Goal: Information Seeking & Learning: Learn about a topic

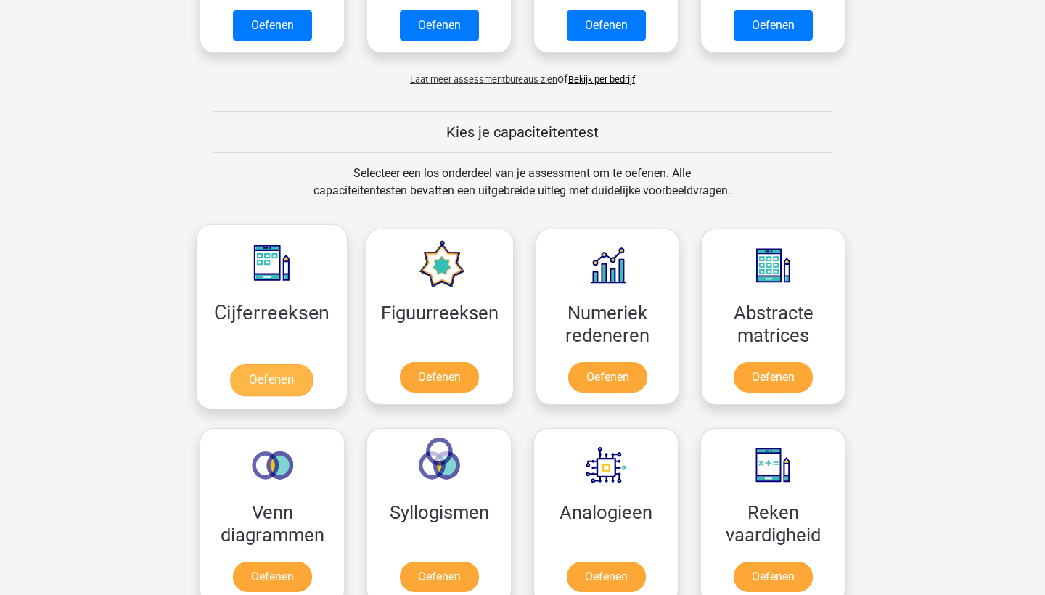
scroll to position [446, 0]
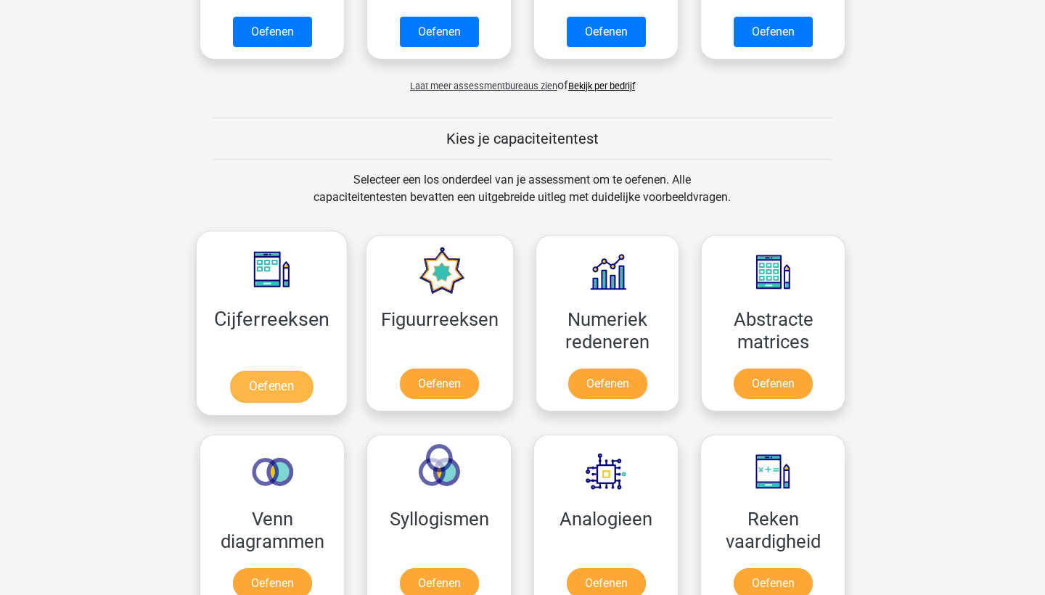
click at [266, 398] on link "Oefenen" at bounding box center [271, 387] width 83 height 32
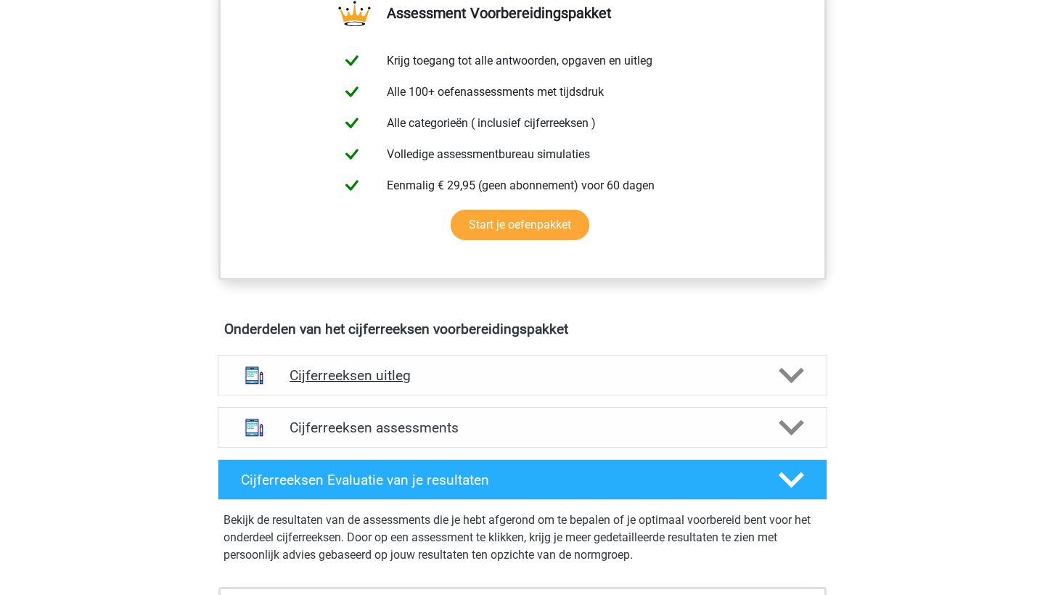
scroll to position [568, 0]
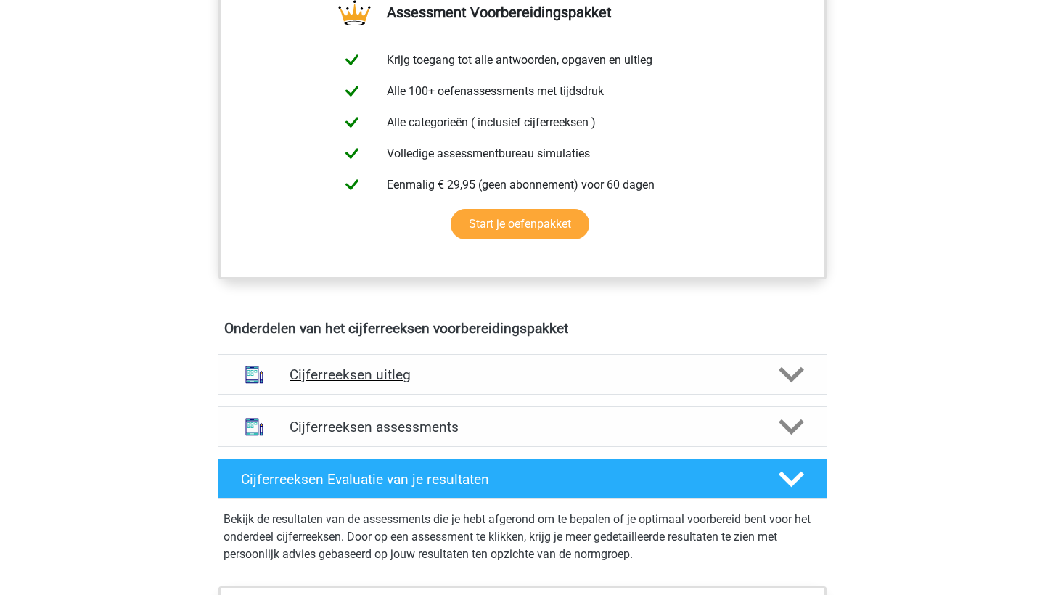
click at [407, 383] on h4 "Cijferreeksen uitleg" at bounding box center [523, 374] width 466 height 17
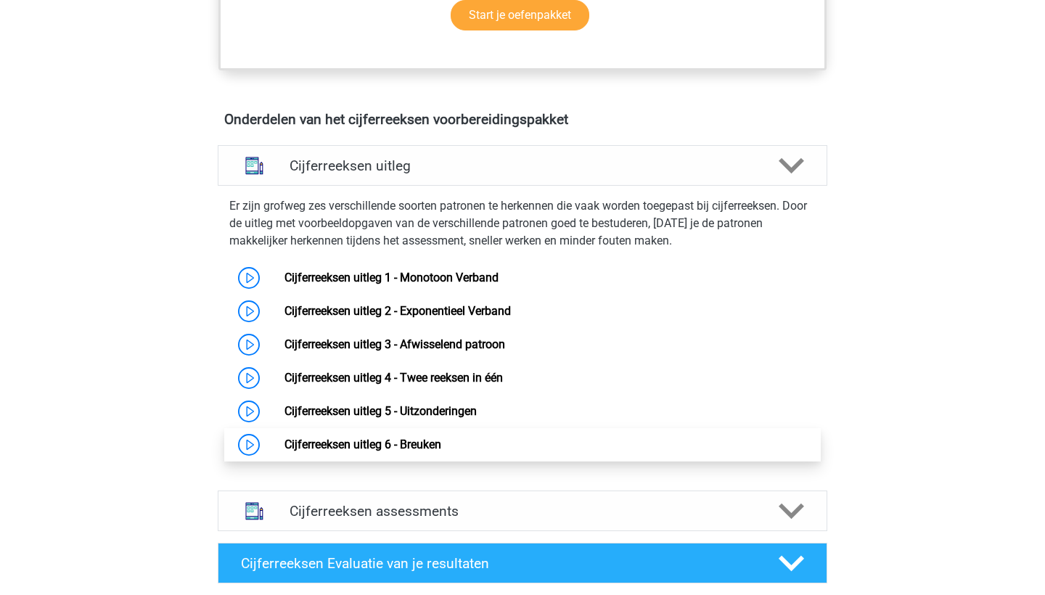
scroll to position [939, 0]
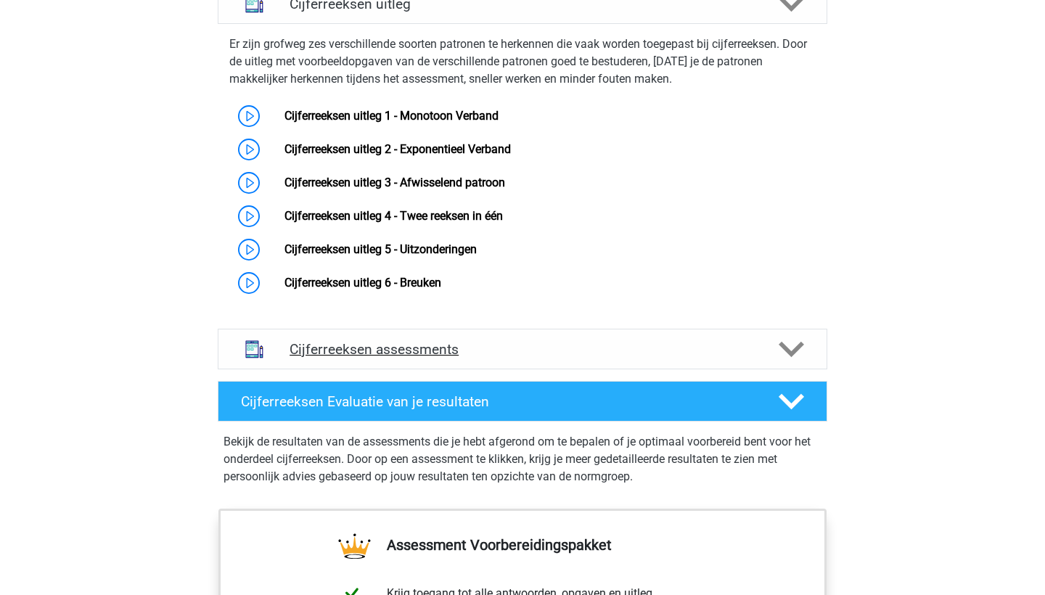
click at [567, 358] on h4 "Cijferreeksen assessments" at bounding box center [523, 349] width 466 height 17
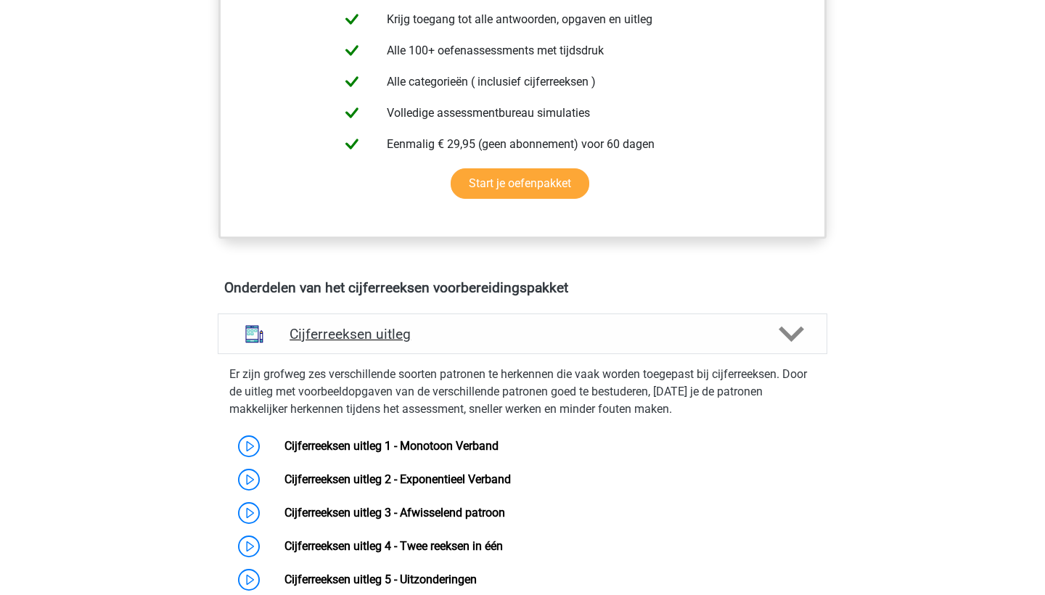
scroll to position [599, 0]
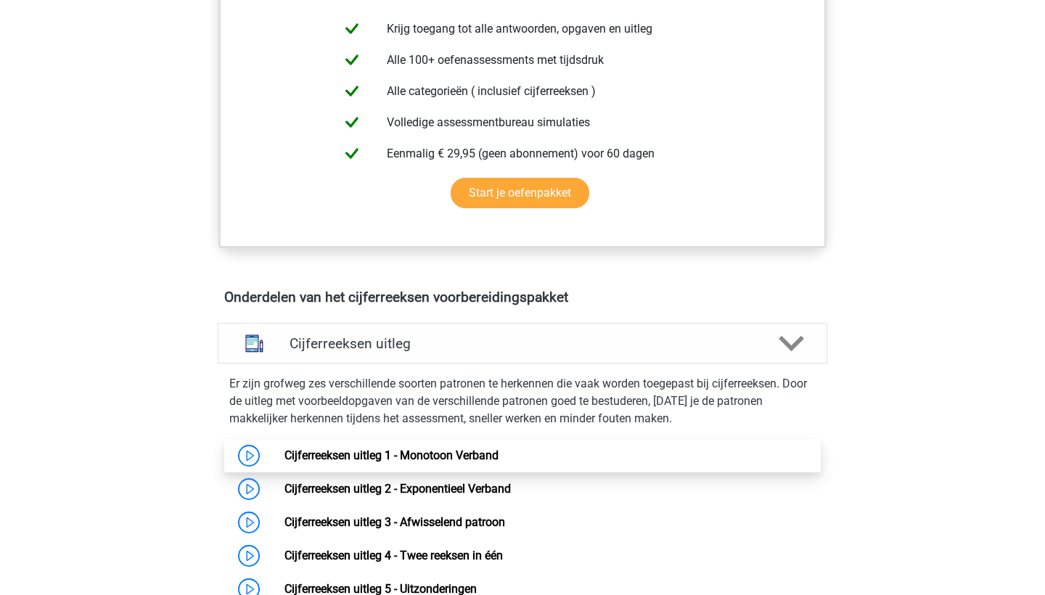
click at [284, 462] on link "Cijferreeksen uitleg 1 - Monotoon Verband" at bounding box center [391, 456] width 214 height 14
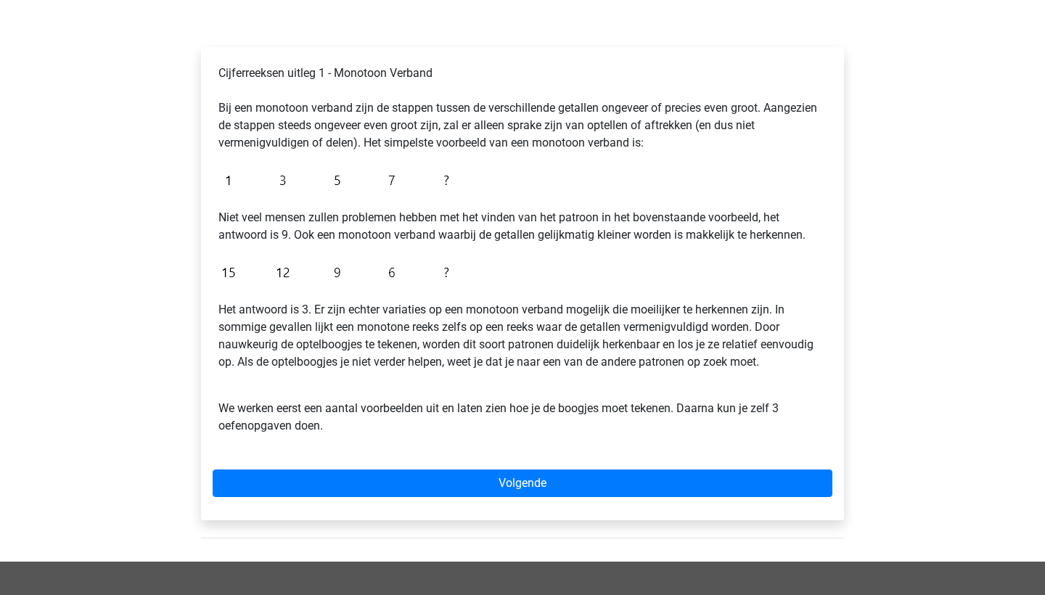
scroll to position [197, 0]
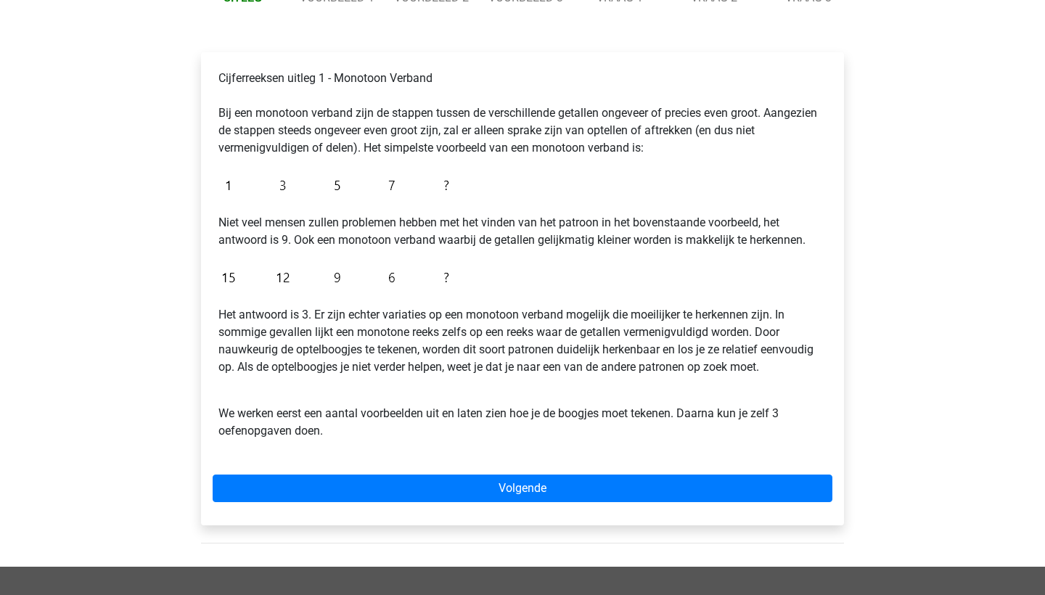
click at [371, 473] on div "Cijferreeksen uitleg 1 - Monotoon Verband Bij een monotoon verband zijn de stap…" at bounding box center [522, 288] width 643 height 473
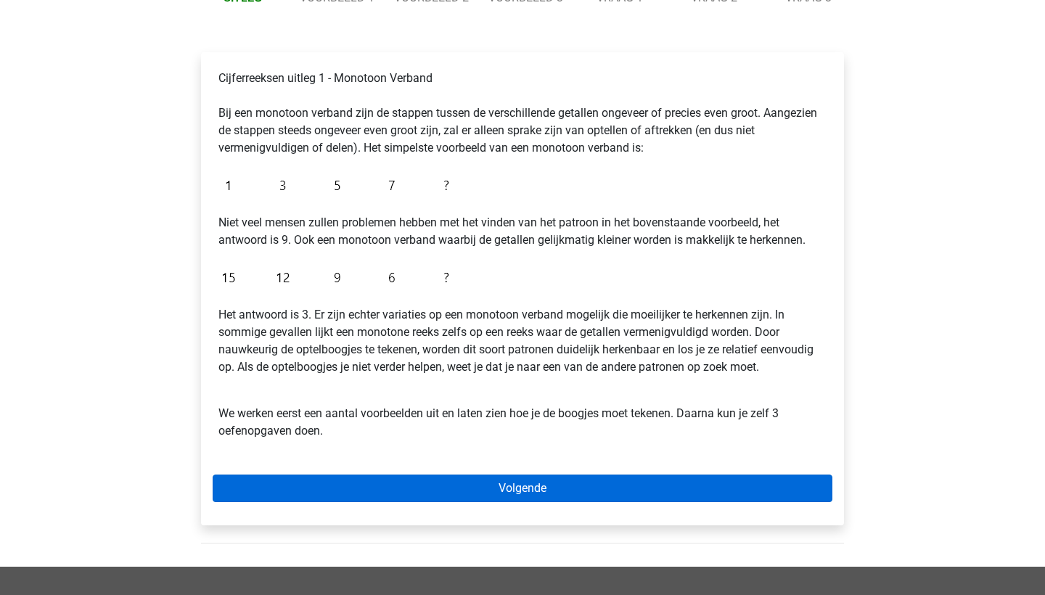
click at [373, 488] on link "Volgende" at bounding box center [523, 489] width 620 height 28
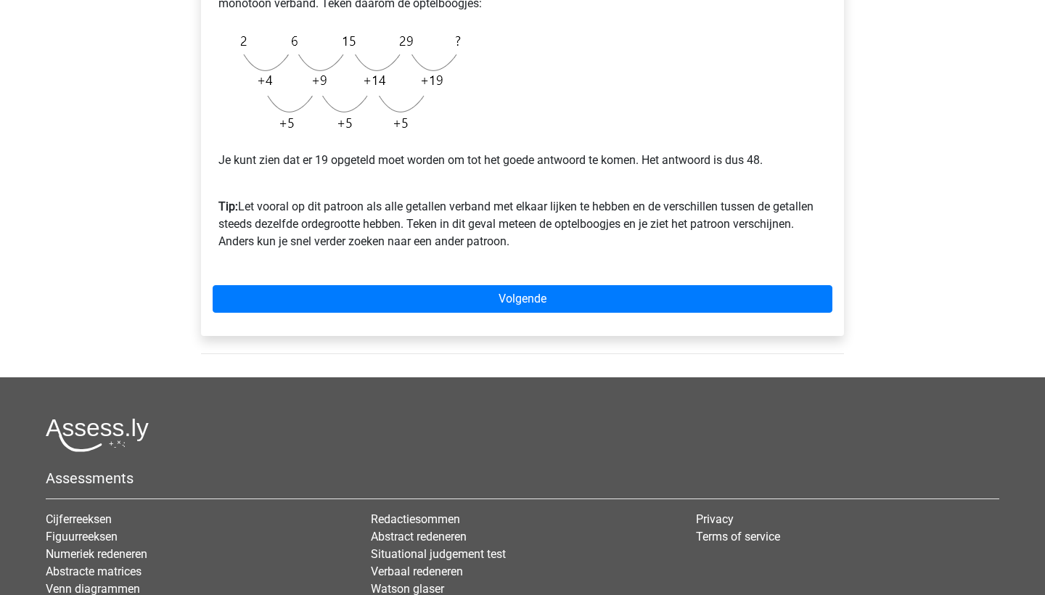
scroll to position [451, 0]
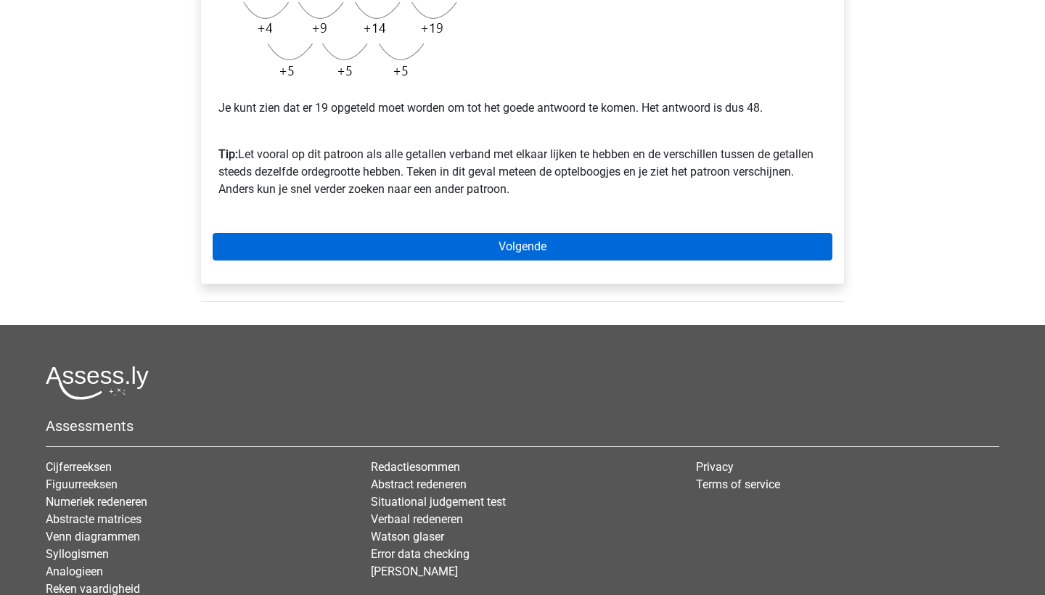
click at [573, 253] on link "Volgende" at bounding box center [523, 247] width 620 height 28
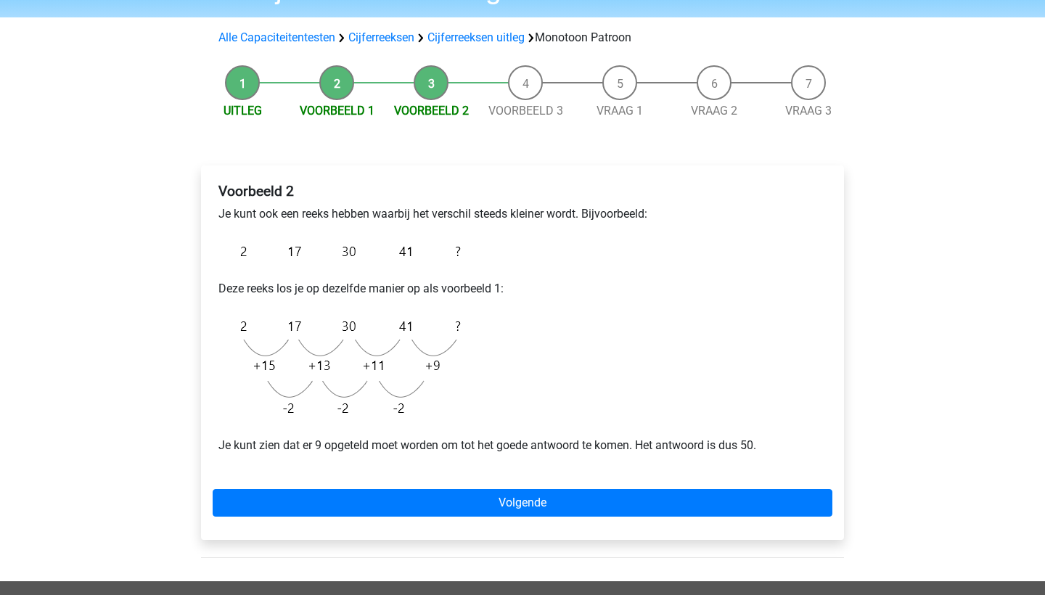
scroll to position [92, 0]
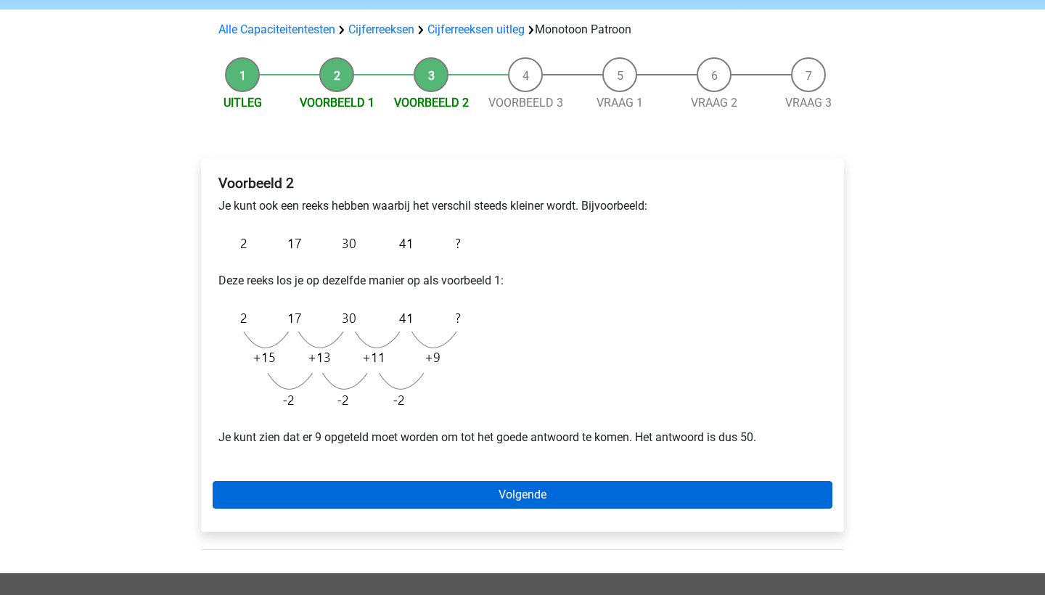
click at [724, 498] on link "Volgende" at bounding box center [523, 495] width 620 height 28
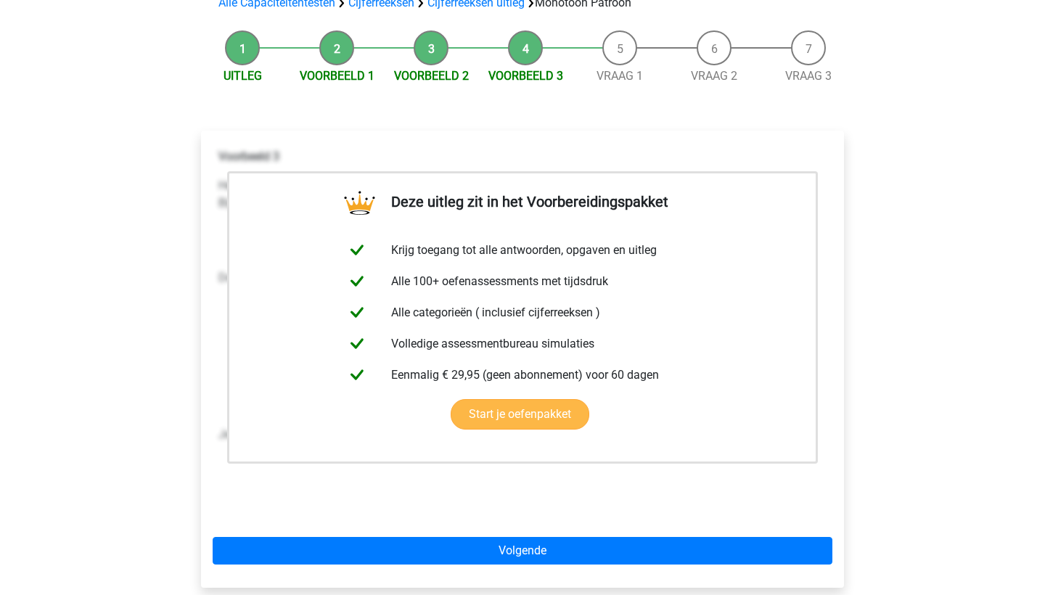
scroll to position [121, 0]
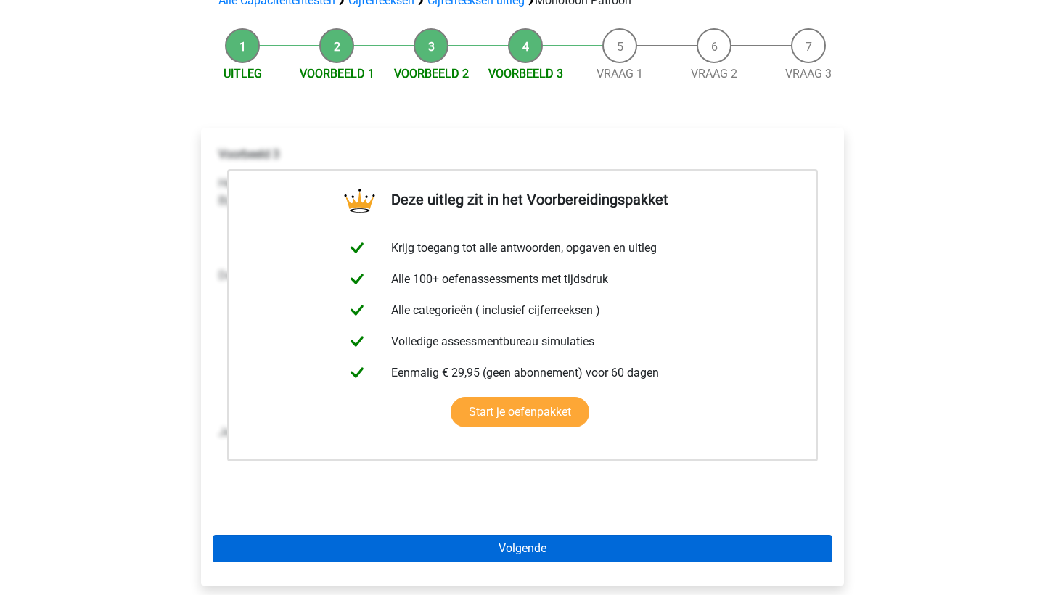
click at [635, 551] on link "Volgende" at bounding box center [523, 549] width 620 height 28
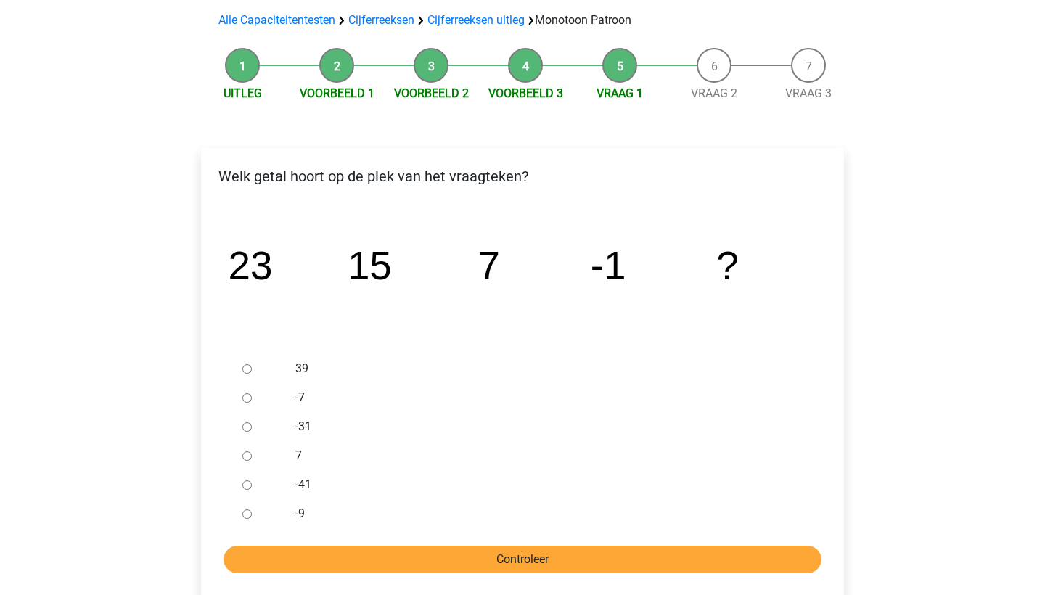
scroll to position [99, 0]
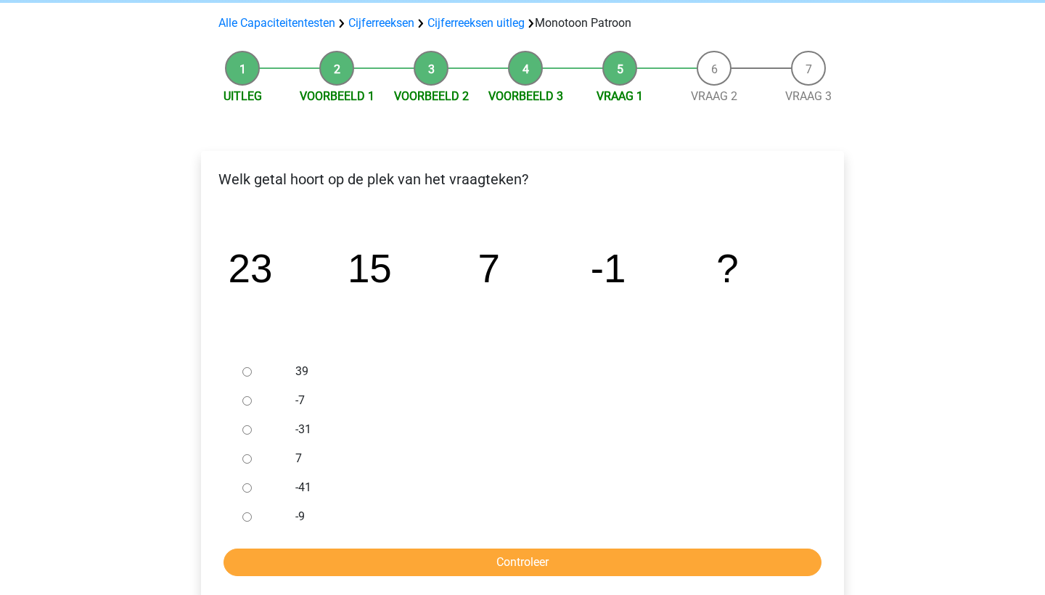
click at [267, 512] on div at bounding box center [261, 516] width 48 height 29
click at [247, 515] on input "-9" at bounding box center [246, 516] width 9 height 9
radio input "true"
click at [321, 549] on input "Controleer" at bounding box center [523, 563] width 598 height 28
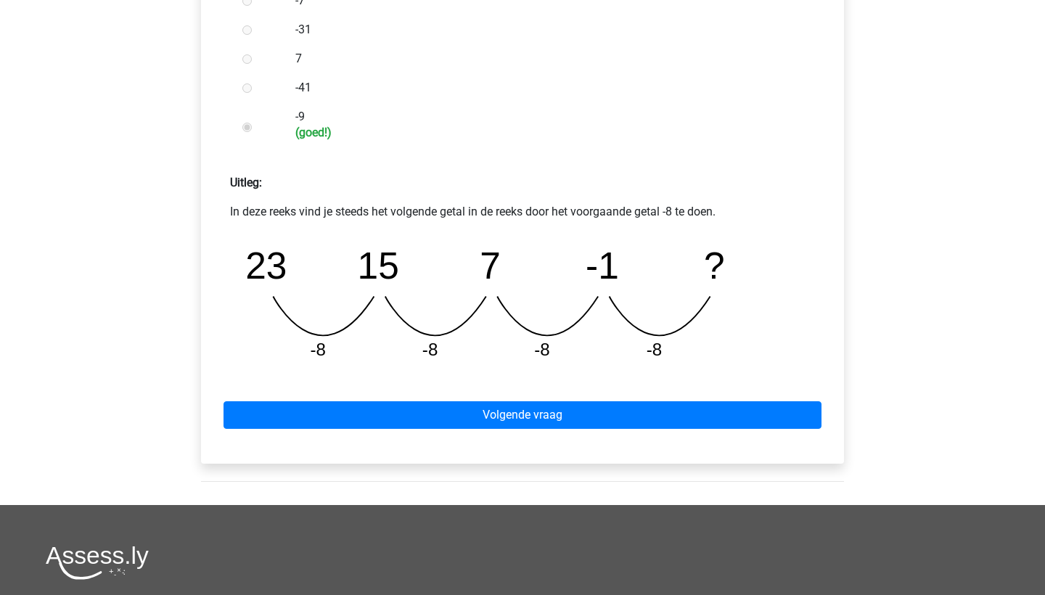
scroll to position [464, 0]
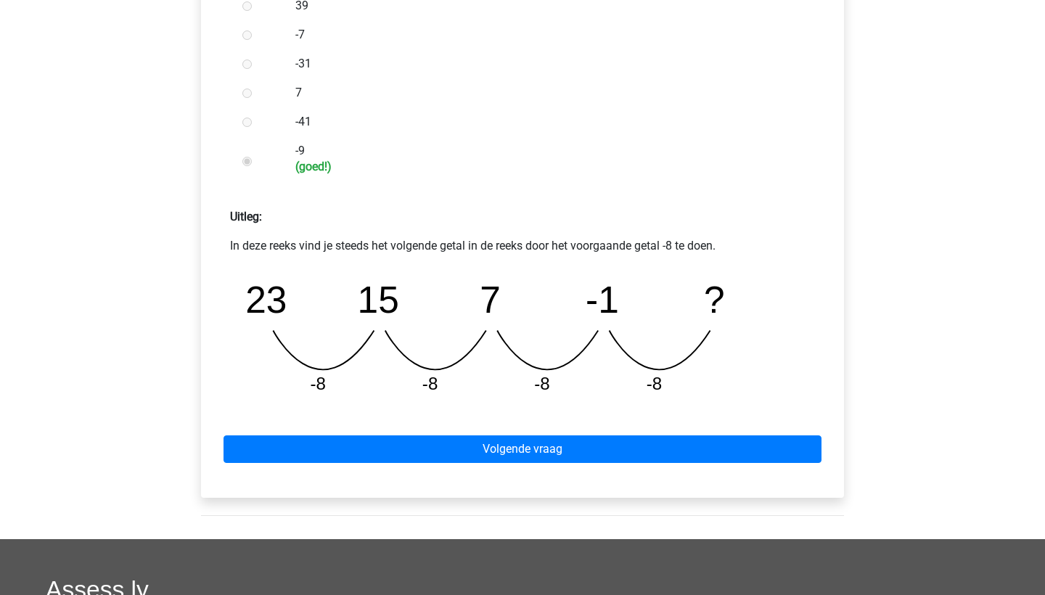
click at [390, 435] on div "Volgende vraag" at bounding box center [523, 446] width 620 height 80
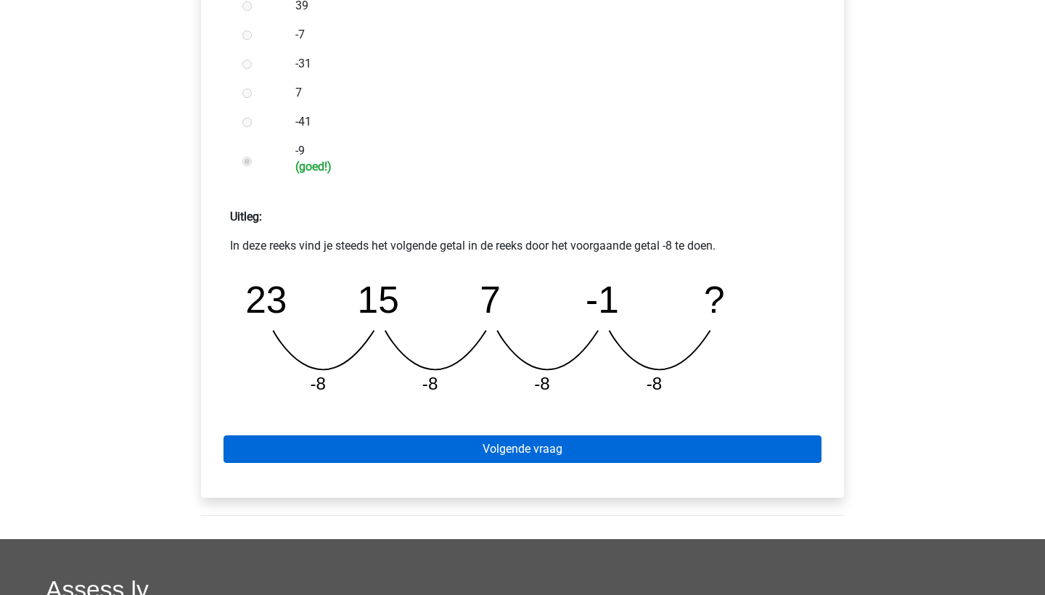
click at [393, 451] on link "Volgende vraag" at bounding box center [523, 449] width 598 height 28
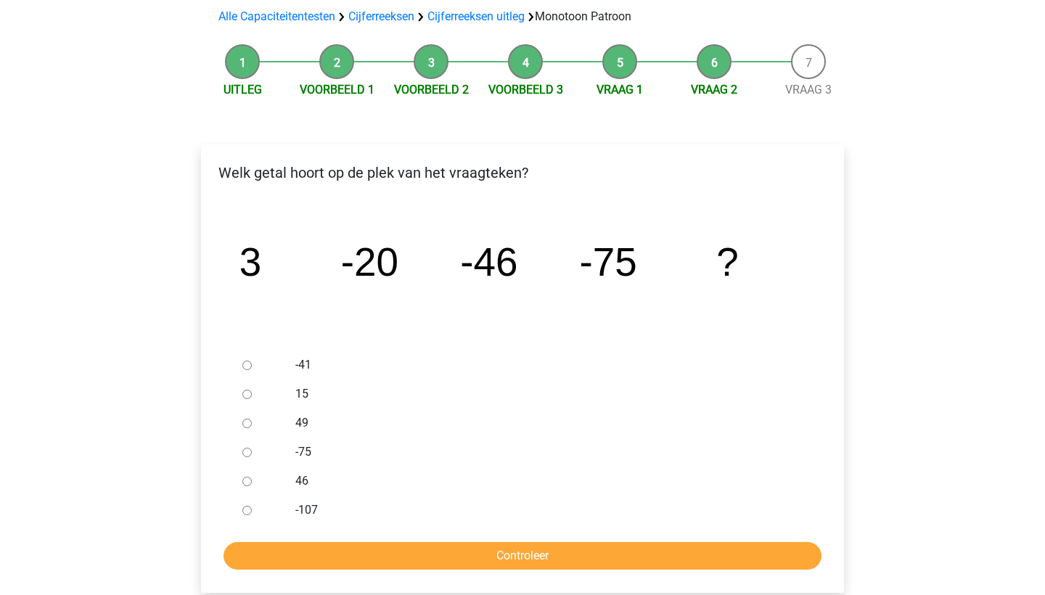
scroll to position [108, 0]
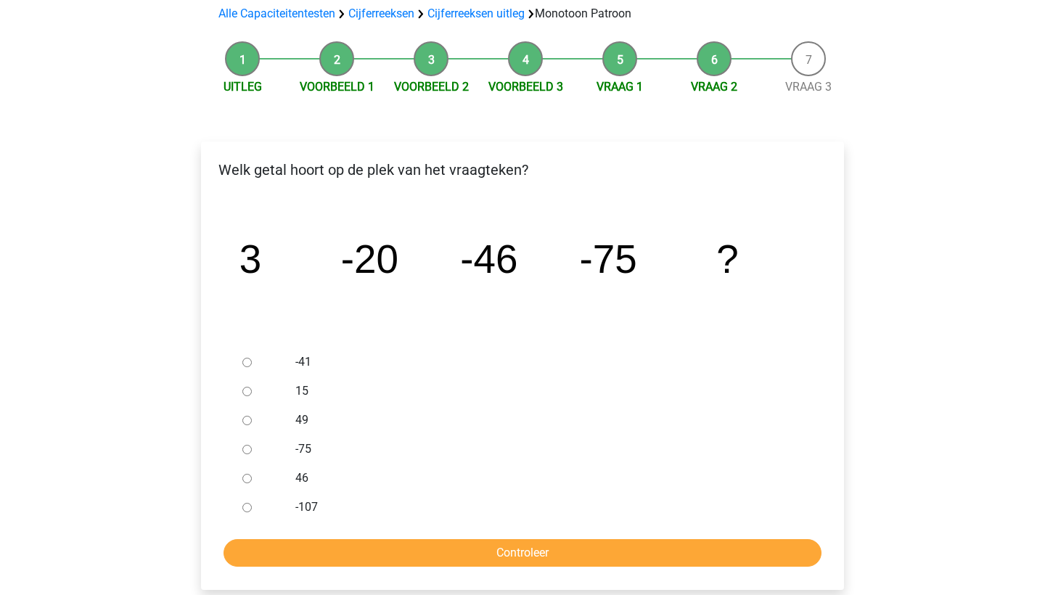
click at [249, 506] on input "-107" at bounding box center [246, 507] width 9 height 9
radio input "true"
click at [314, 534] on form "-41 15 49 -75 46 -107 Controleer" at bounding box center [523, 457] width 620 height 219
click at [320, 570] on div "Welk getal hoort op de plek van het vraagteken? image/svg+xml 3 -20 -46 -75 ? -…" at bounding box center [522, 366] width 643 height 449
click at [319, 552] on input "Controleer" at bounding box center [523, 553] width 598 height 28
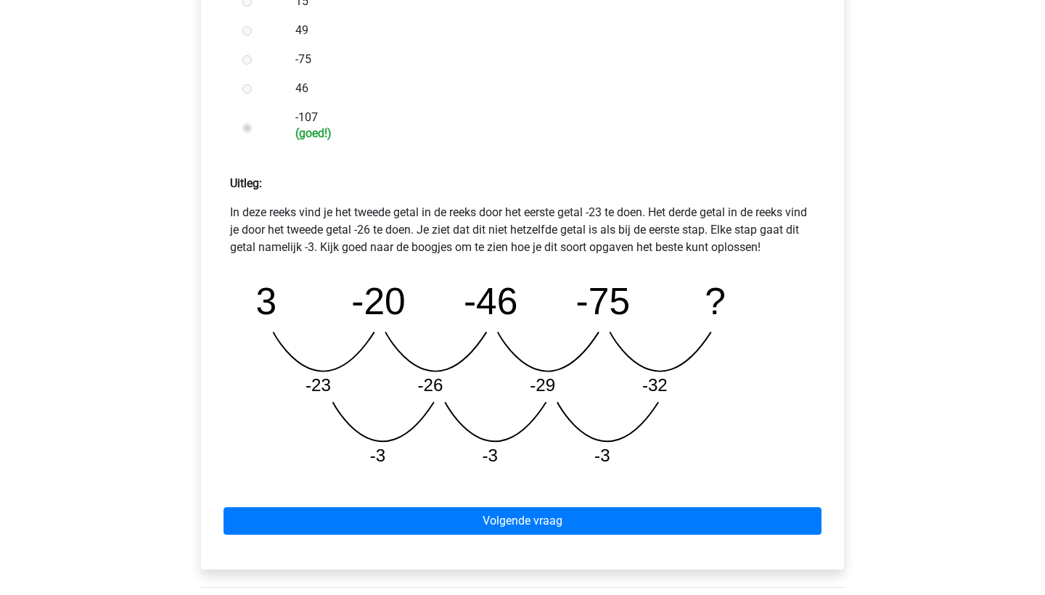
scroll to position [500, 0]
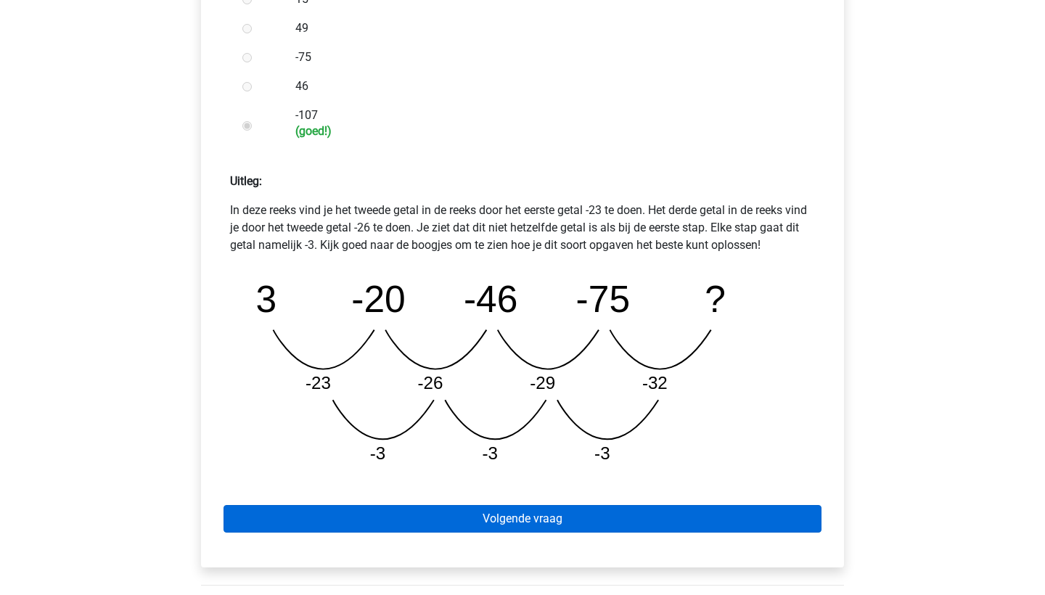
click at [382, 510] on link "Volgende vraag" at bounding box center [523, 519] width 598 height 28
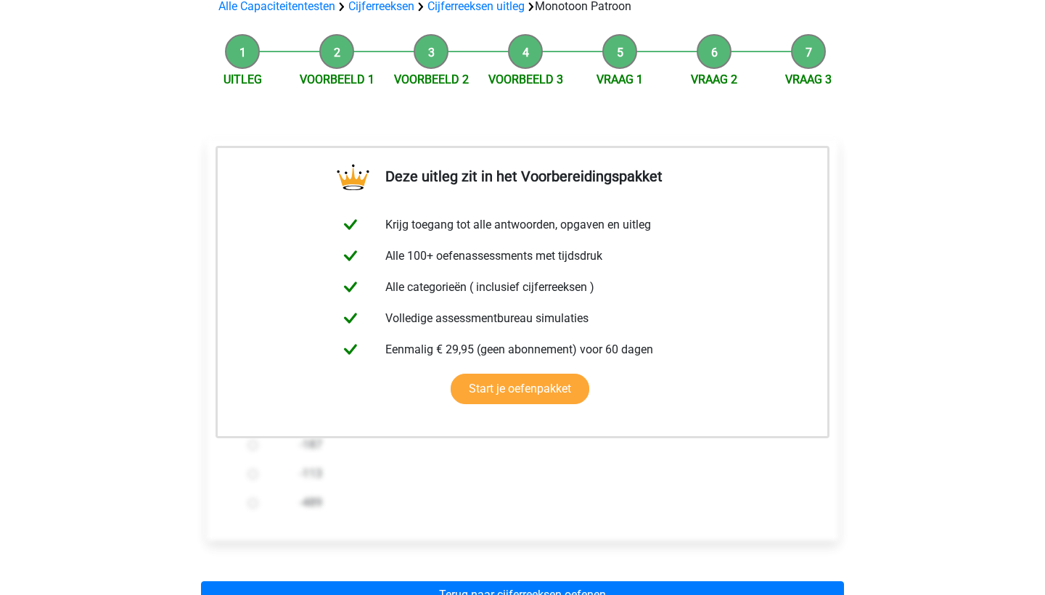
scroll to position [155, 0]
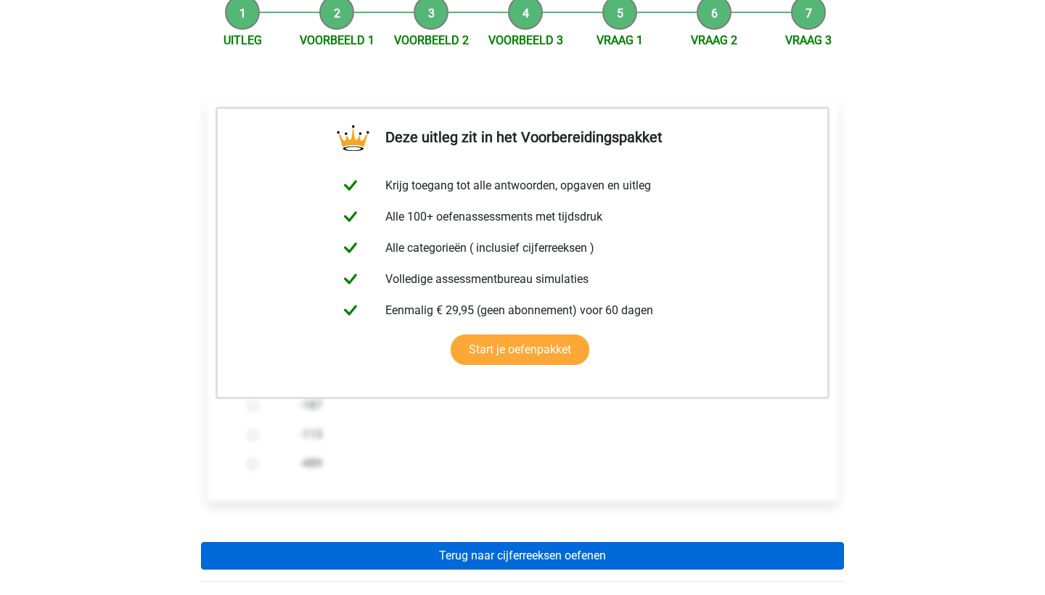
click at [411, 546] on link "Terug naar cijferreeksen oefenen" at bounding box center [522, 556] width 643 height 28
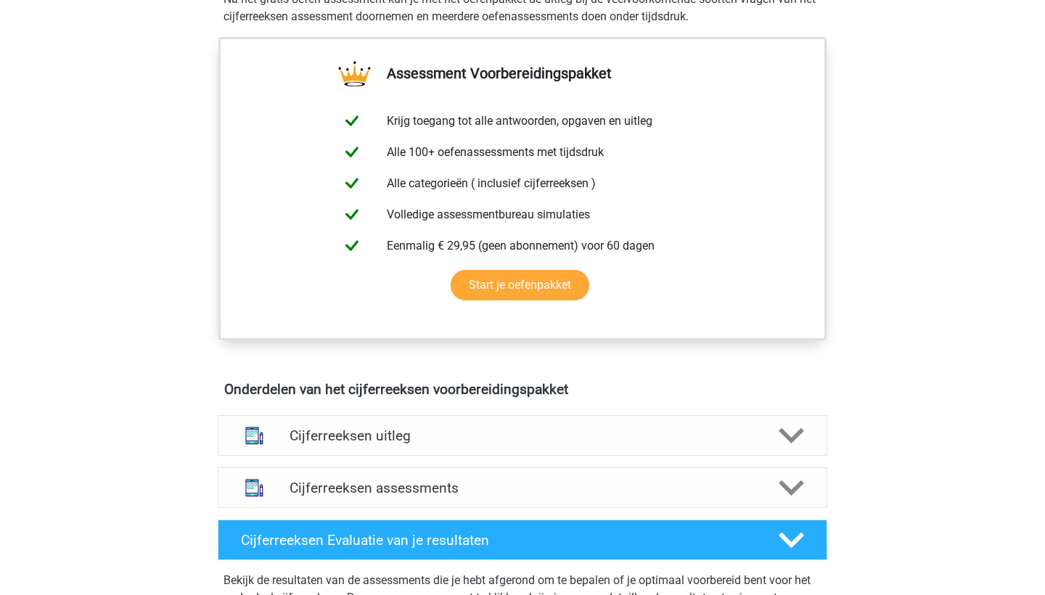
scroll to position [516, 0]
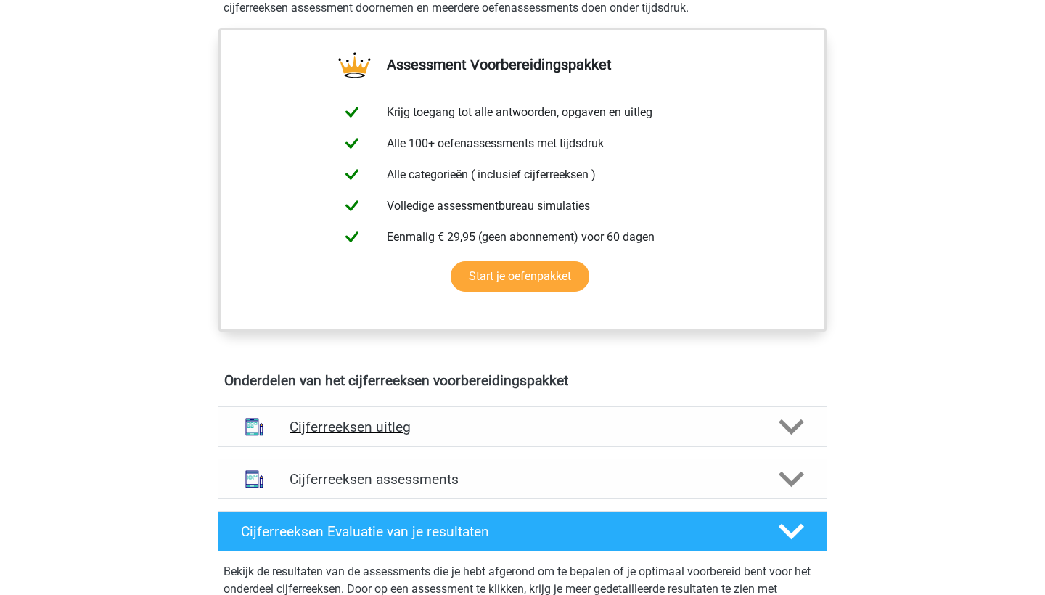
click at [449, 434] on div "Cijferreeksen uitleg" at bounding box center [523, 426] width 610 height 41
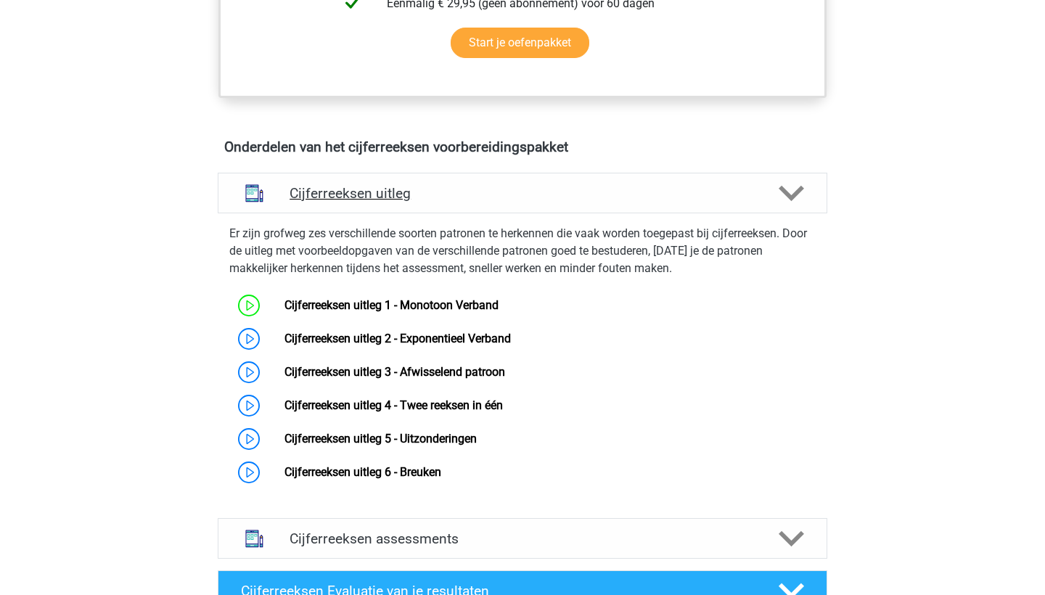
scroll to position [753, 0]
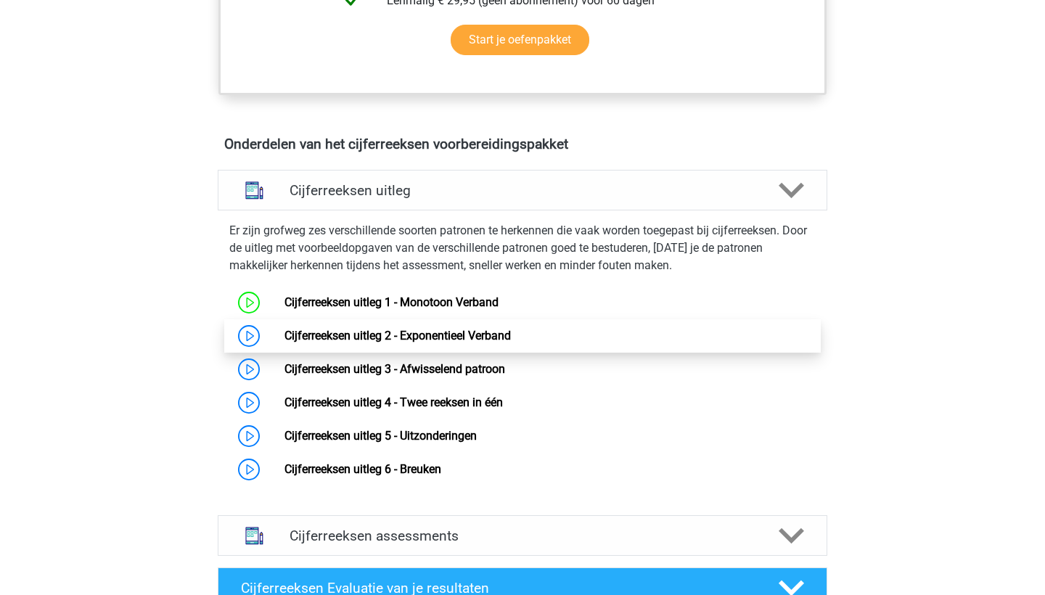
click at [342, 340] on link "Cijferreeksen uitleg 2 - Exponentieel Verband" at bounding box center [397, 336] width 226 height 14
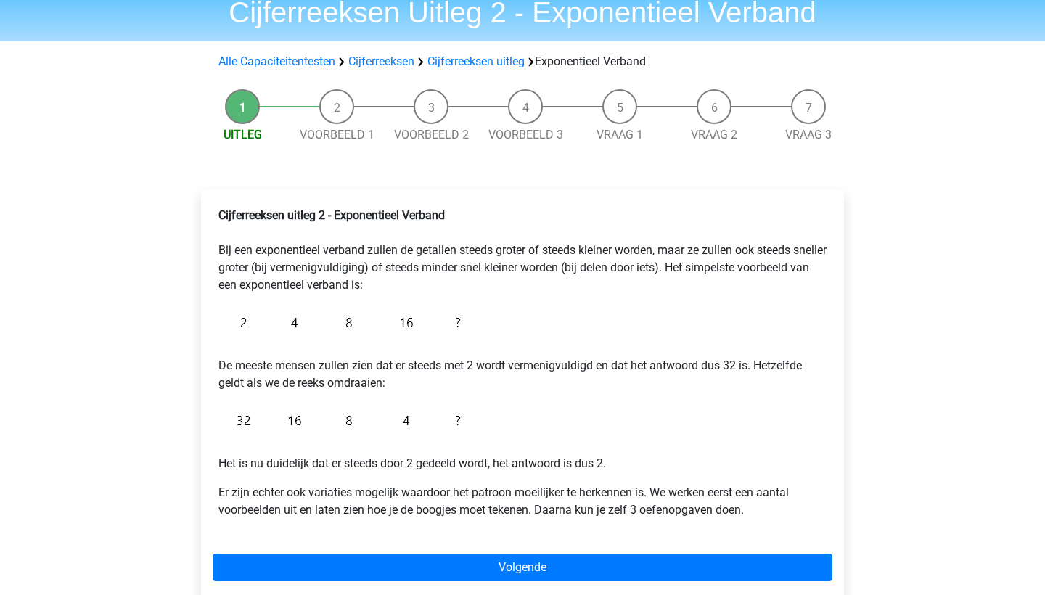
scroll to position [61, 0]
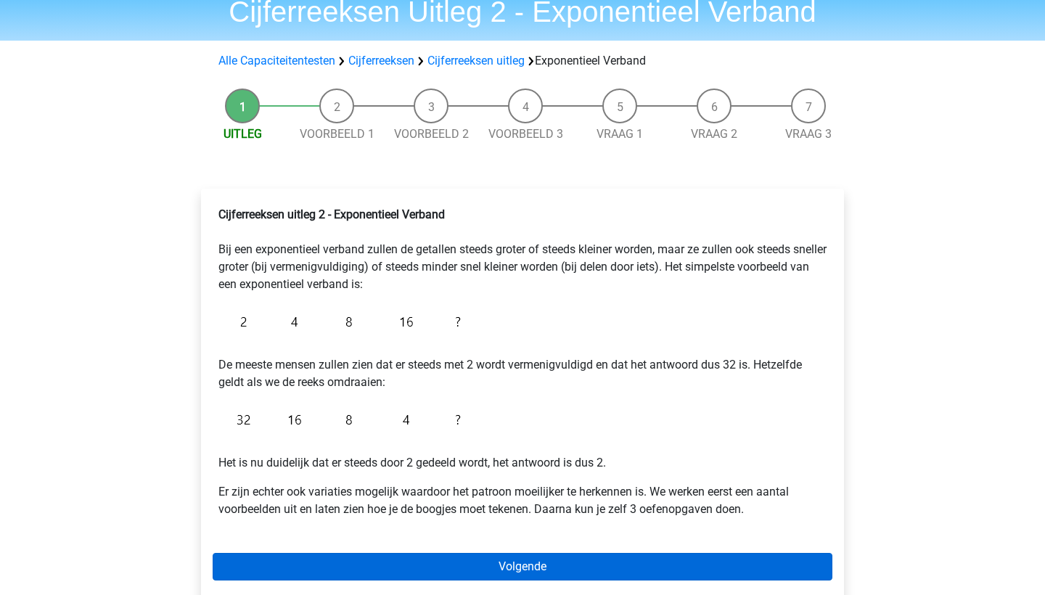
click at [350, 554] on link "Volgende" at bounding box center [523, 567] width 620 height 28
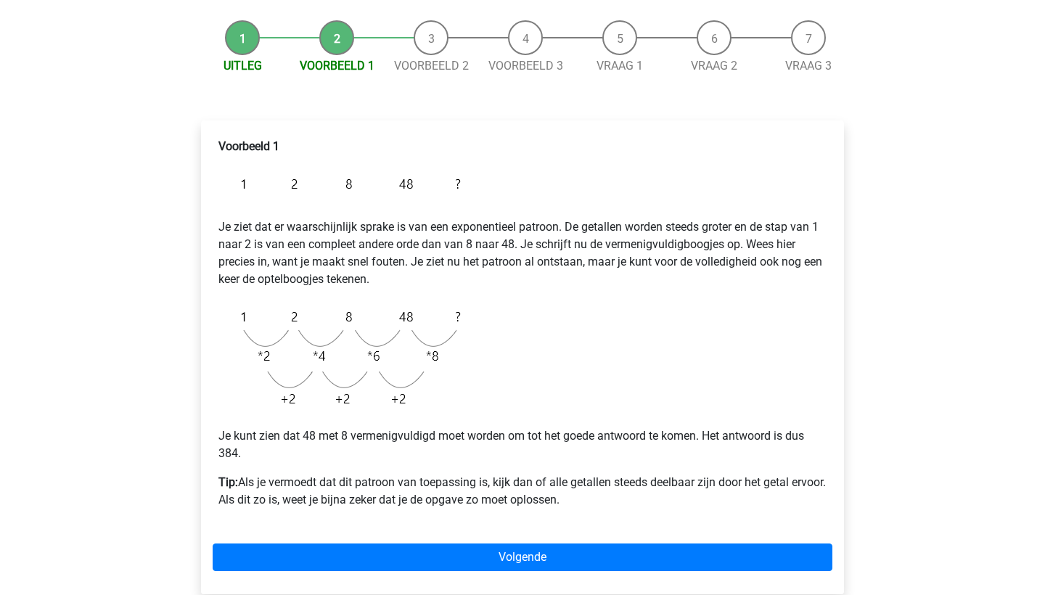
scroll to position [131, 0]
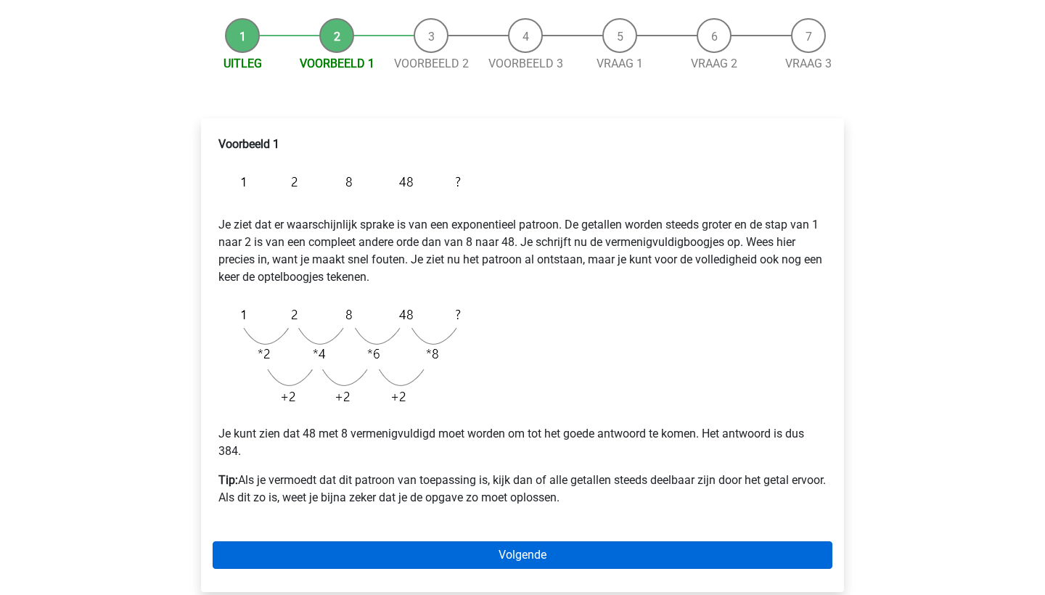
click at [350, 554] on link "Volgende" at bounding box center [523, 555] width 620 height 28
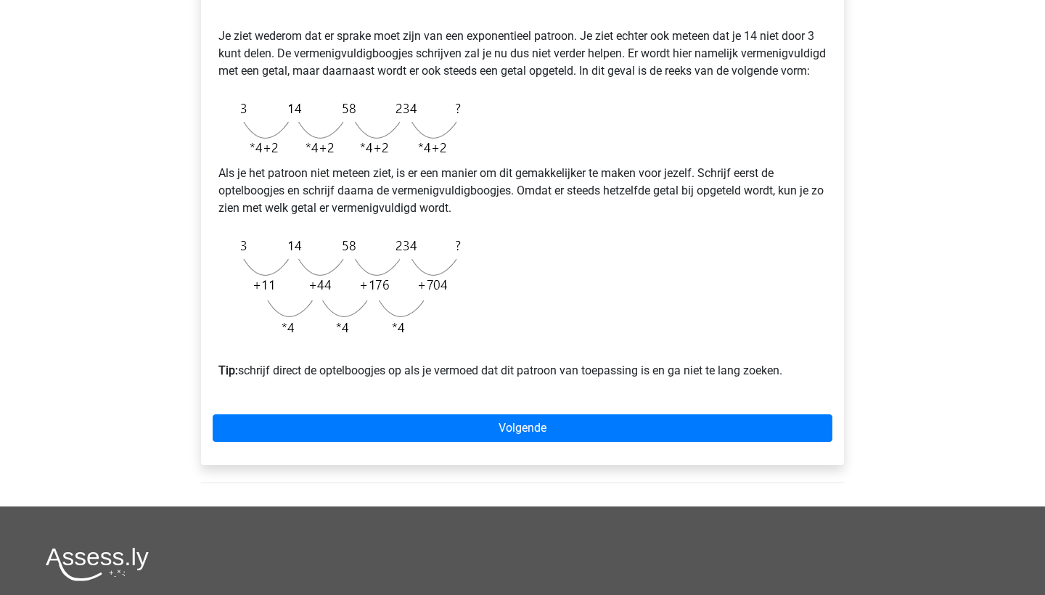
scroll to position [402, 0]
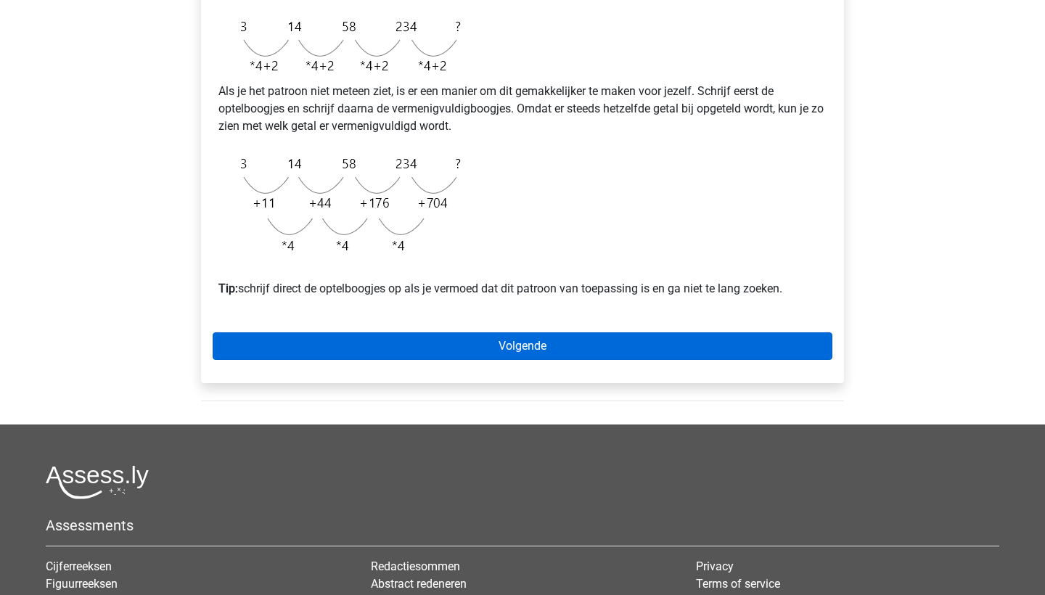
click at [519, 359] on link "Volgende" at bounding box center [523, 346] width 620 height 28
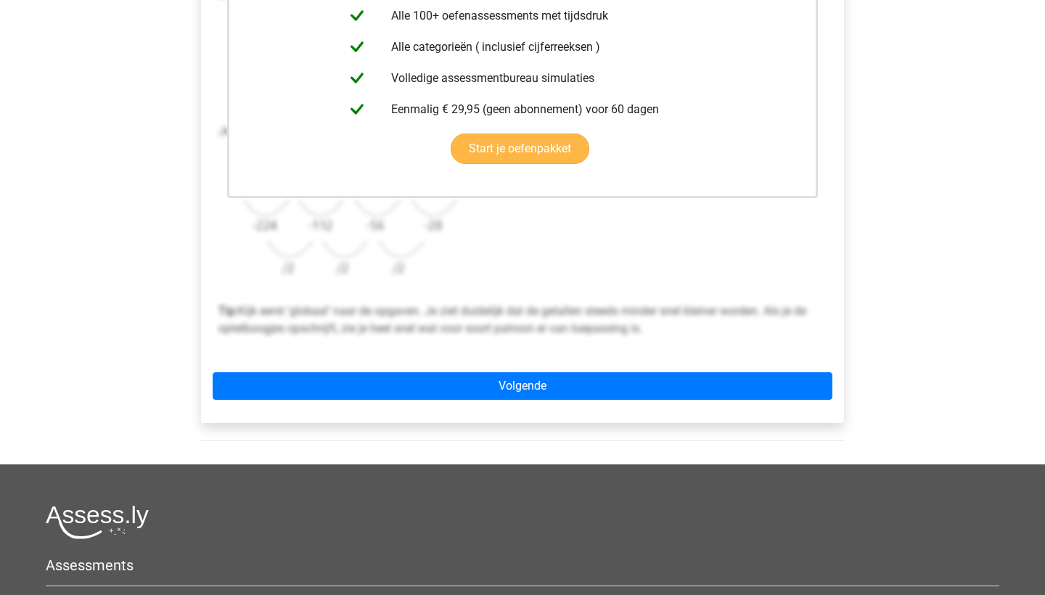
scroll to position [388, 0]
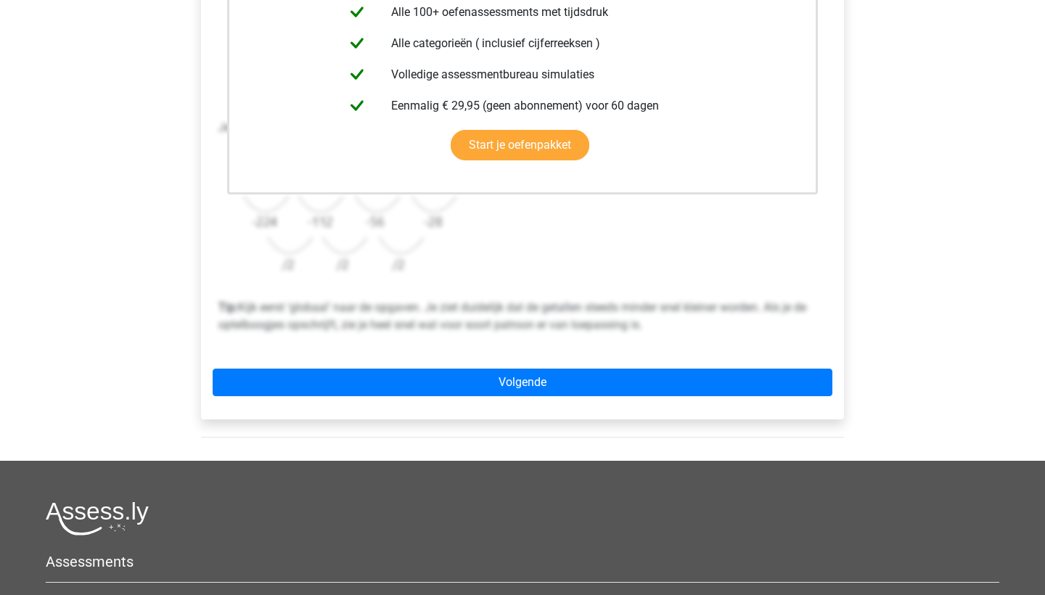
click at [519, 406] on div "Deze uitleg zit in het Voorbereidingspakket Krijg toegang tot alle antwoorden, …" at bounding box center [522, 140] width 643 height 558
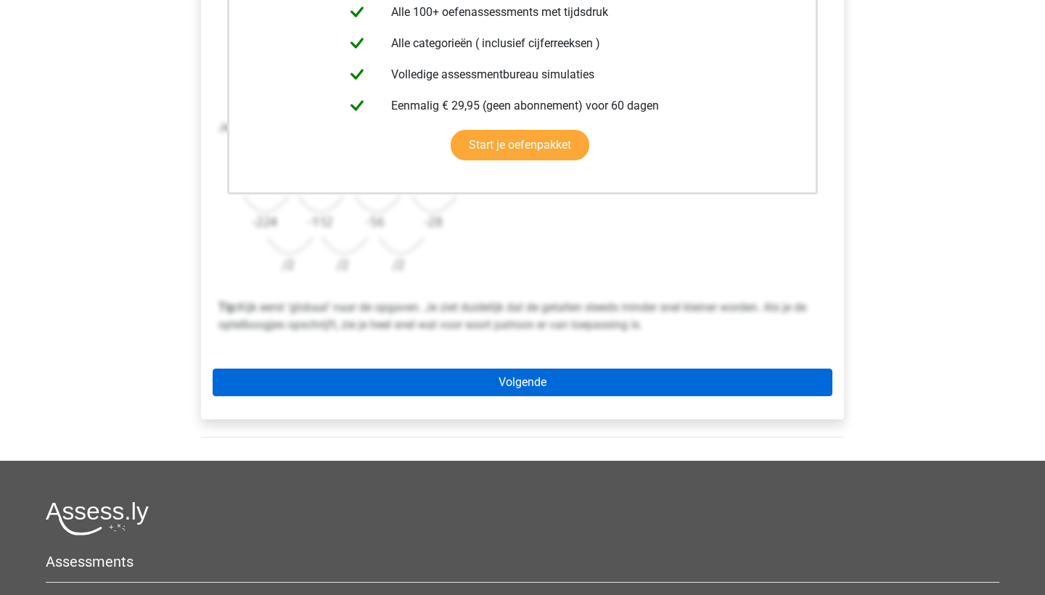
click at [515, 392] on link "Volgende" at bounding box center [523, 383] width 620 height 28
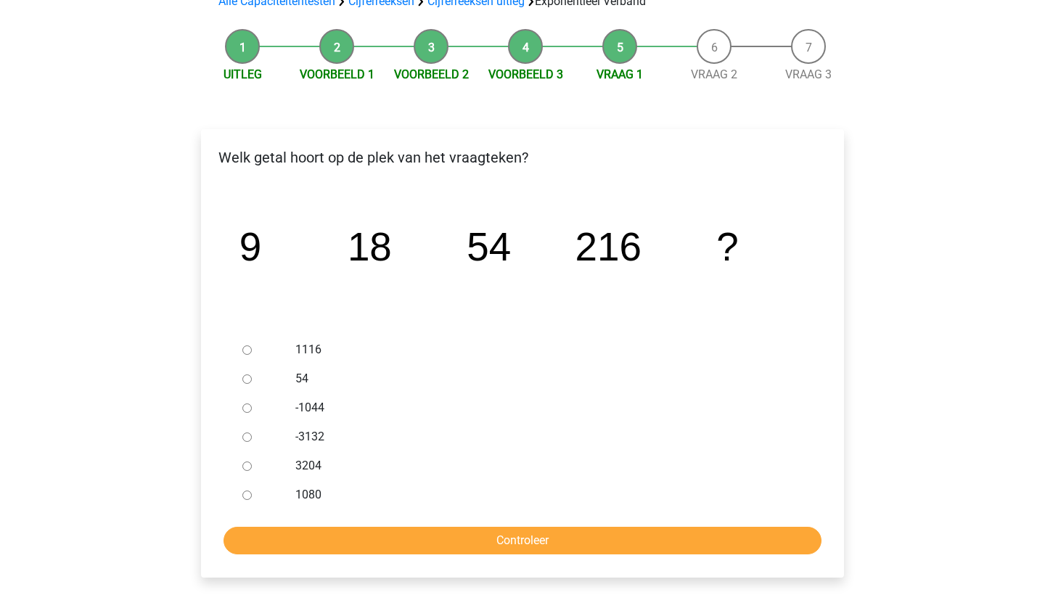
scroll to position [120, 0]
click at [249, 494] on input "1080" at bounding box center [246, 495] width 9 height 9
radio input "true"
click at [262, 541] on input "Controleer" at bounding box center [523, 541] width 598 height 28
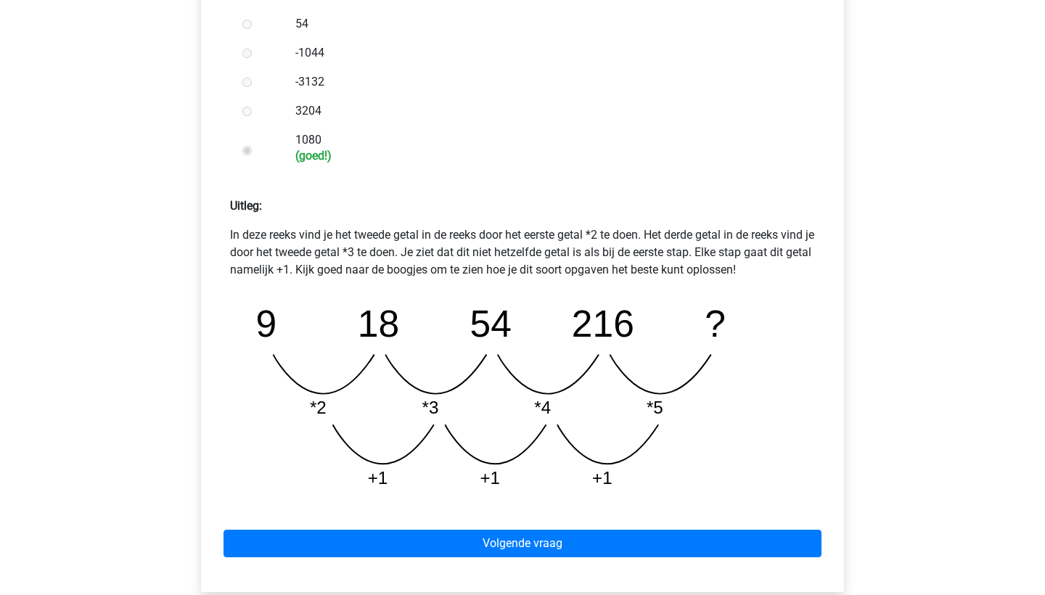
scroll to position [478, 0]
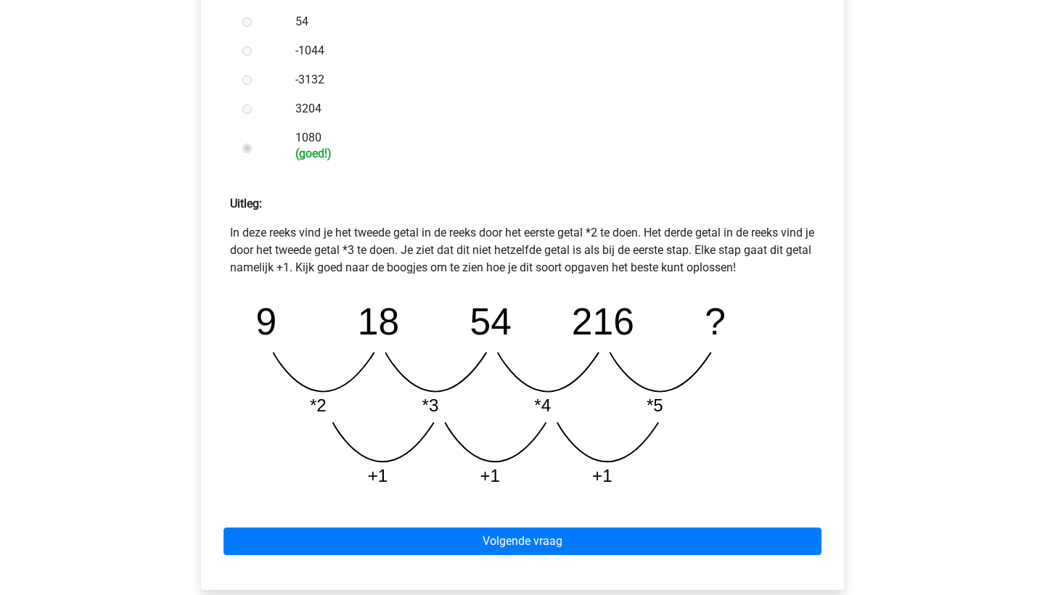
click at [362, 568] on div "Volgende vraag" at bounding box center [523, 539] width 620 height 80
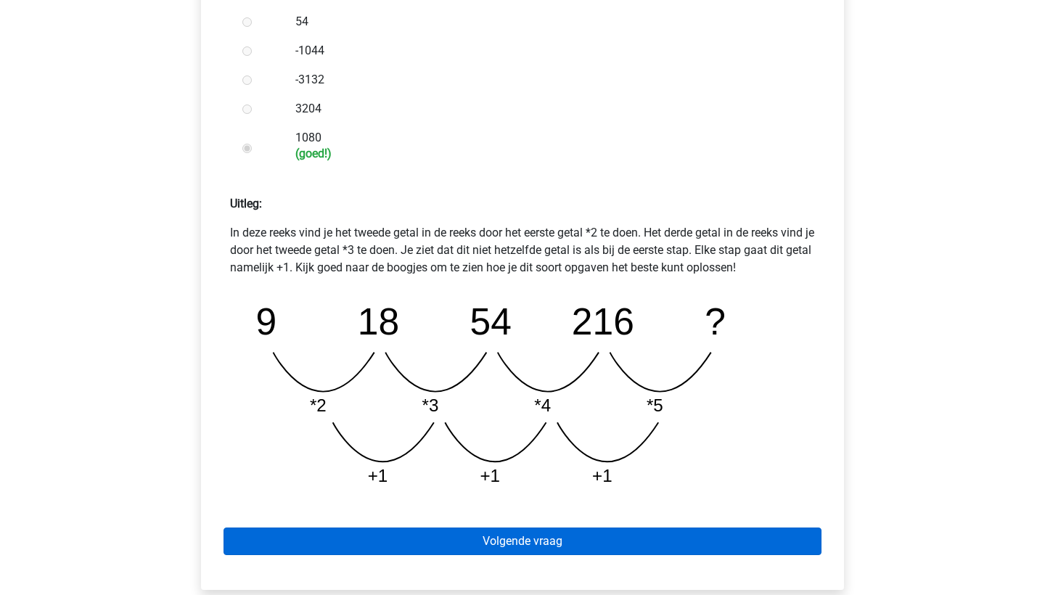
click at [392, 541] on link "Volgende vraag" at bounding box center [523, 542] width 598 height 28
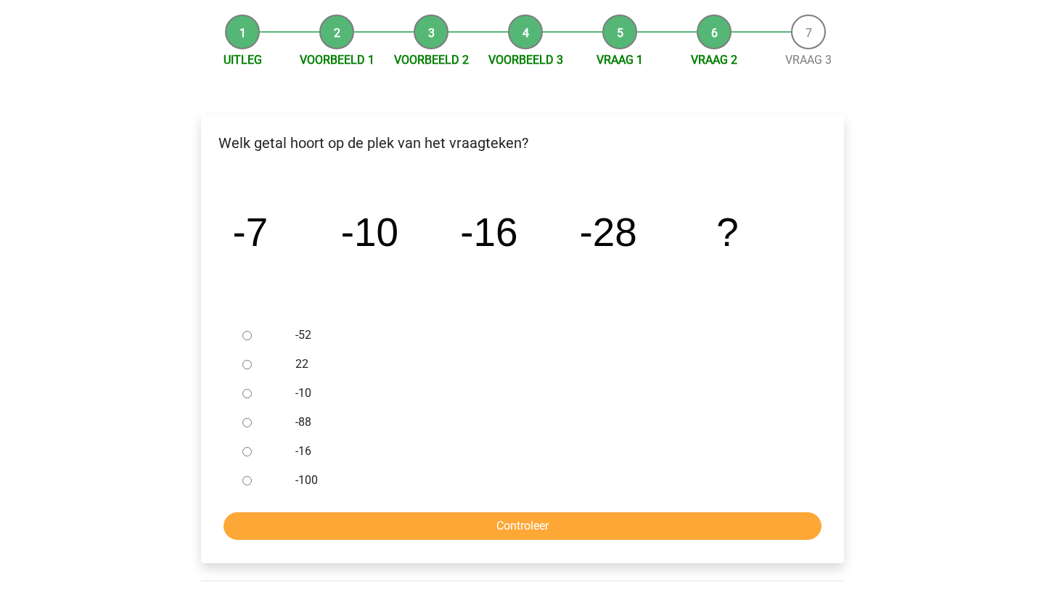
scroll to position [136, 0]
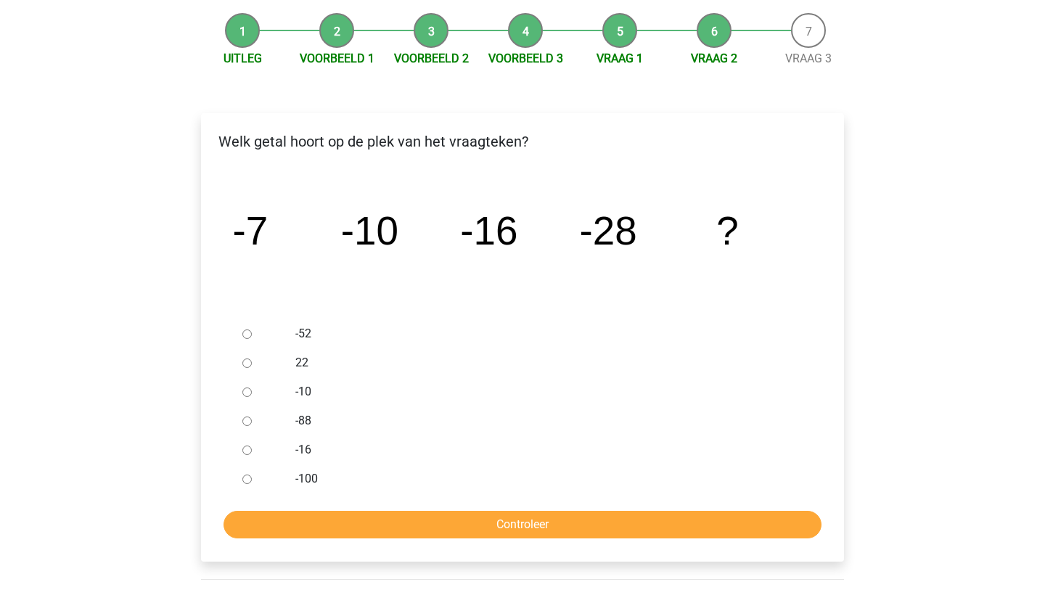
click at [250, 332] on input "-52" at bounding box center [246, 333] width 9 height 9
radio input "true"
click at [331, 523] on input "Controleer" at bounding box center [523, 525] width 598 height 28
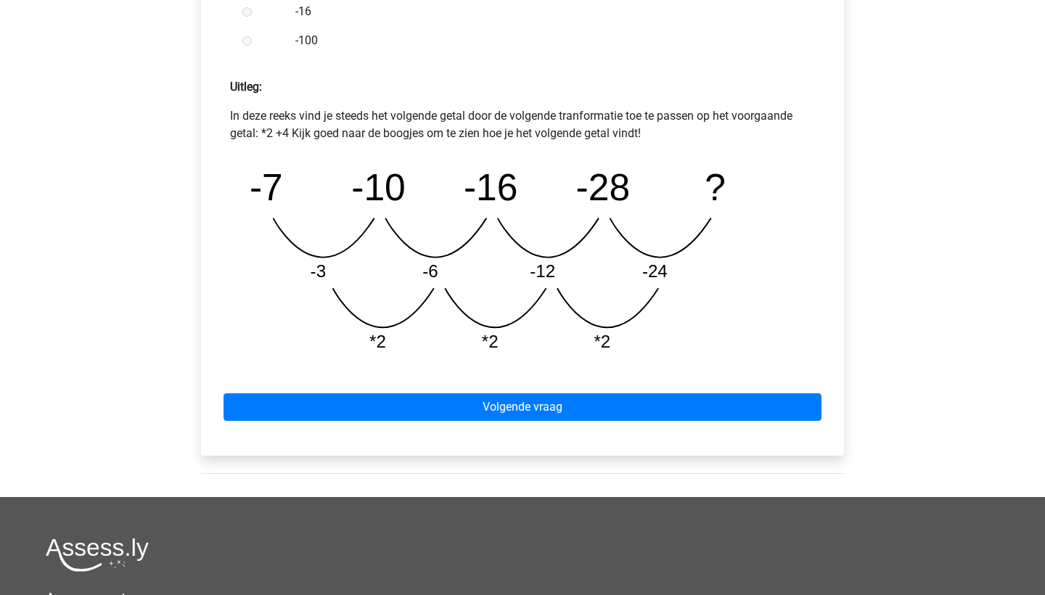
scroll to position [595, 0]
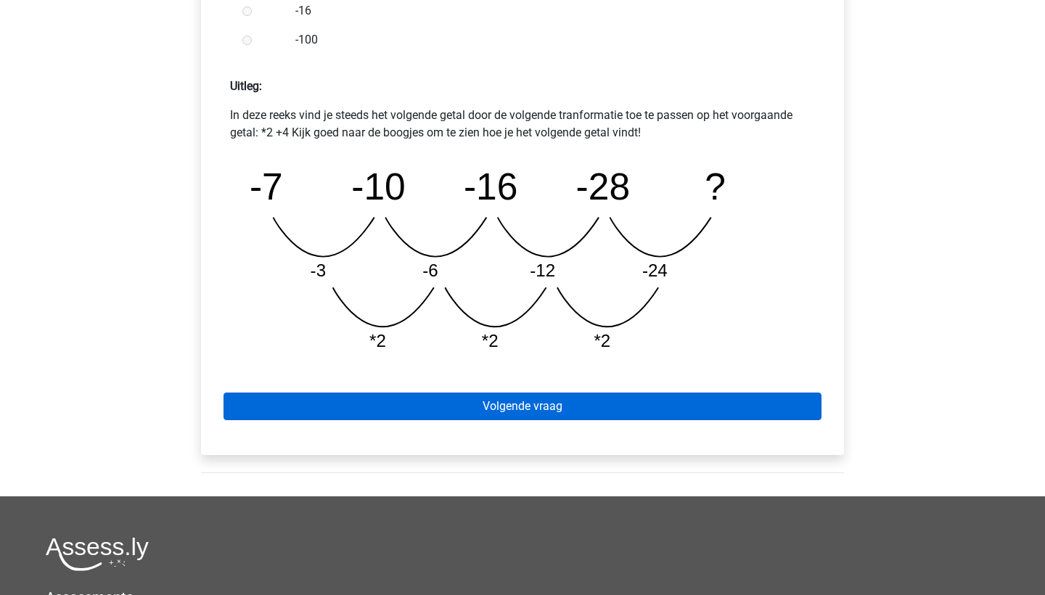
click at [493, 410] on link "Volgende vraag" at bounding box center [523, 407] width 598 height 28
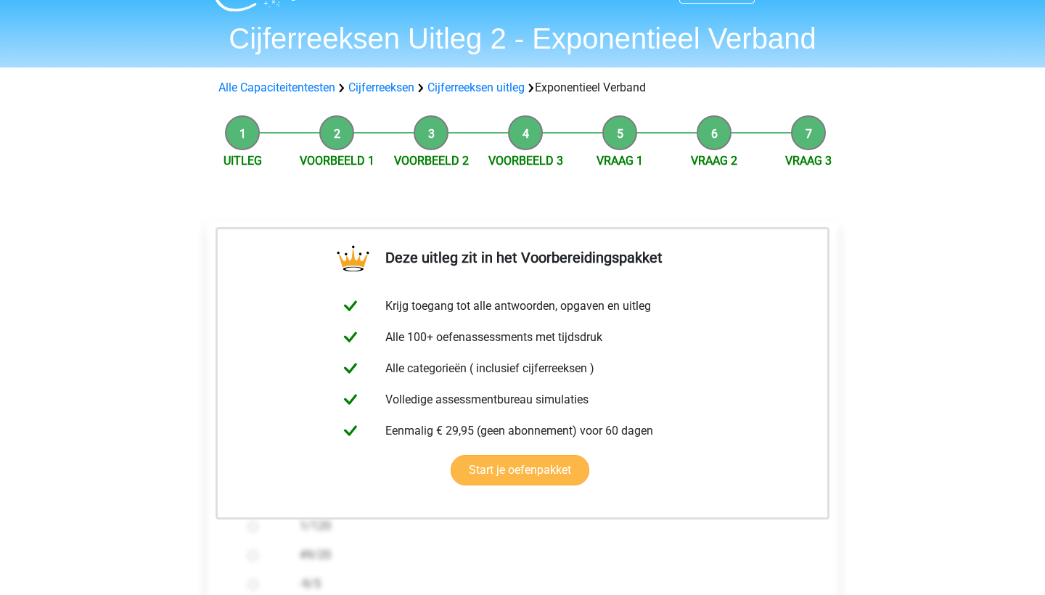
scroll to position [155, 0]
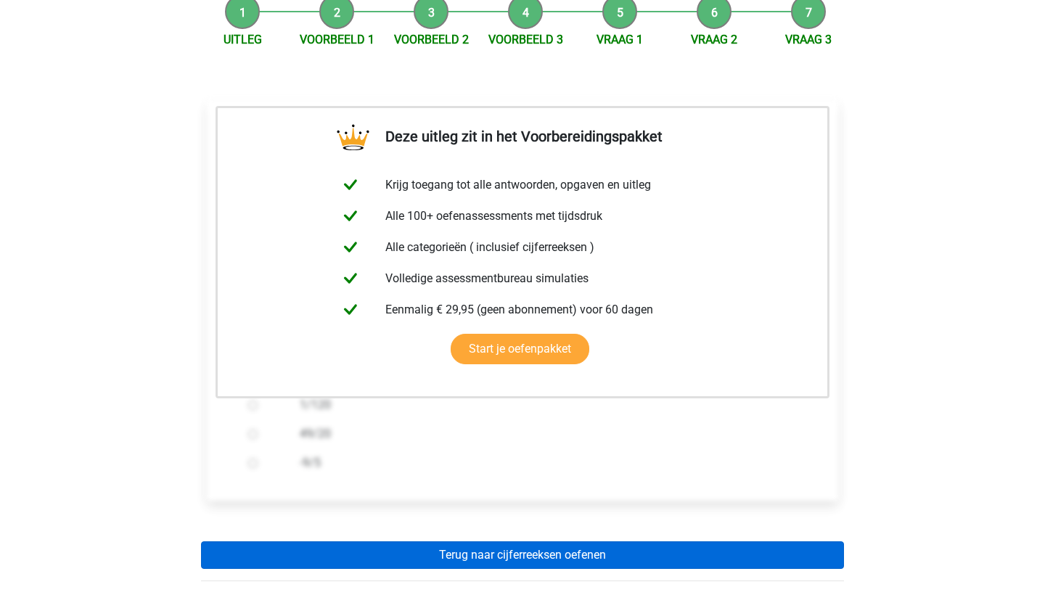
click at [545, 557] on link "Terug naar cijferreeksen oefenen" at bounding box center [522, 555] width 643 height 28
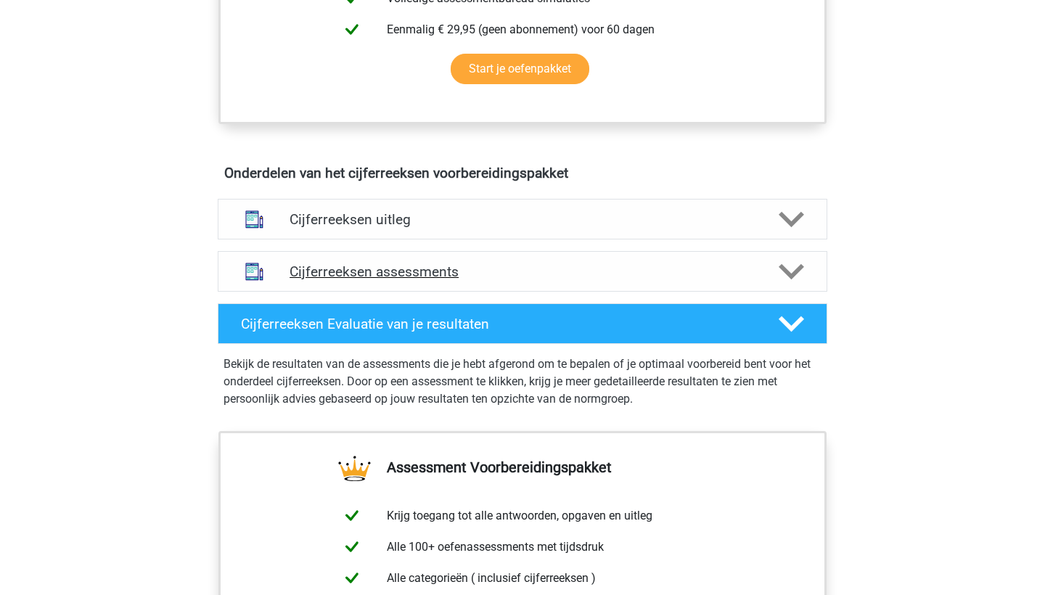
scroll to position [857, 0]
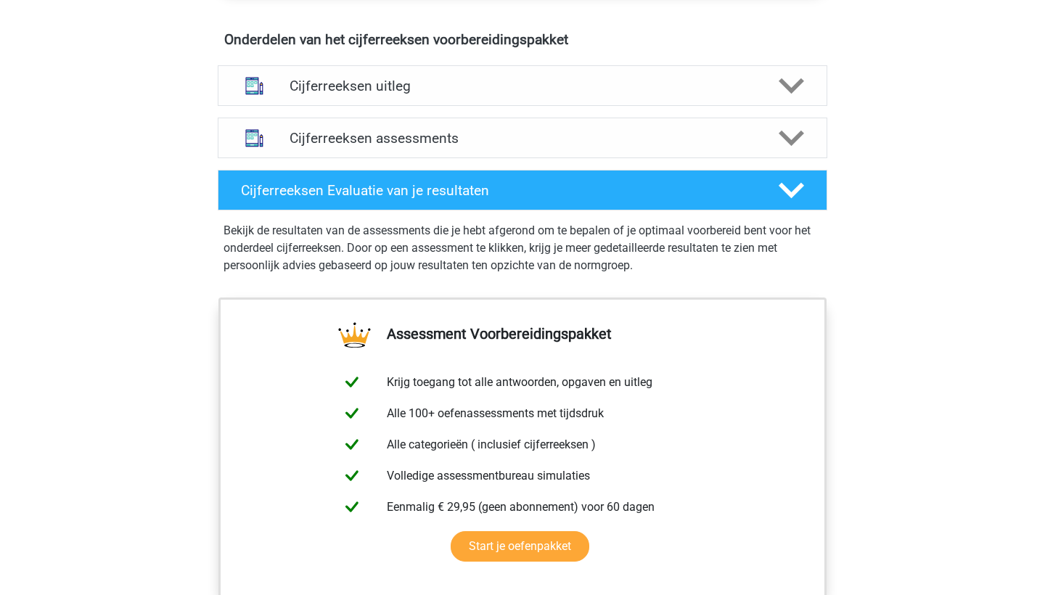
click at [602, 128] on div "Cijferreeksen assessments We raden je aan om minimaal 3 oefensets te doen met t…" at bounding box center [522, 138] width 666 height 52
click at [602, 94] on h4 "Cijferreeksen uitleg" at bounding box center [523, 86] width 466 height 17
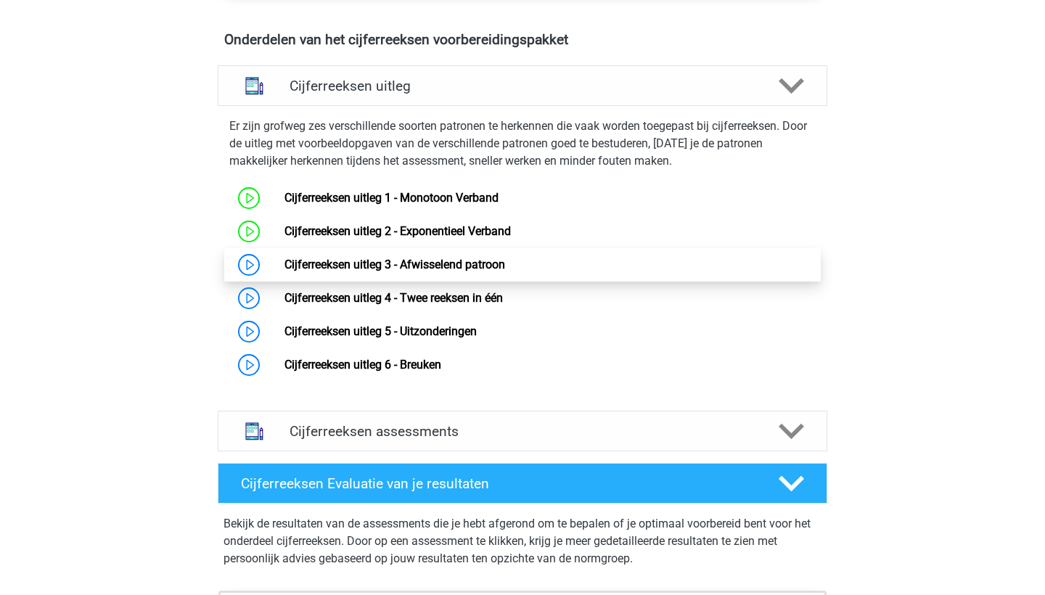
click at [446, 271] on link "Cijferreeksen uitleg 3 - Afwisselend patroon" at bounding box center [394, 265] width 221 height 14
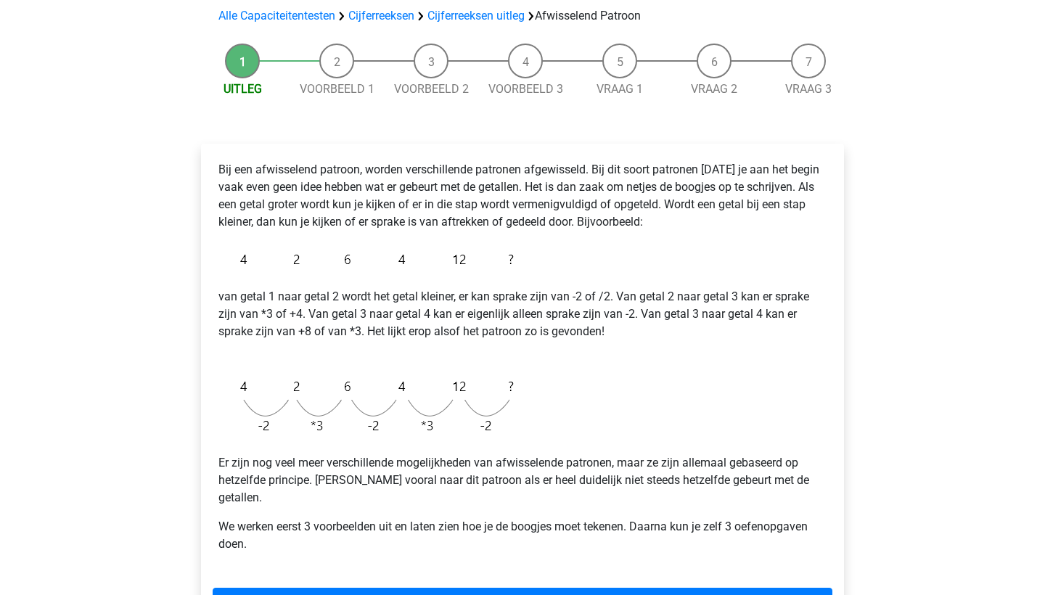
scroll to position [238, 0]
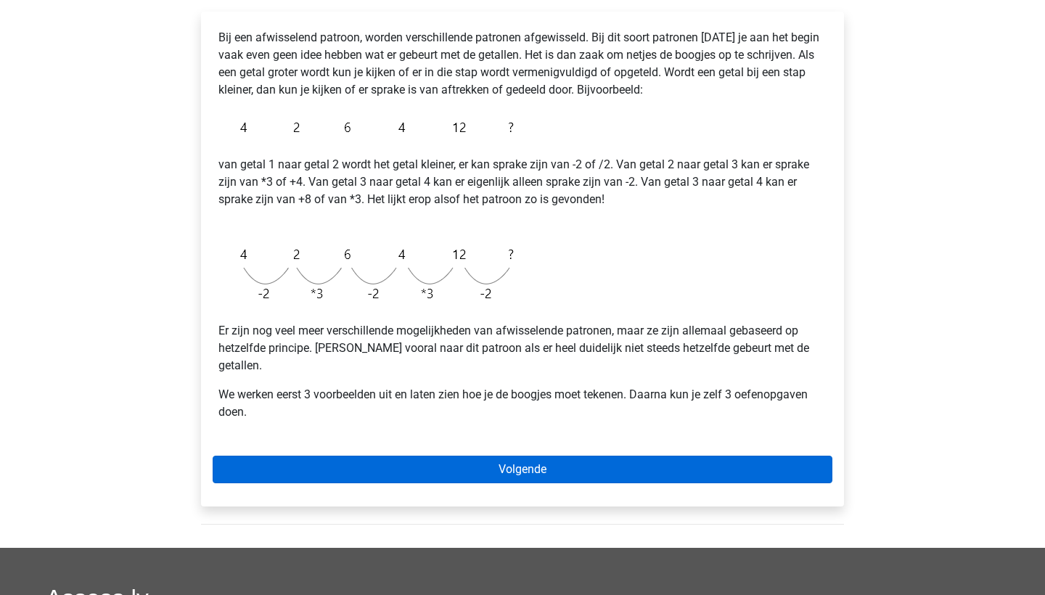
click at [450, 464] on link "Volgende" at bounding box center [523, 470] width 620 height 28
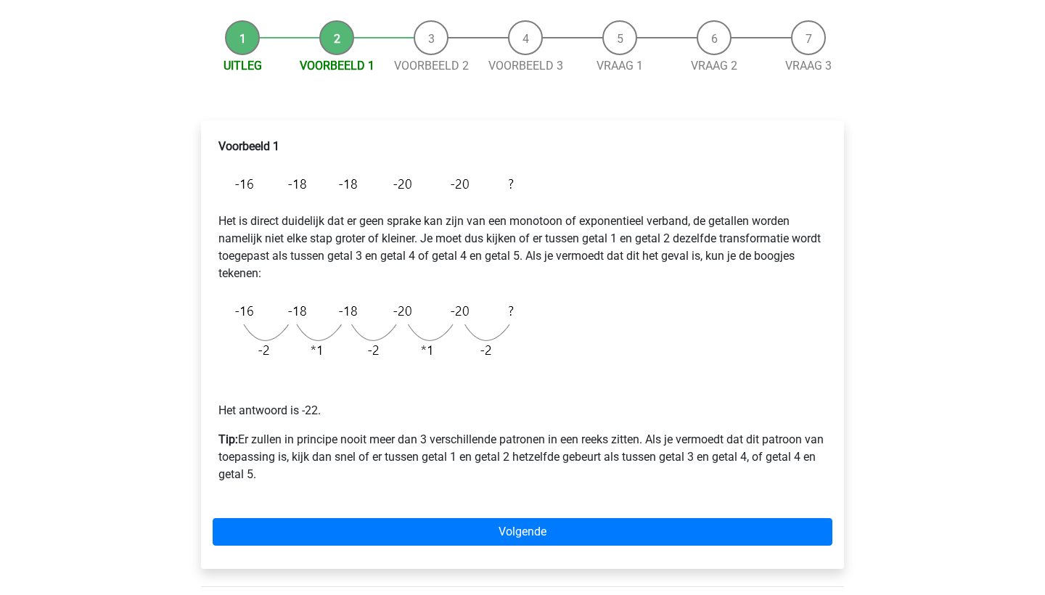
scroll to position [130, 0]
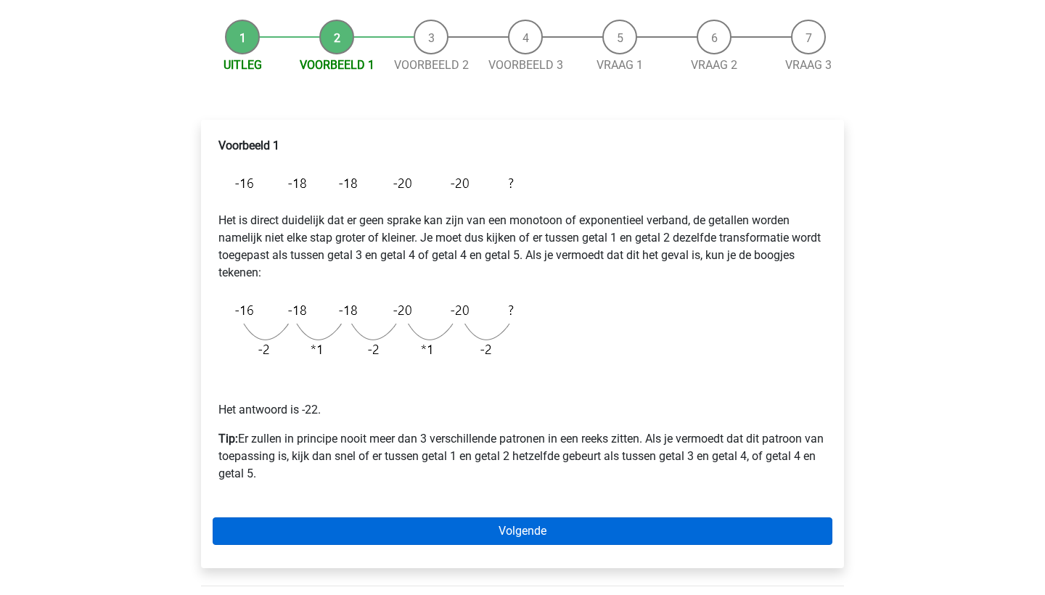
click at [537, 544] on link "Volgende" at bounding box center [523, 531] width 620 height 28
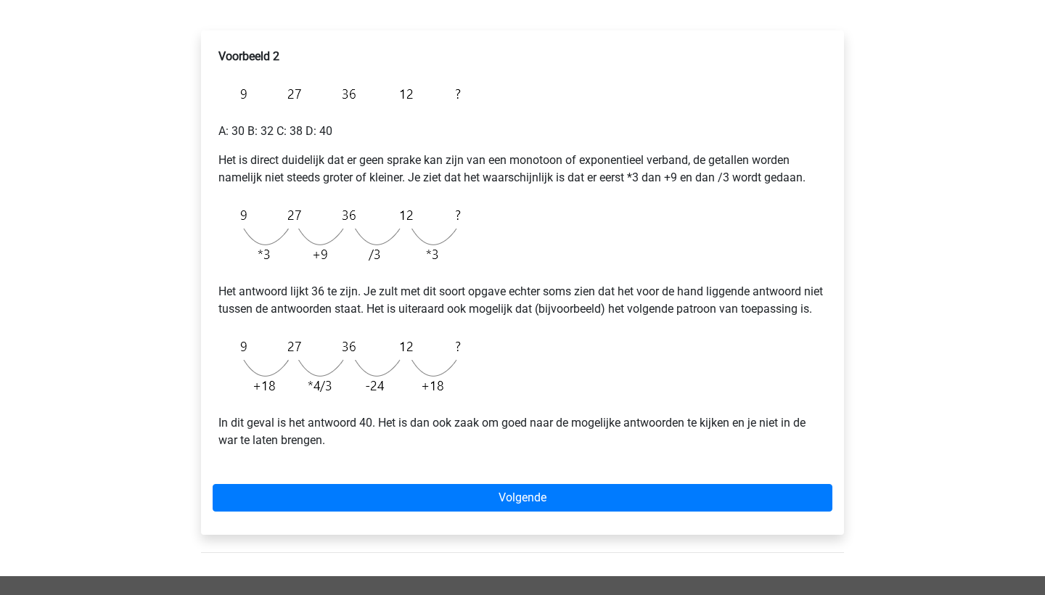
scroll to position [221, 0]
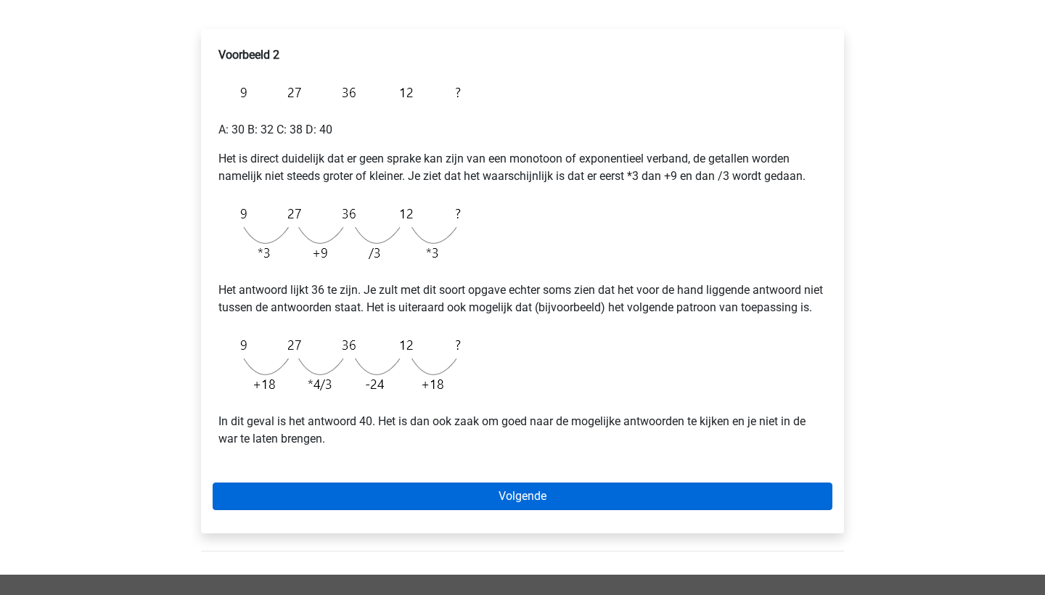
click at [449, 510] on link "Volgende" at bounding box center [523, 497] width 620 height 28
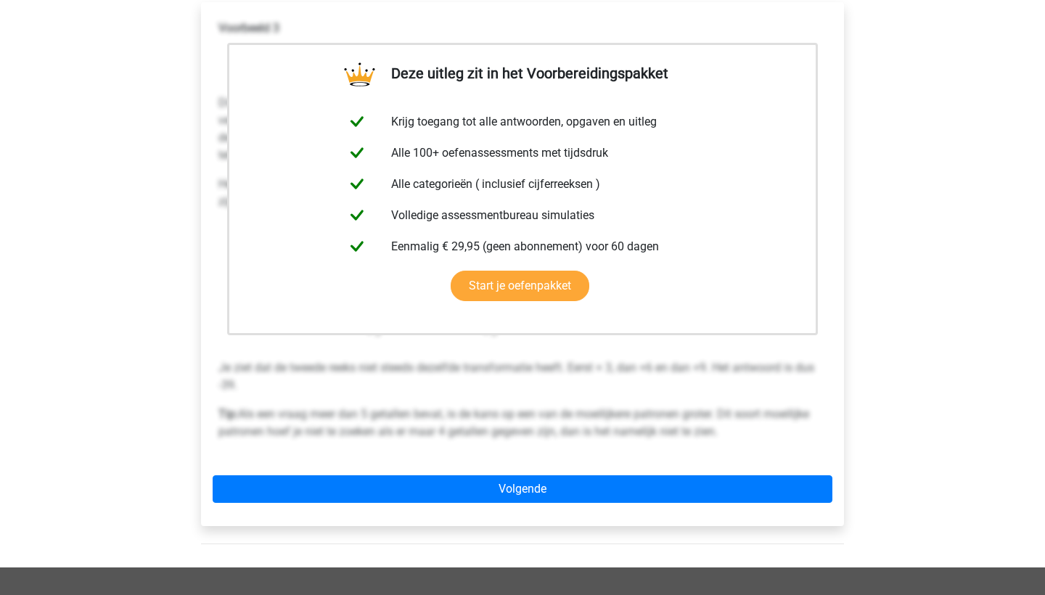
scroll to position [414, 0]
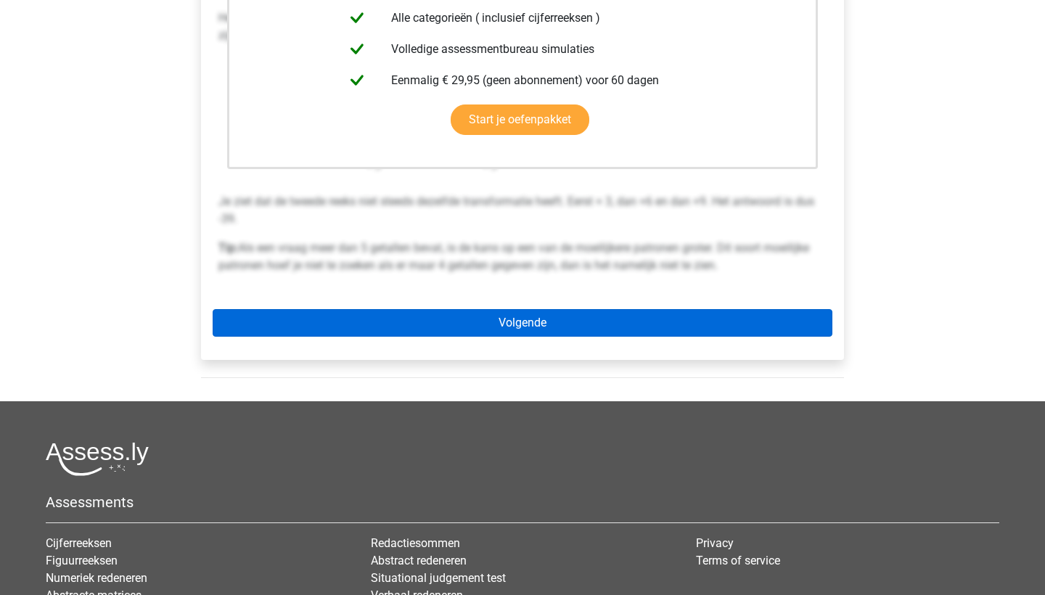
click at [583, 329] on link "Volgende" at bounding box center [523, 323] width 620 height 28
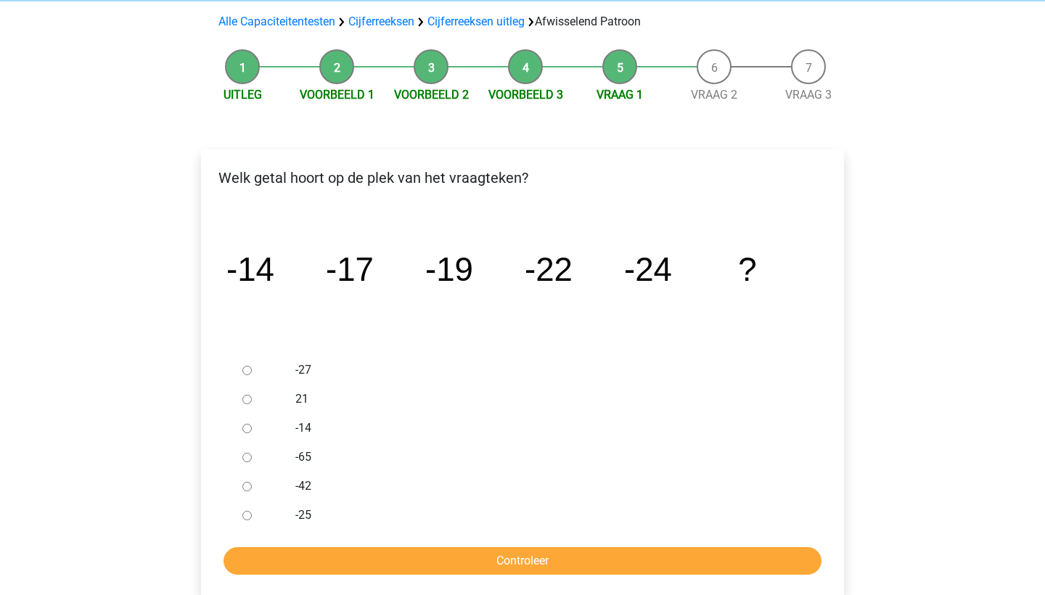
scroll to position [105, 0]
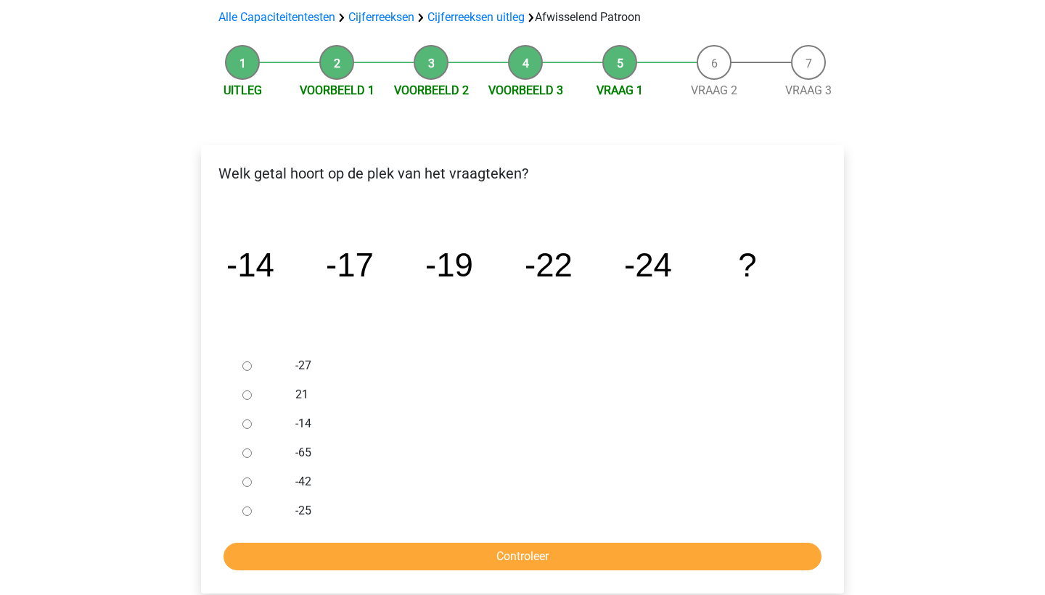
click at [247, 365] on input "-27" at bounding box center [246, 365] width 9 height 9
radio input "true"
click at [340, 565] on input "Controleer" at bounding box center [523, 557] width 598 height 28
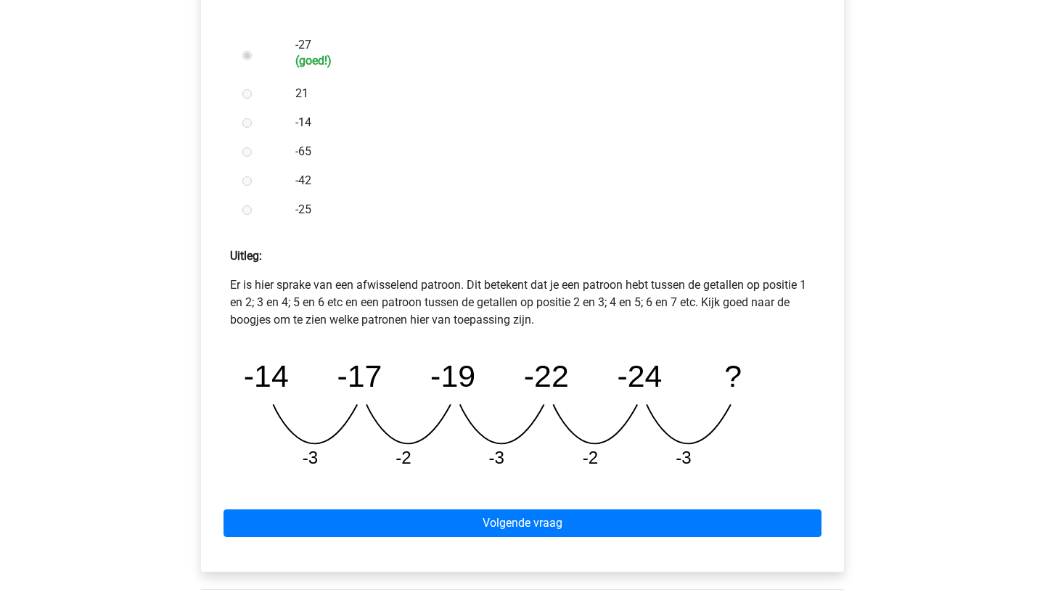
scroll to position [623, 0]
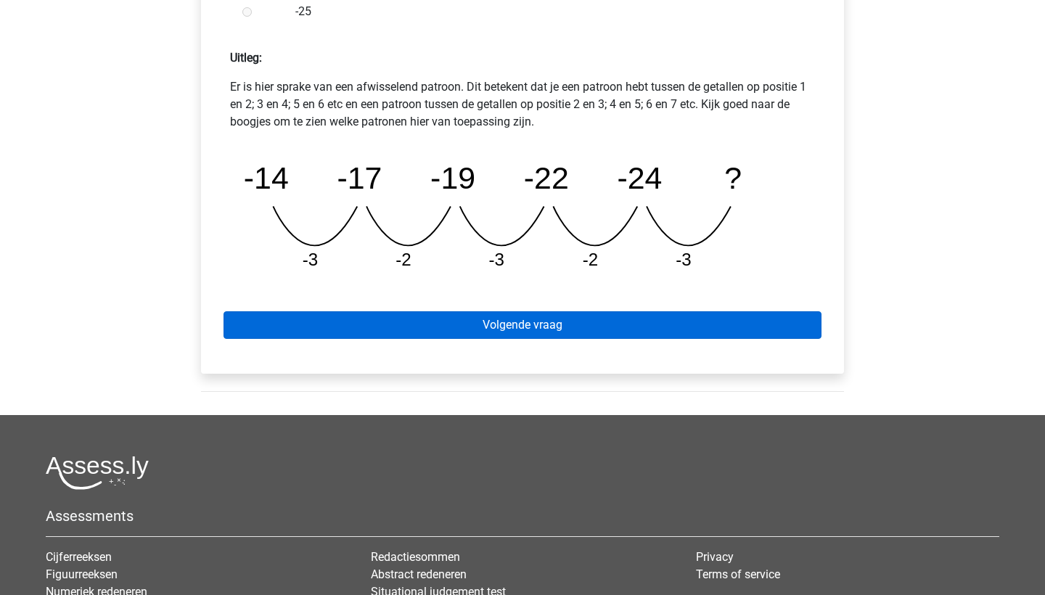
click at [507, 324] on link "Volgende vraag" at bounding box center [523, 325] width 598 height 28
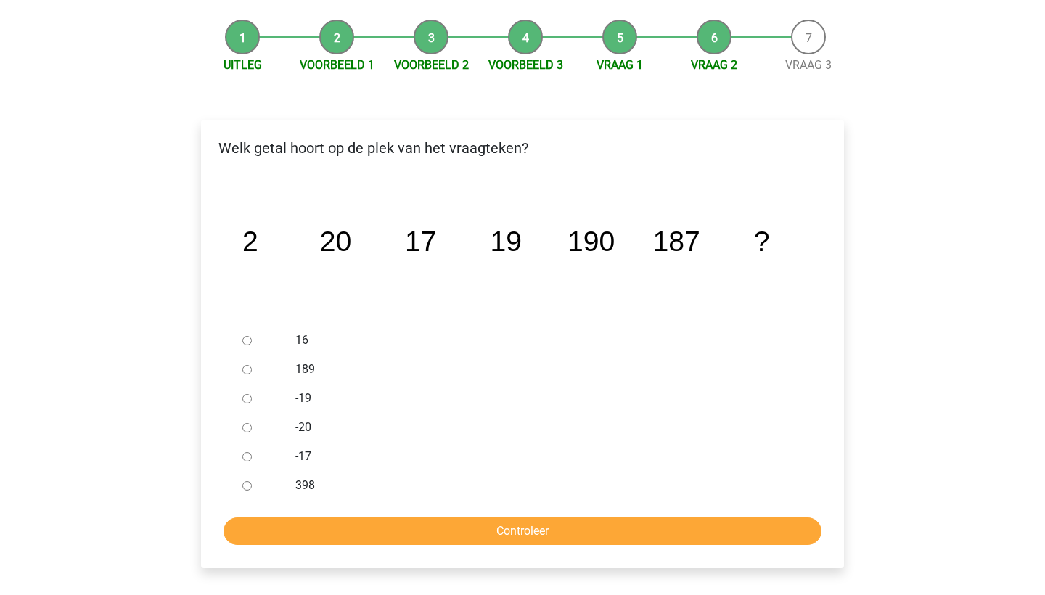
scroll to position [132, 0]
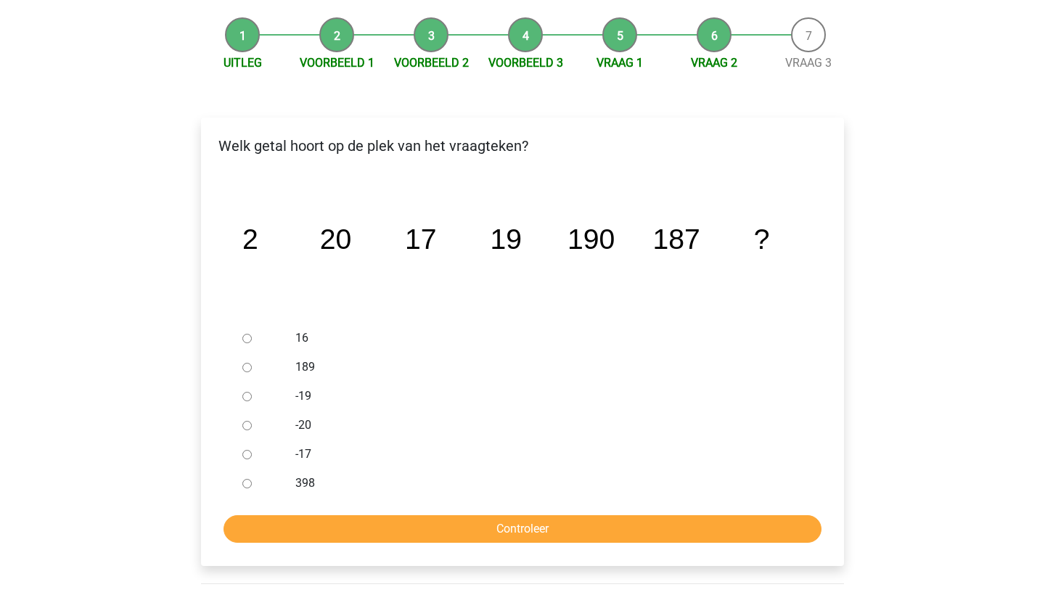
click at [282, 369] on div at bounding box center [261, 367] width 48 height 29
click at [244, 363] on input "189" at bounding box center [246, 367] width 9 height 9
radio input "true"
click at [340, 548] on div "Welk getal hoort op de plek van het vraagteken? image/svg+xml 2 20 17 19 190 18…" at bounding box center [522, 342] width 643 height 449
click at [340, 523] on input "Controleer" at bounding box center [523, 529] width 598 height 28
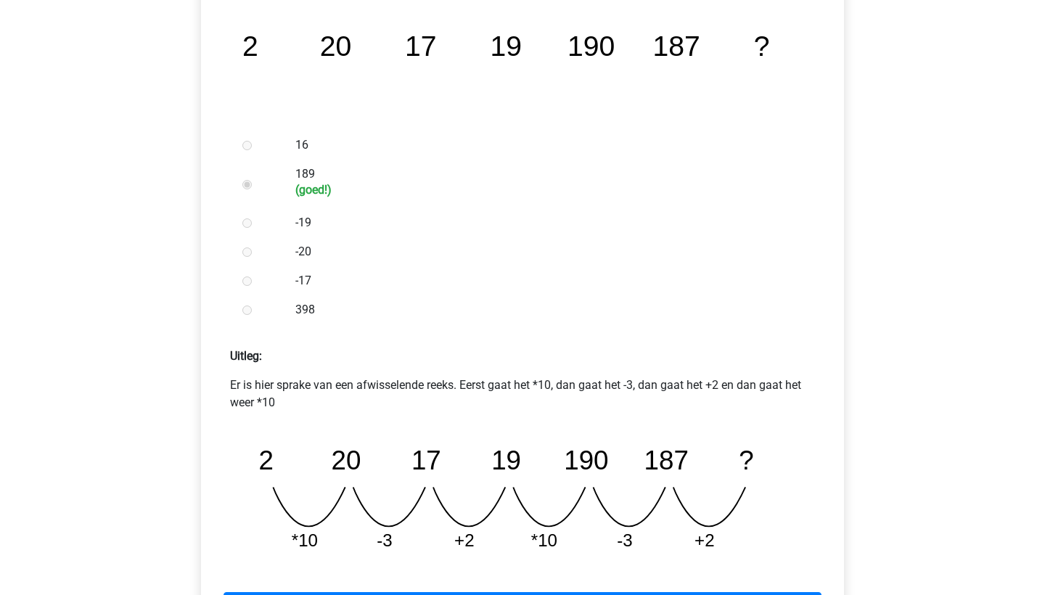
scroll to position [389, 0]
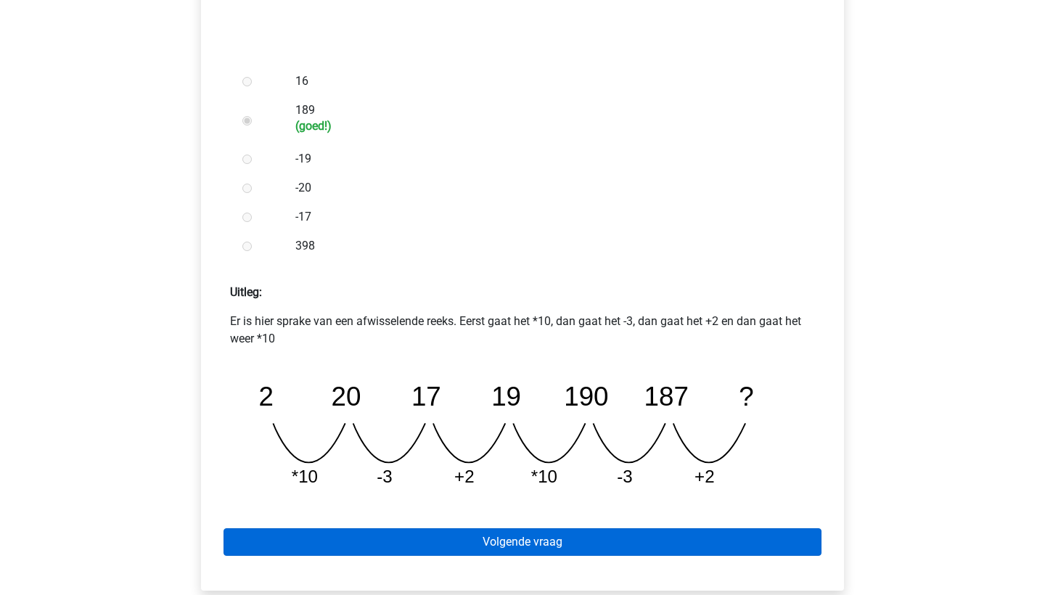
click at [446, 531] on link "Volgende vraag" at bounding box center [523, 542] width 598 height 28
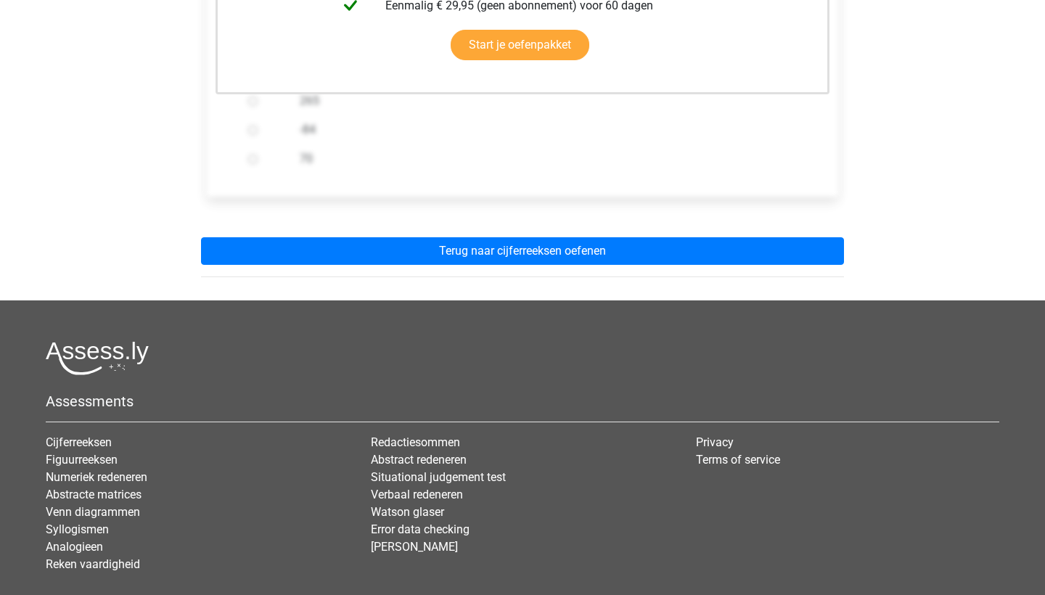
scroll to position [501, 0]
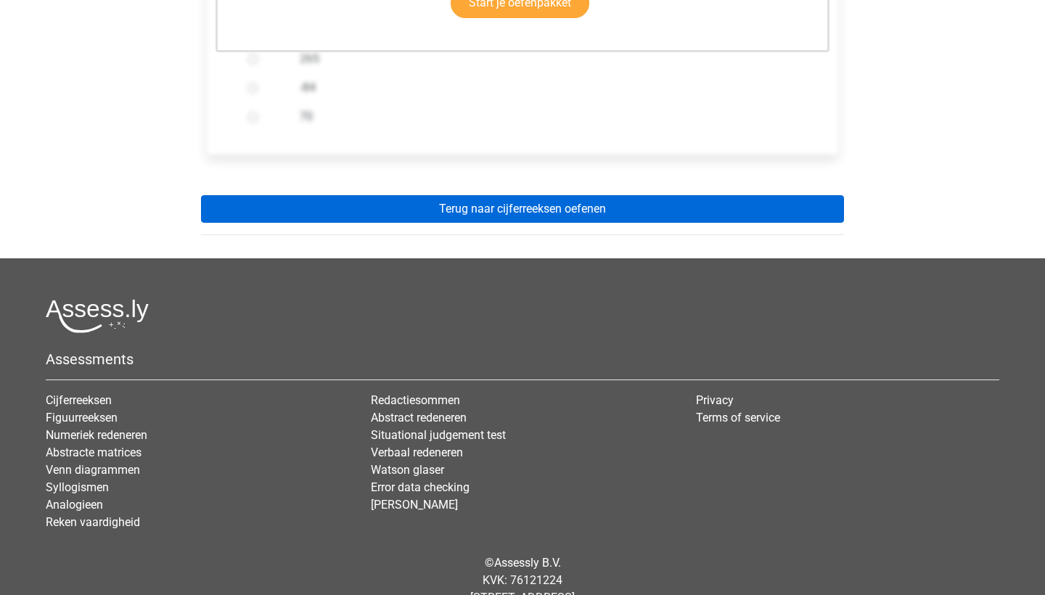
click at [596, 198] on link "Terug naar cijferreeksen oefenen" at bounding box center [522, 209] width 643 height 28
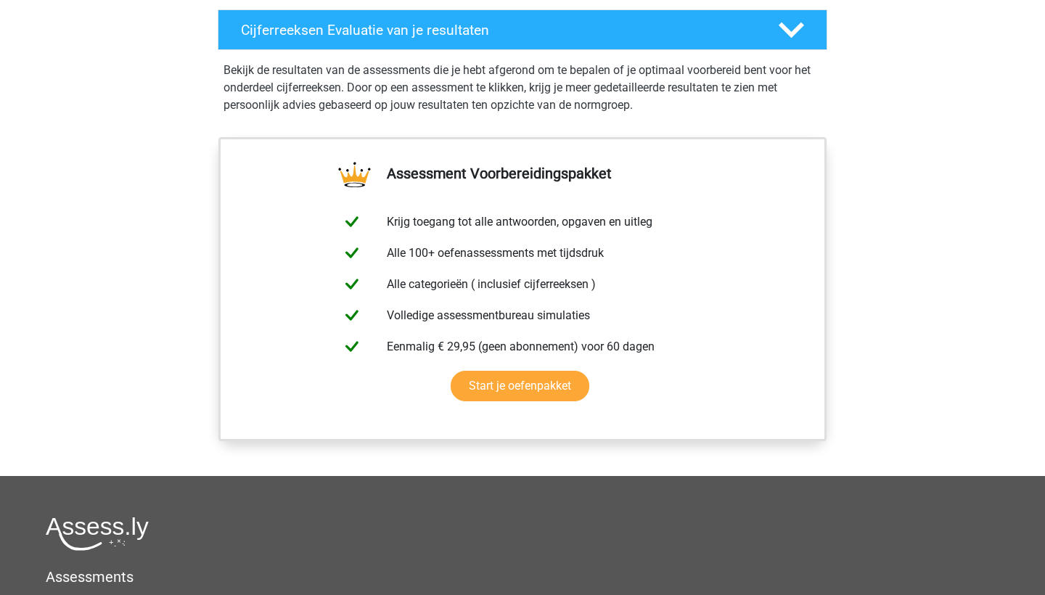
scroll to position [889, 0]
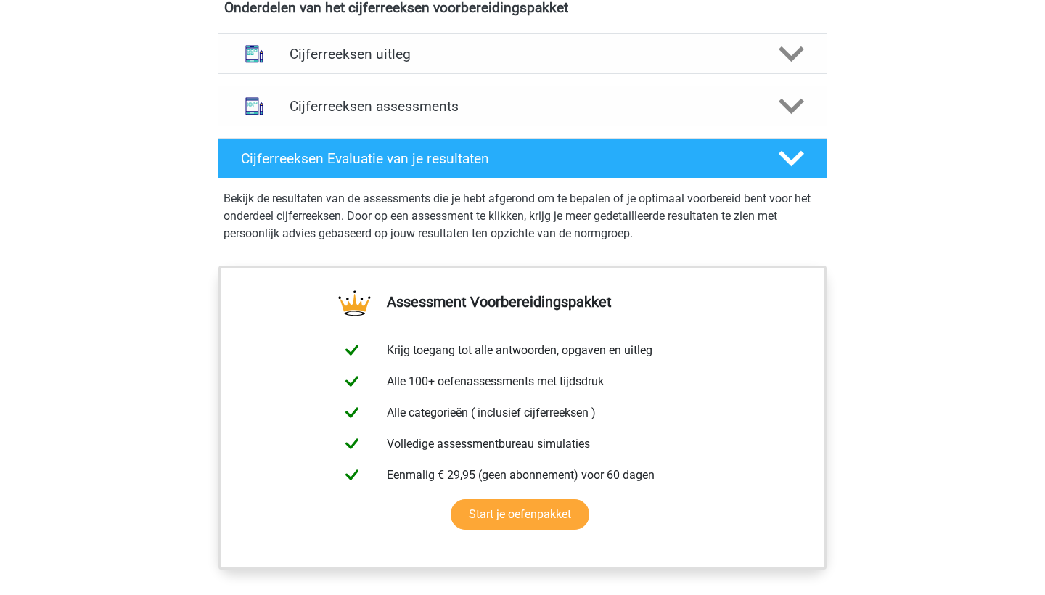
click at [572, 115] on h4 "Cijferreeksen assessments" at bounding box center [523, 106] width 466 height 17
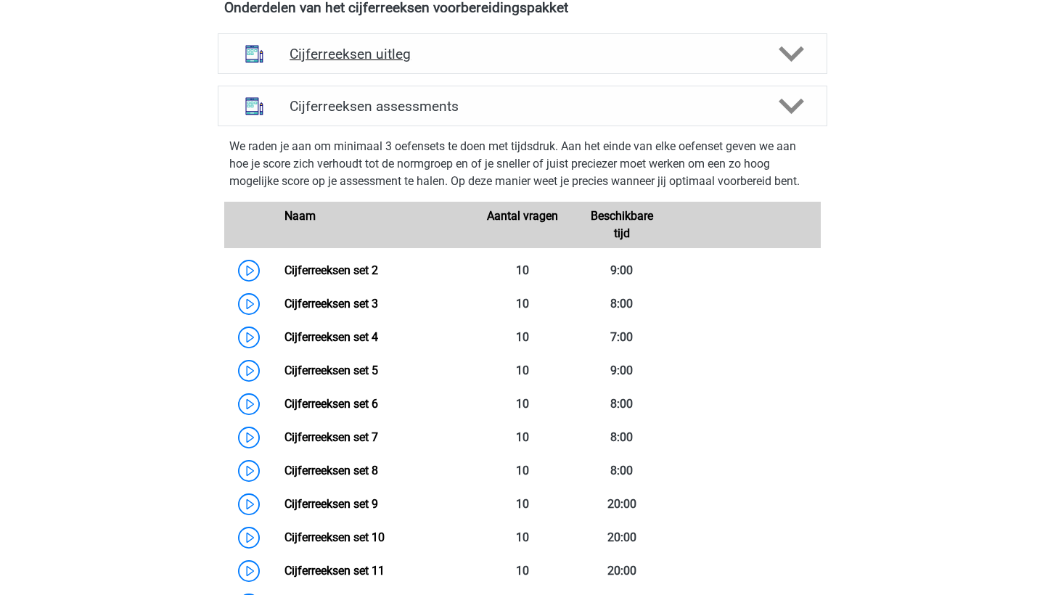
click at [558, 74] on div "Cijferreeksen uitleg" at bounding box center [523, 53] width 610 height 41
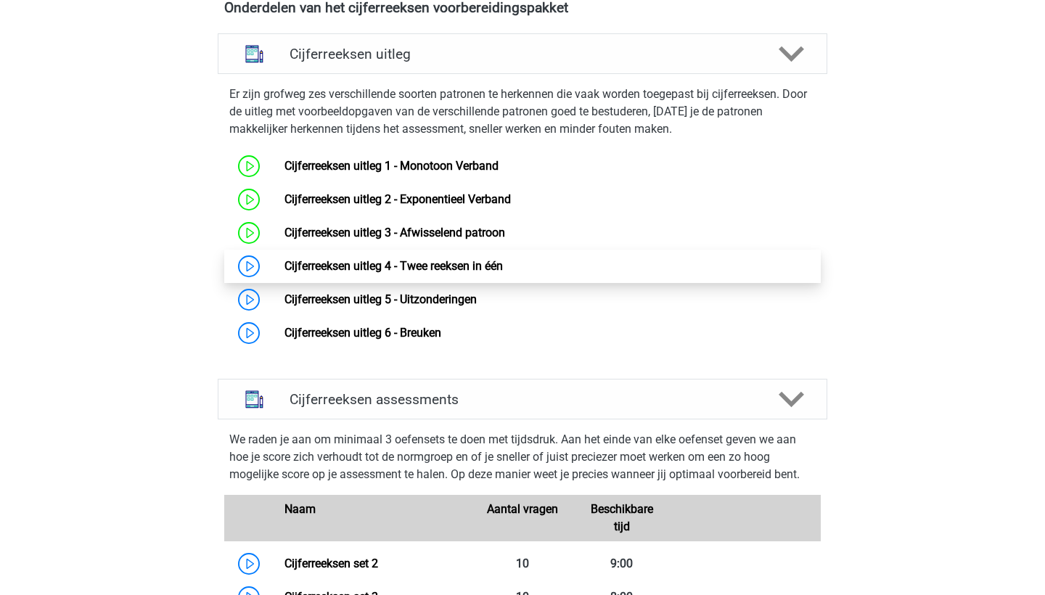
click at [370, 267] on link "Cijferreeksen uitleg 4 - Twee reeksen in één" at bounding box center [393, 266] width 218 height 14
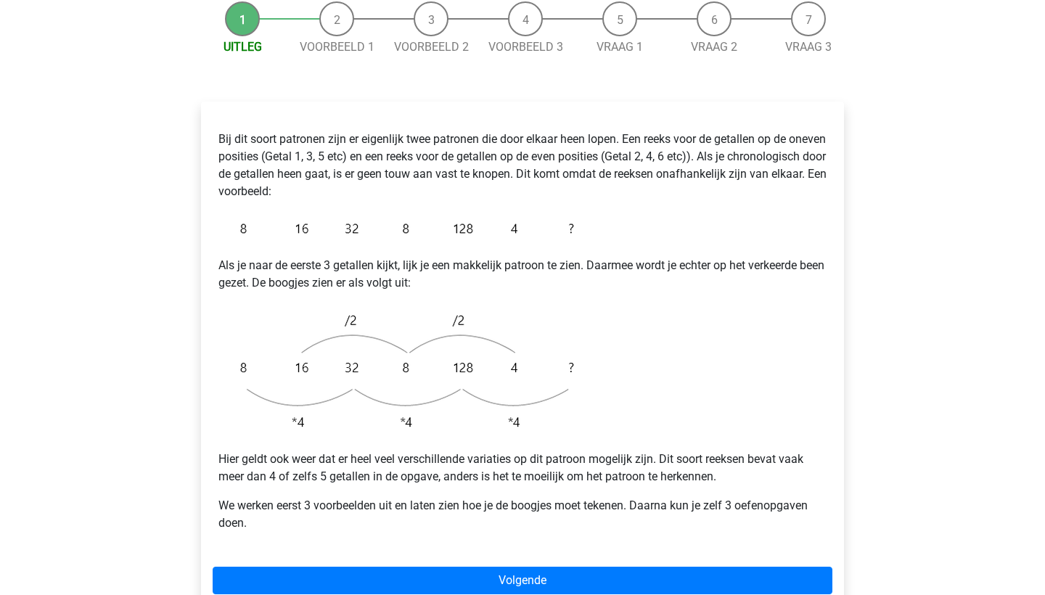
scroll to position [184, 0]
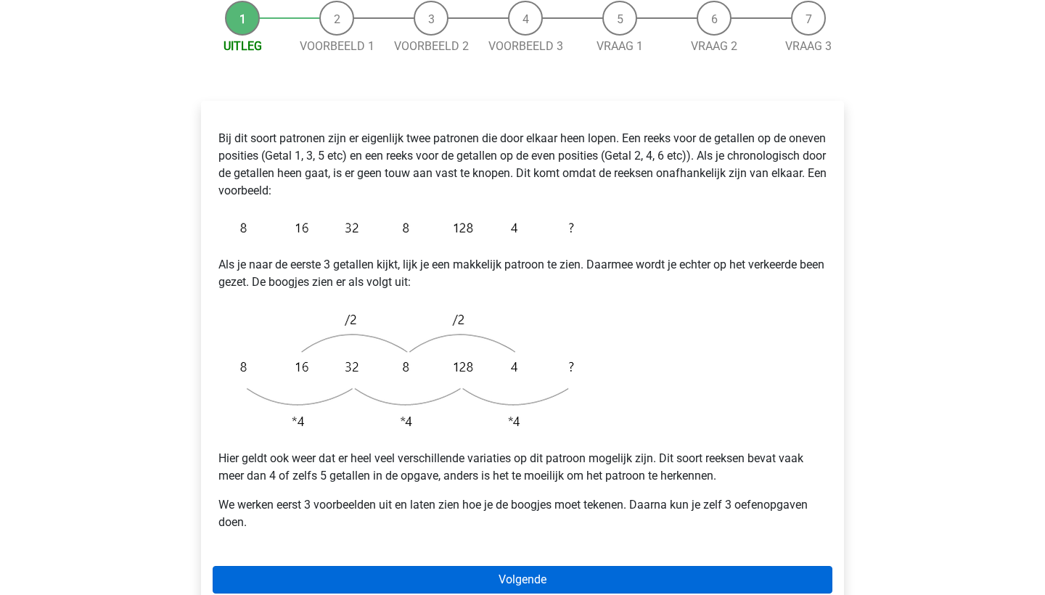
click at [471, 566] on link "Volgende" at bounding box center [523, 580] width 620 height 28
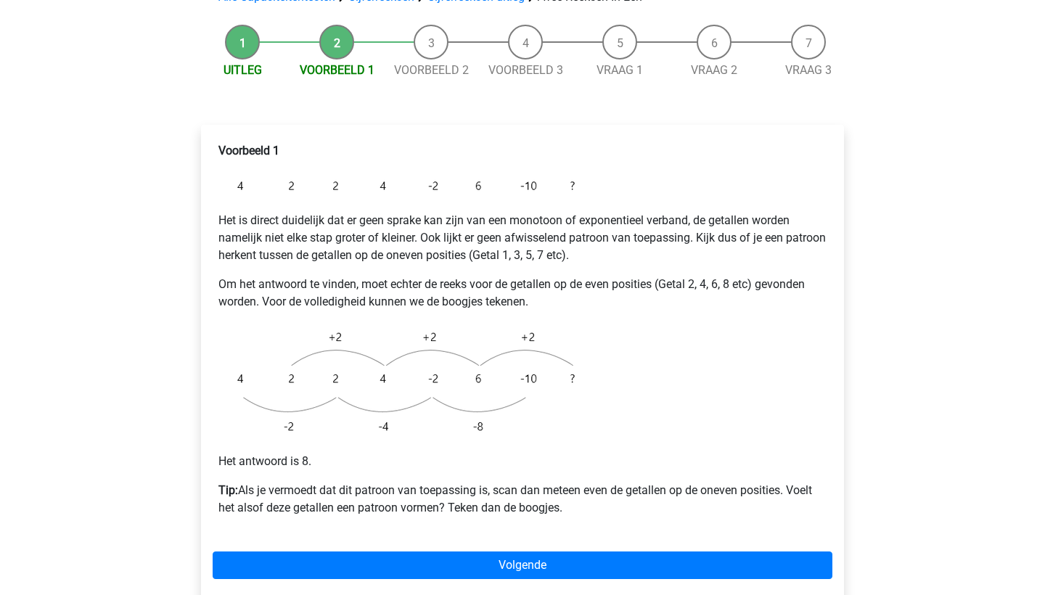
scroll to position [159, 0]
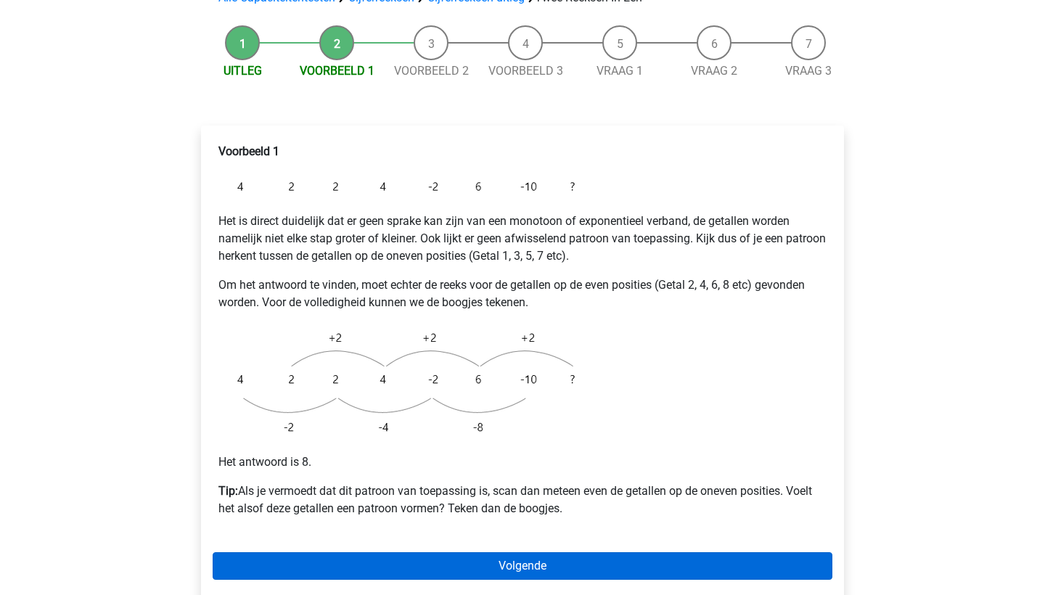
click at [581, 552] on link "Volgende" at bounding box center [523, 566] width 620 height 28
click at [446, 552] on link "Volgende" at bounding box center [523, 566] width 620 height 28
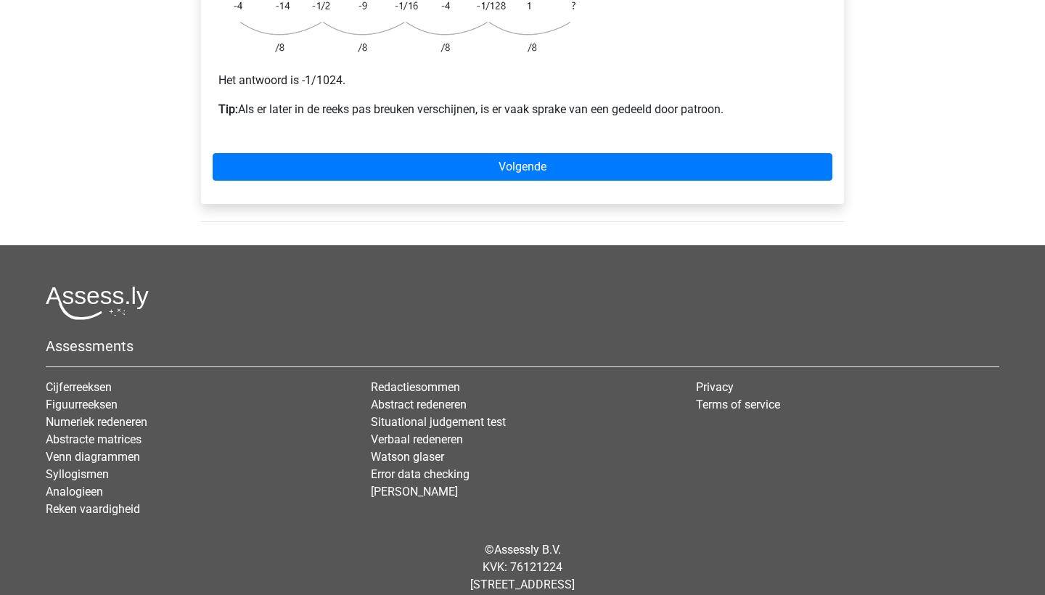
scroll to position [491, 0]
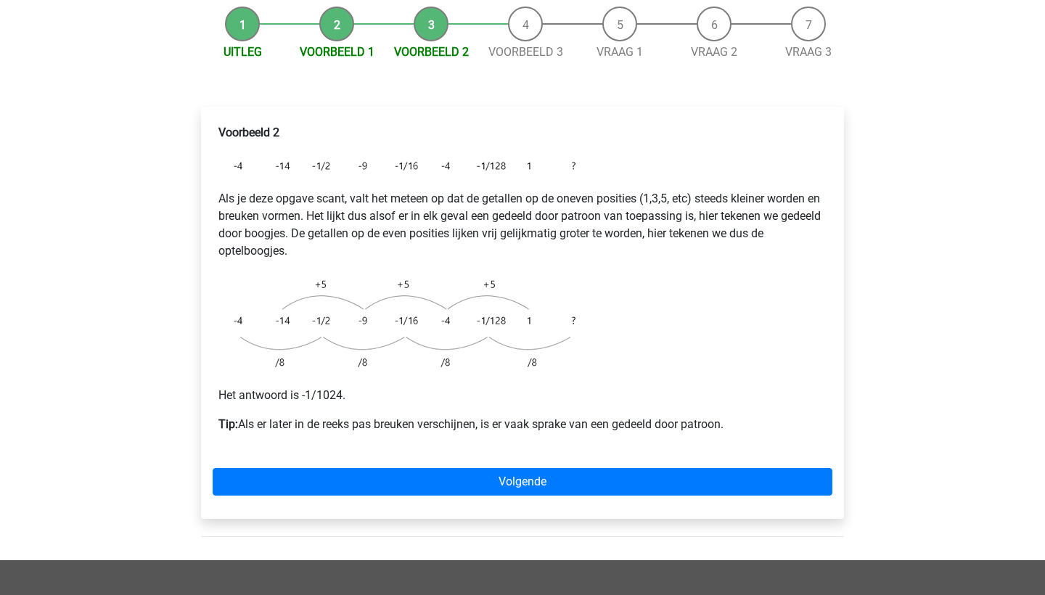
scroll to position [224, 0]
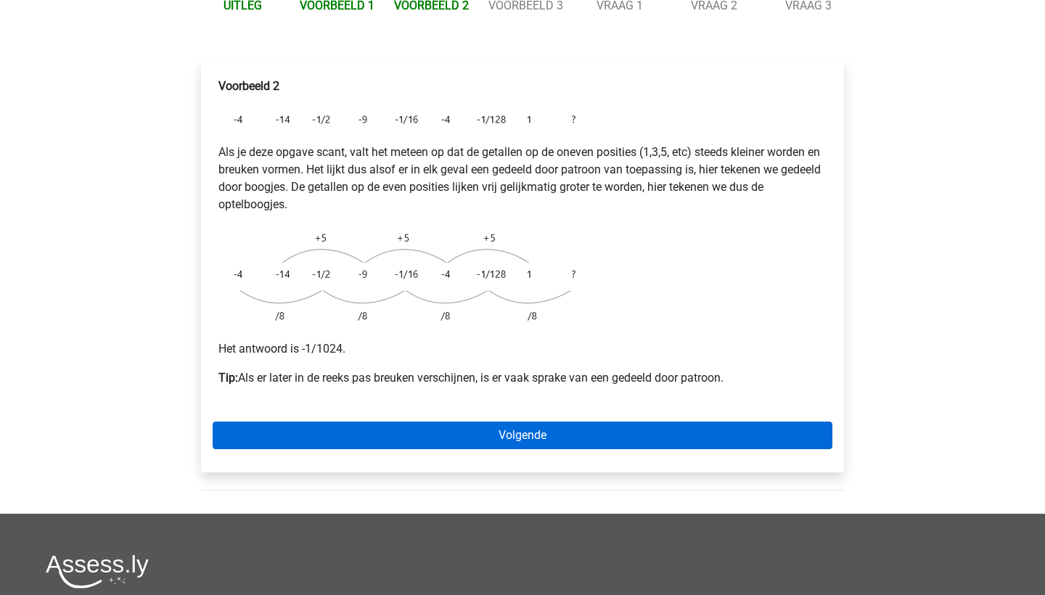
click at [530, 422] on link "Volgende" at bounding box center [523, 436] width 620 height 28
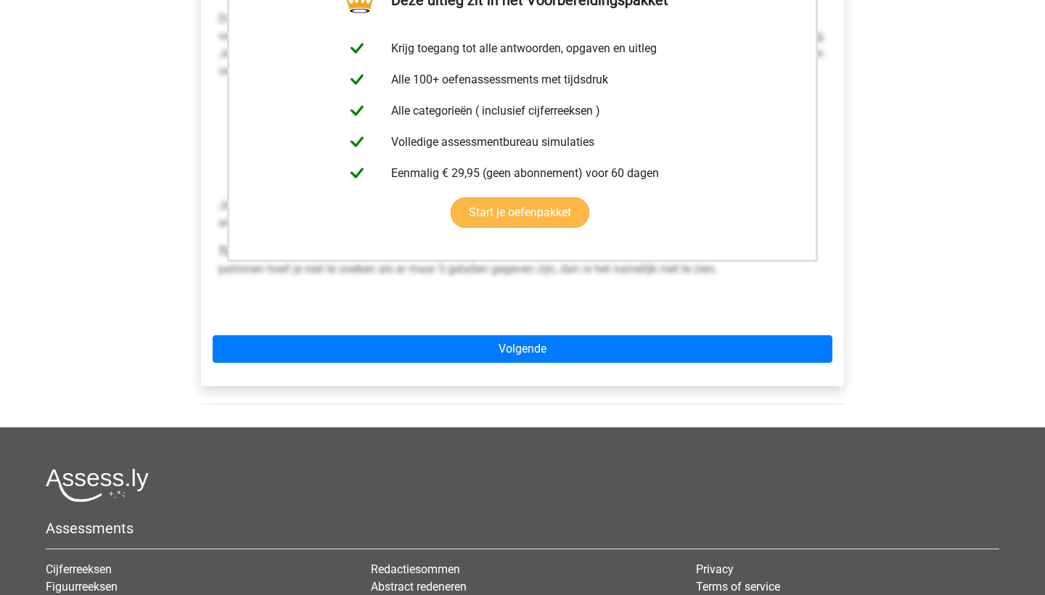
scroll to position [393, 0]
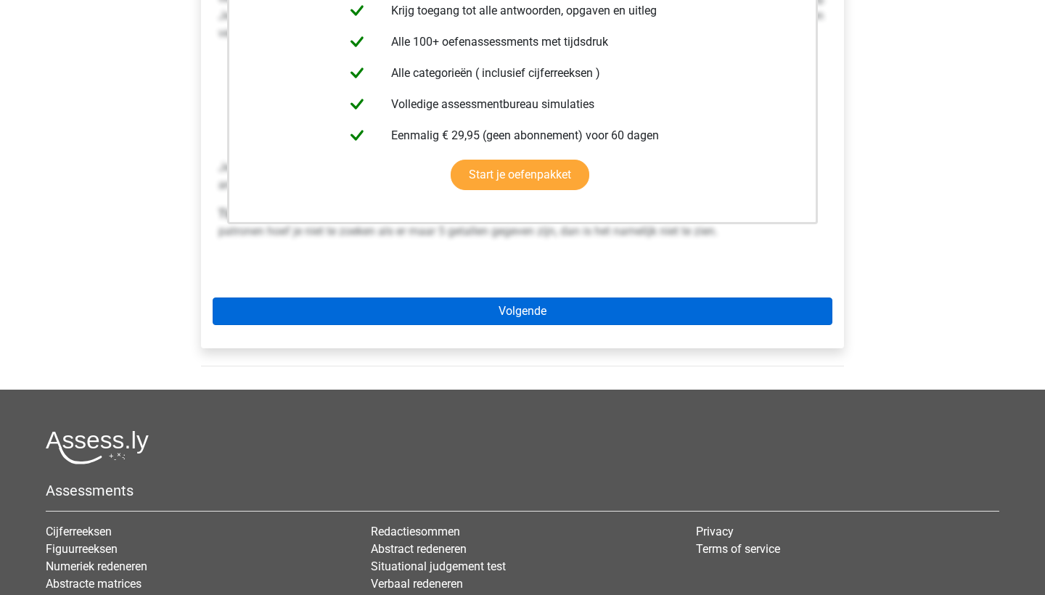
click at [565, 298] on link "Volgende" at bounding box center [523, 312] width 620 height 28
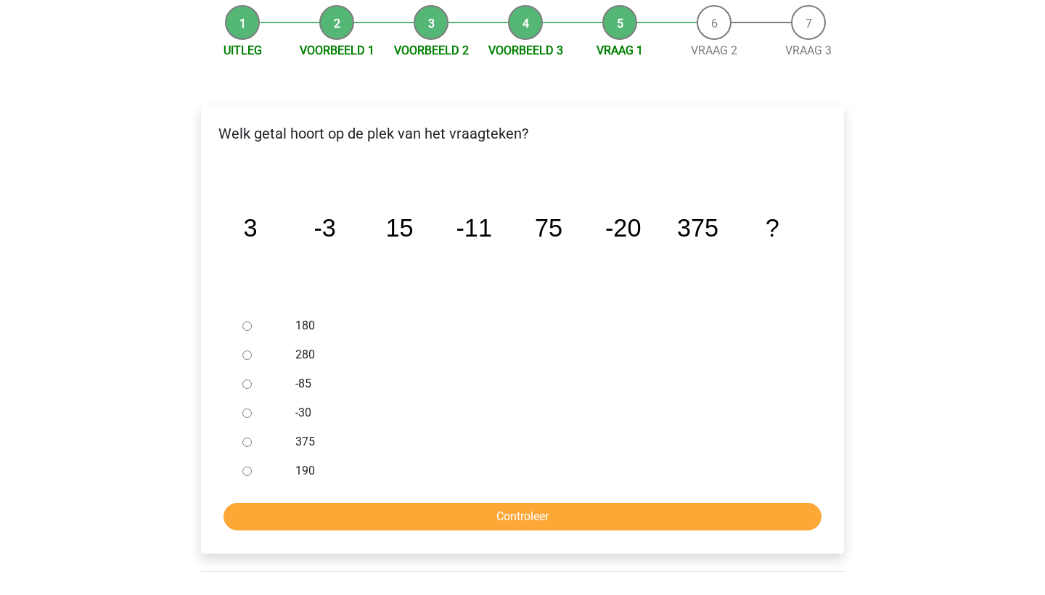
scroll to position [181, 0]
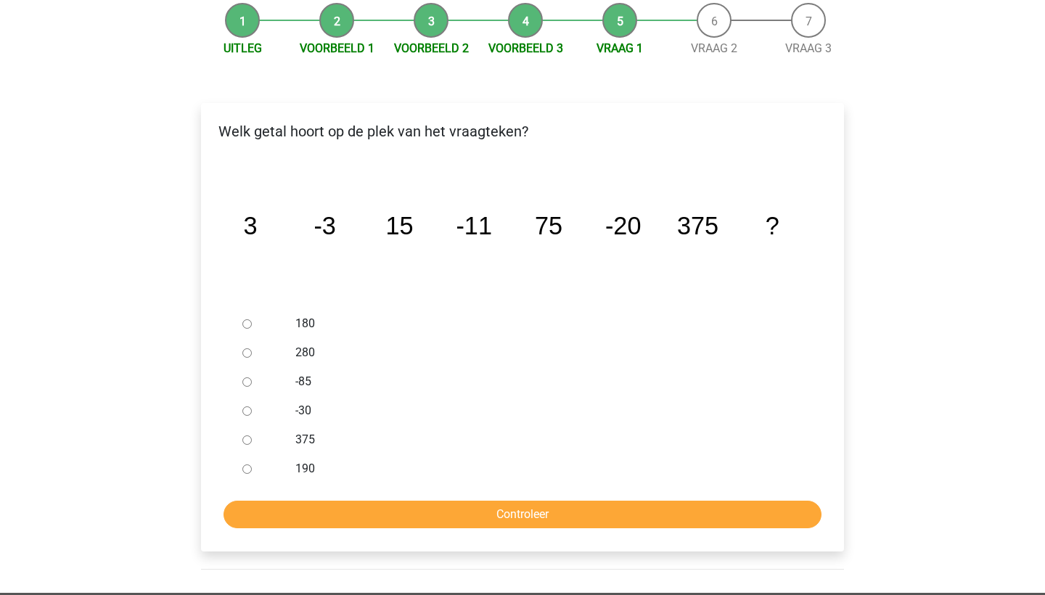
click at [269, 396] on div at bounding box center [261, 410] width 48 height 29
click at [245, 406] on input "-30" at bounding box center [246, 410] width 9 height 9
radio input "true"
click at [370, 501] on input "Controleer" at bounding box center [523, 515] width 598 height 28
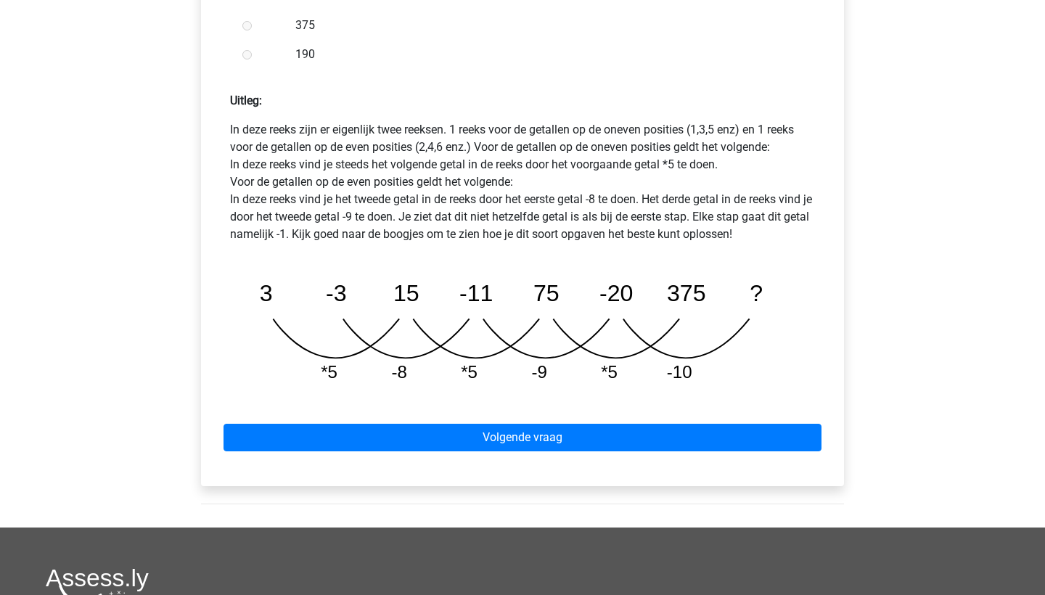
scroll to position [622, 0]
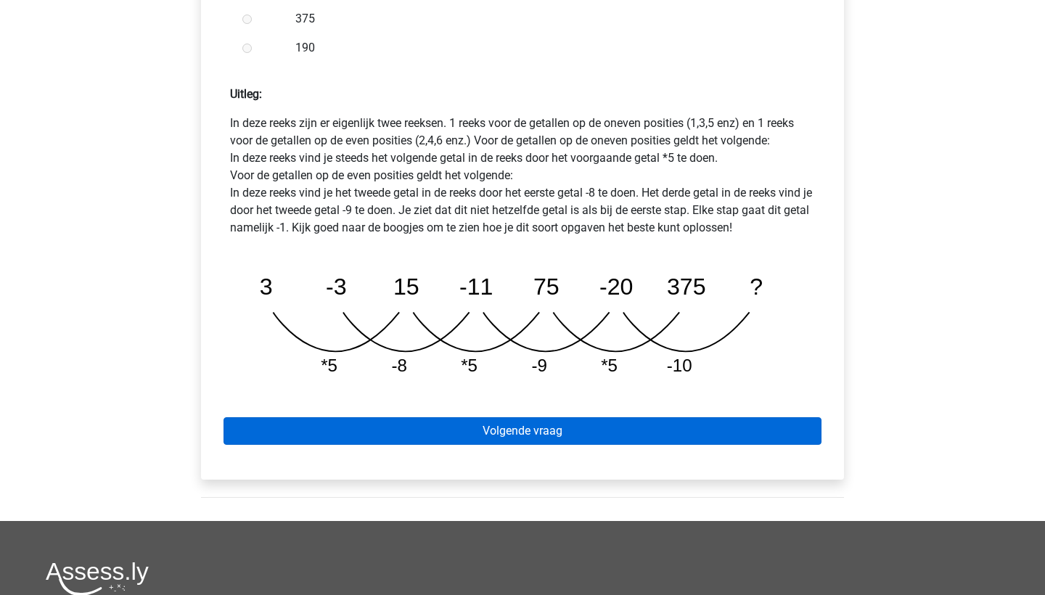
click at [452, 417] on link "Volgende vraag" at bounding box center [523, 431] width 598 height 28
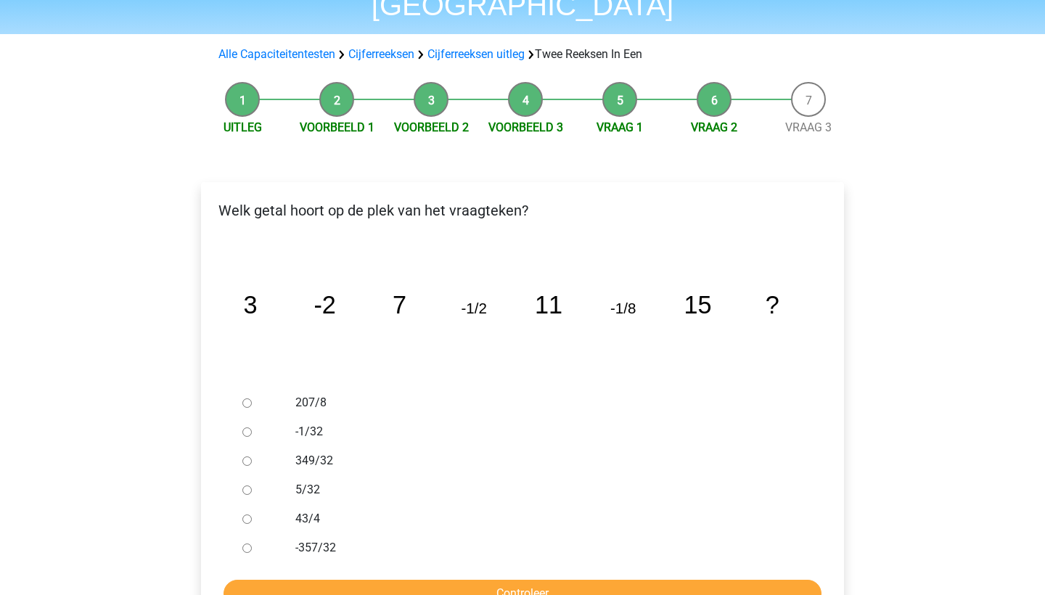
scroll to position [110, 0]
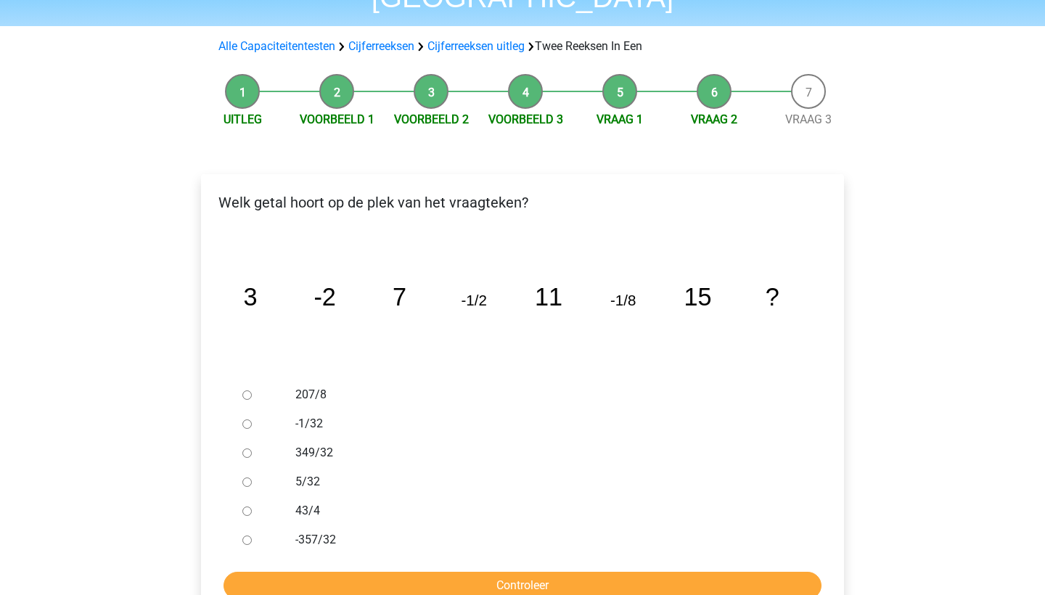
click at [251, 409] on div at bounding box center [261, 423] width 48 height 29
click at [245, 419] on input "-1/32" at bounding box center [246, 423] width 9 height 9
radio input "true"
click at [385, 572] on input "Controleer" at bounding box center [523, 586] width 598 height 28
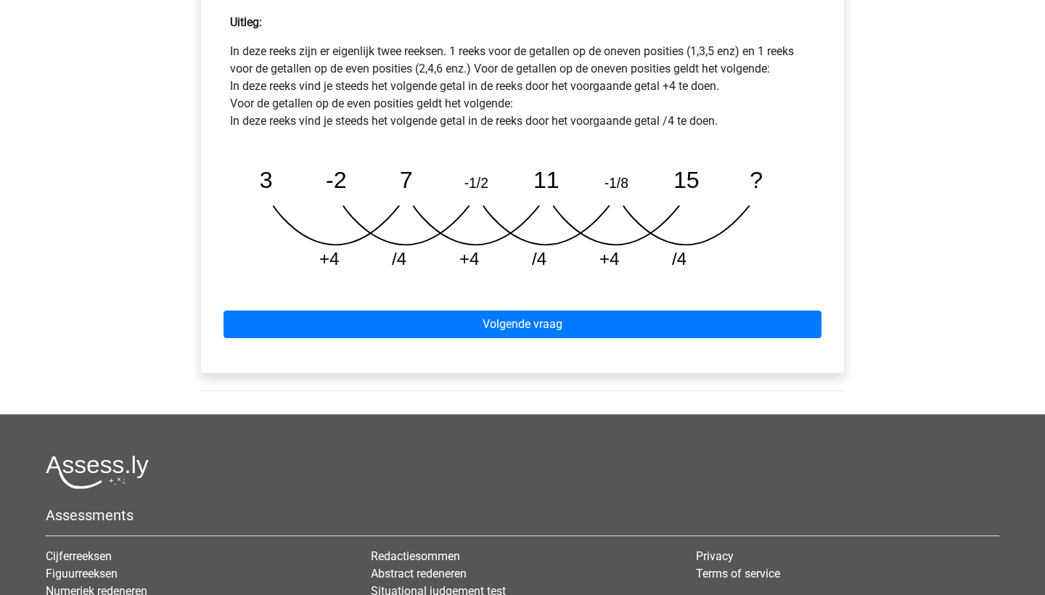
scroll to position [690, 0]
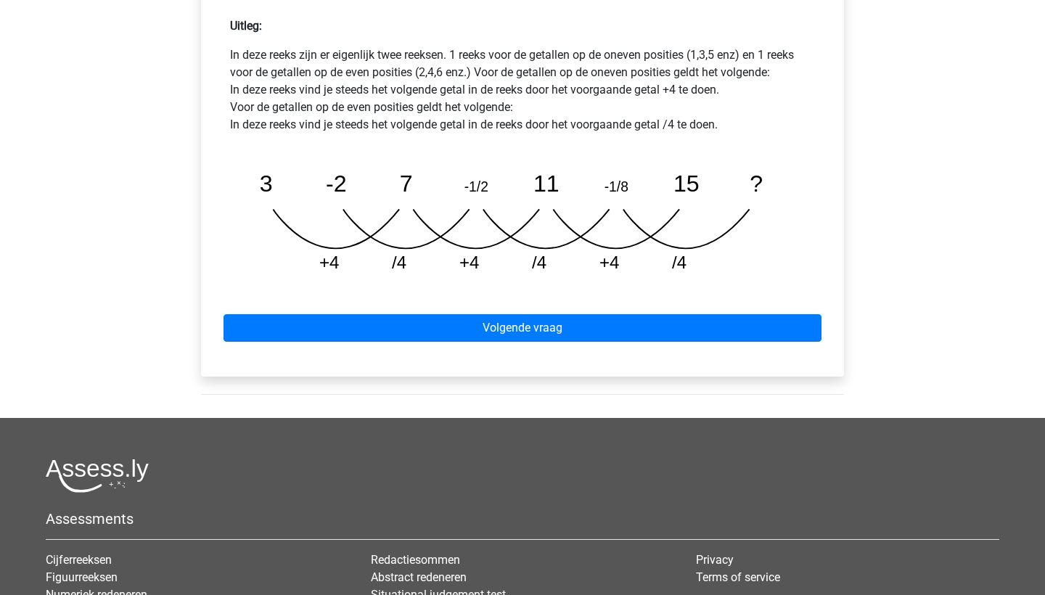
click at [575, 285] on div "Volgende vraag" at bounding box center [523, 325] width 620 height 80
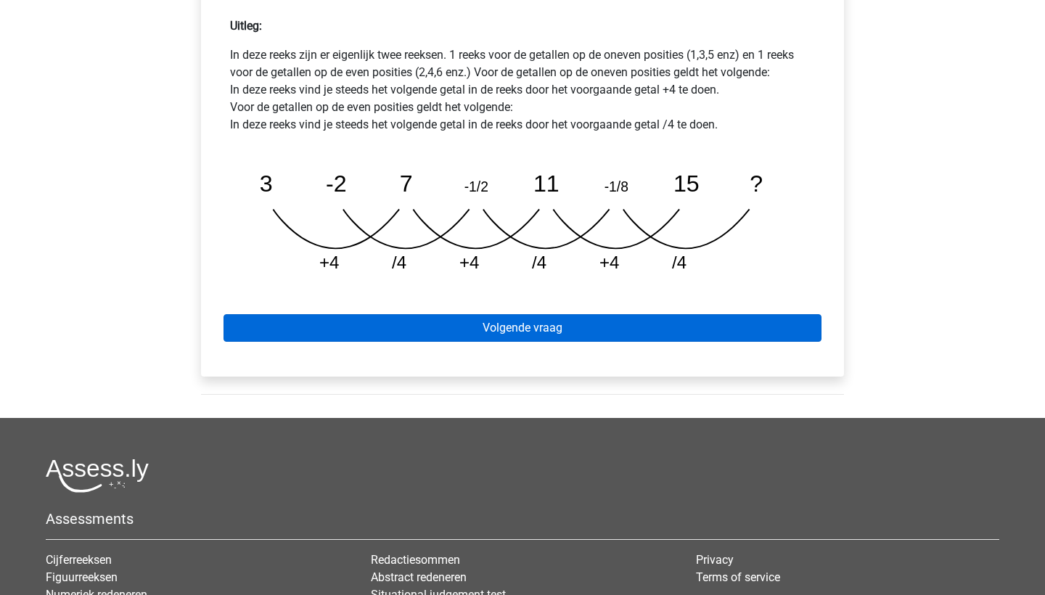
click at [575, 314] on link "Volgende vraag" at bounding box center [523, 328] width 598 height 28
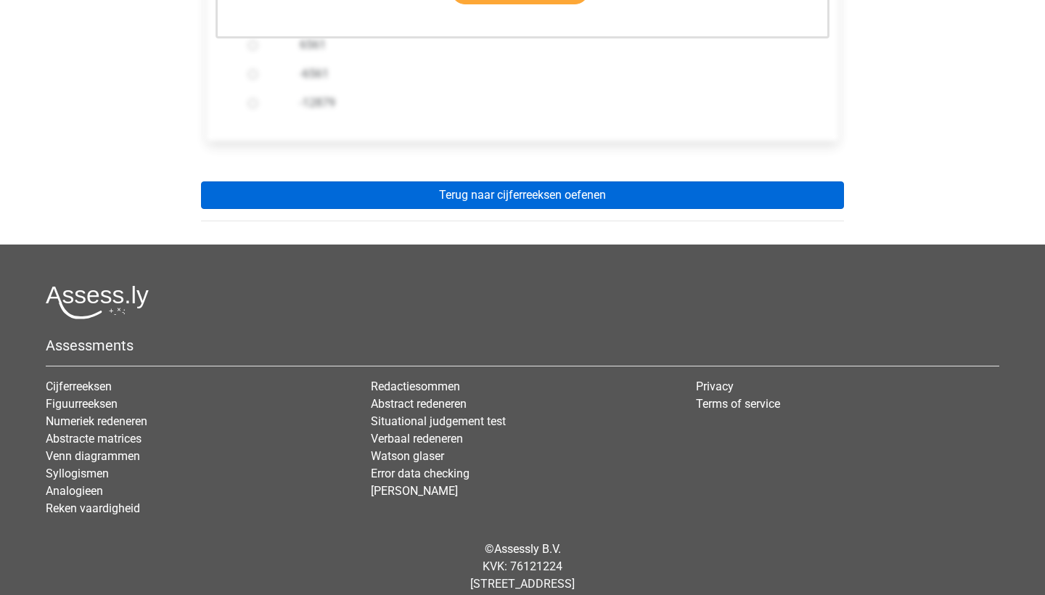
scroll to position [549, 0]
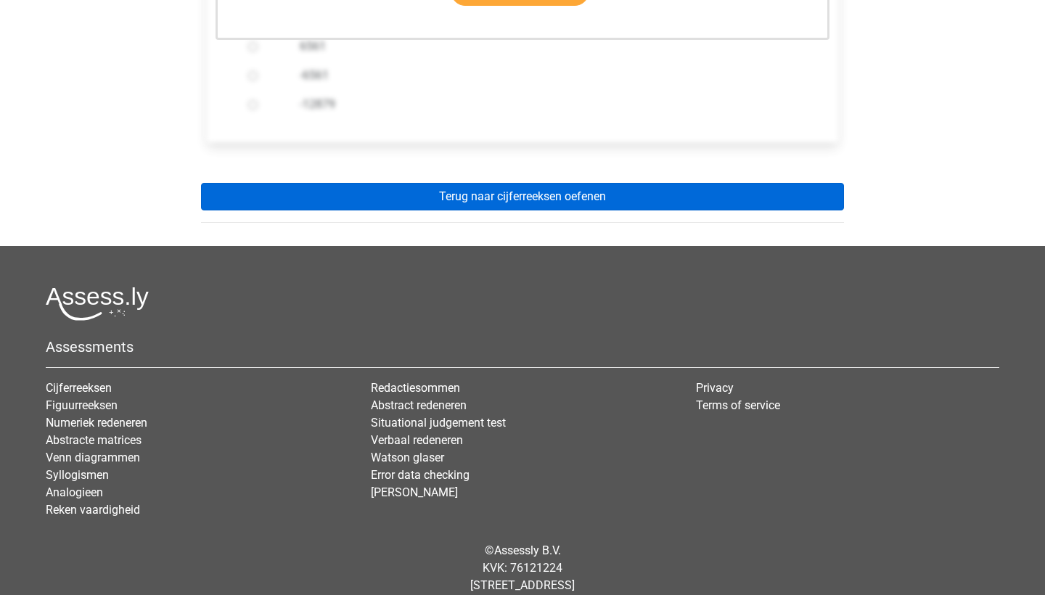
click at [575, 183] on link "Terug naar cijferreeksen oefenen" at bounding box center [522, 197] width 643 height 28
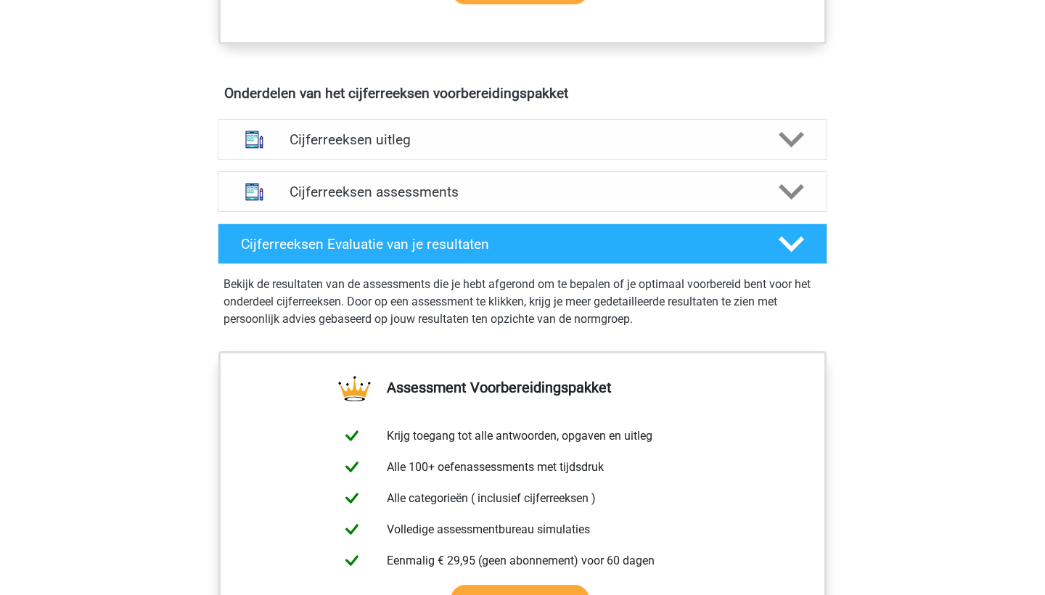
scroll to position [806, 0]
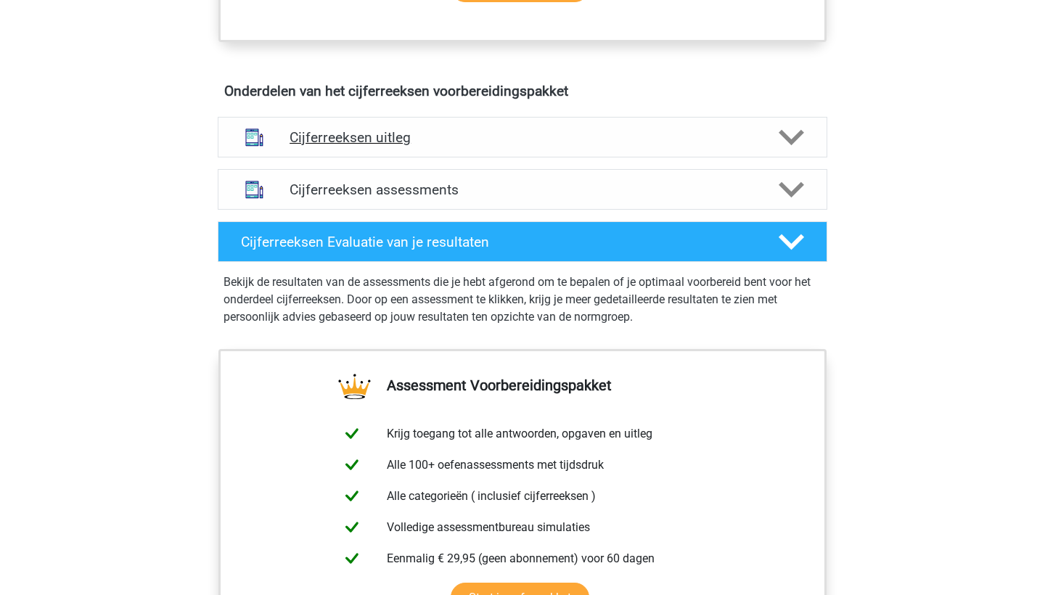
click at [537, 146] on h4 "Cijferreeksen uitleg" at bounding box center [523, 137] width 466 height 17
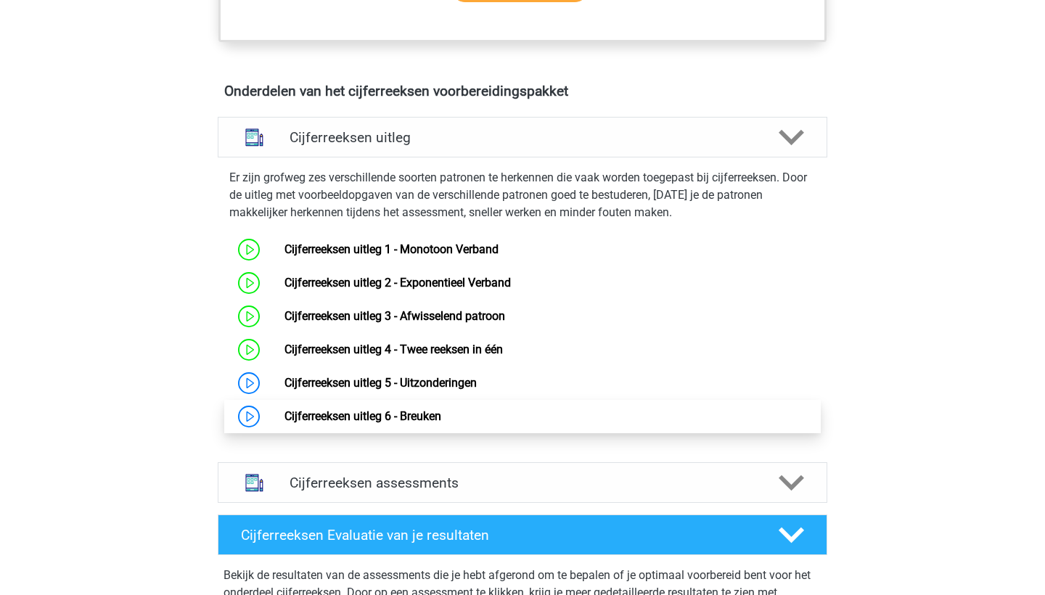
click at [441, 423] on link "Cijferreeksen uitleg 6 - Breuken" at bounding box center [362, 416] width 157 height 14
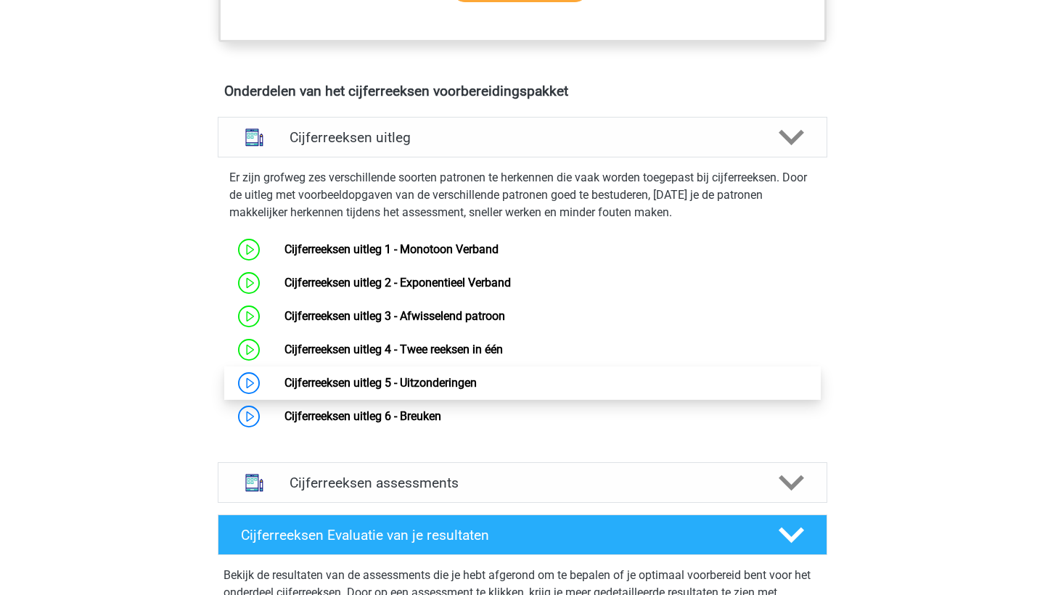
click at [398, 387] on link "Cijferreeksen uitleg 5 - Uitzonderingen" at bounding box center [380, 383] width 192 height 14
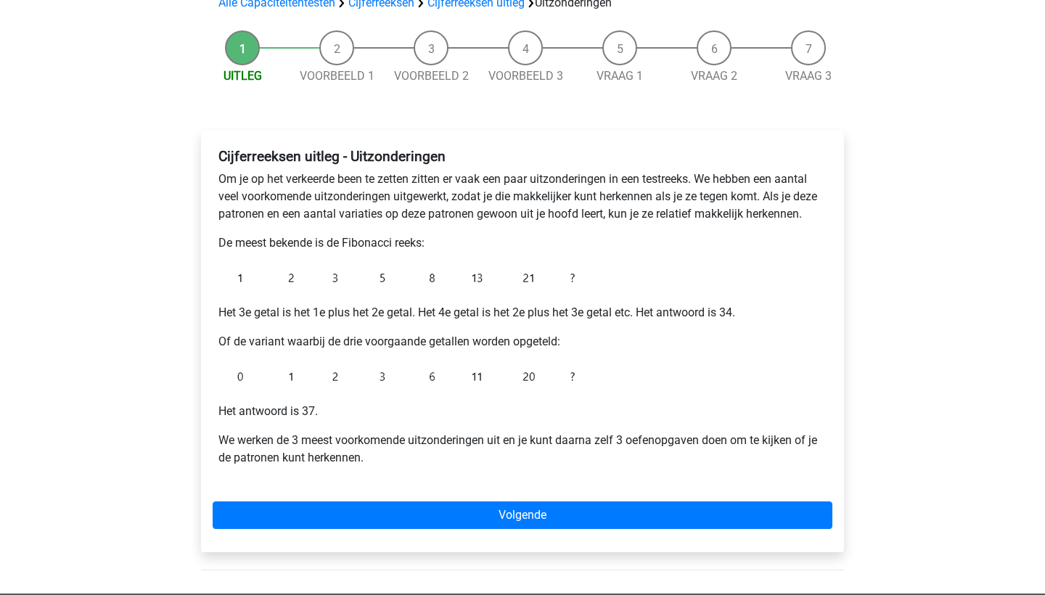
scroll to position [123, 0]
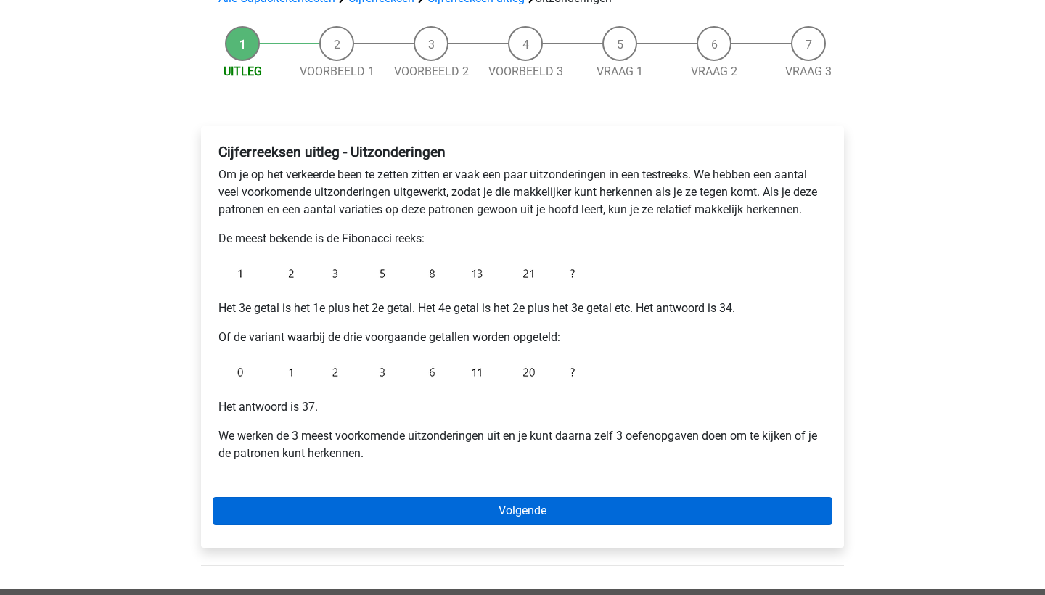
click at [432, 507] on link "Volgende" at bounding box center [523, 511] width 620 height 28
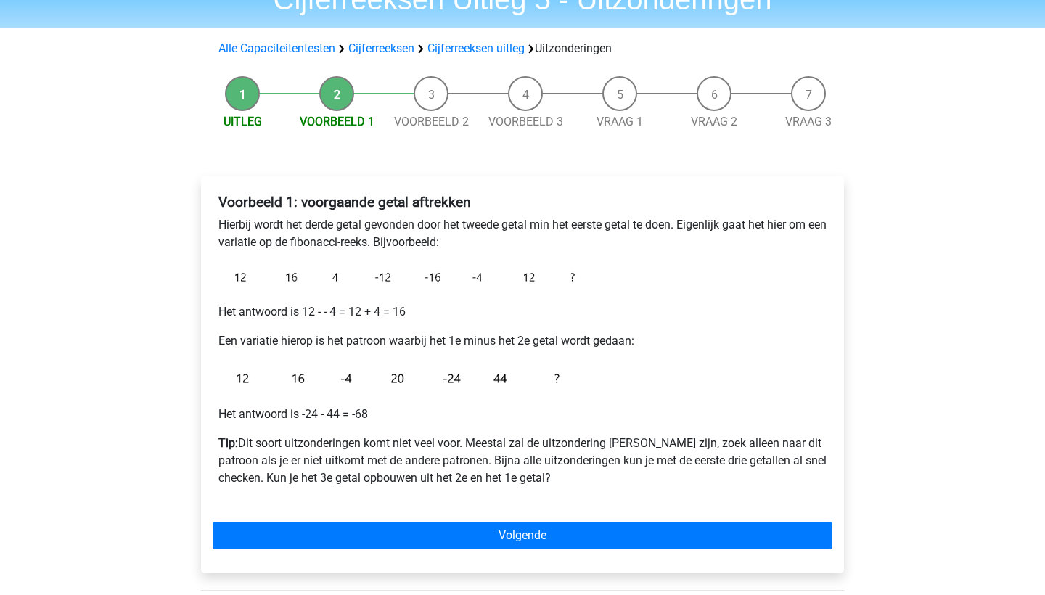
scroll to position [74, 0]
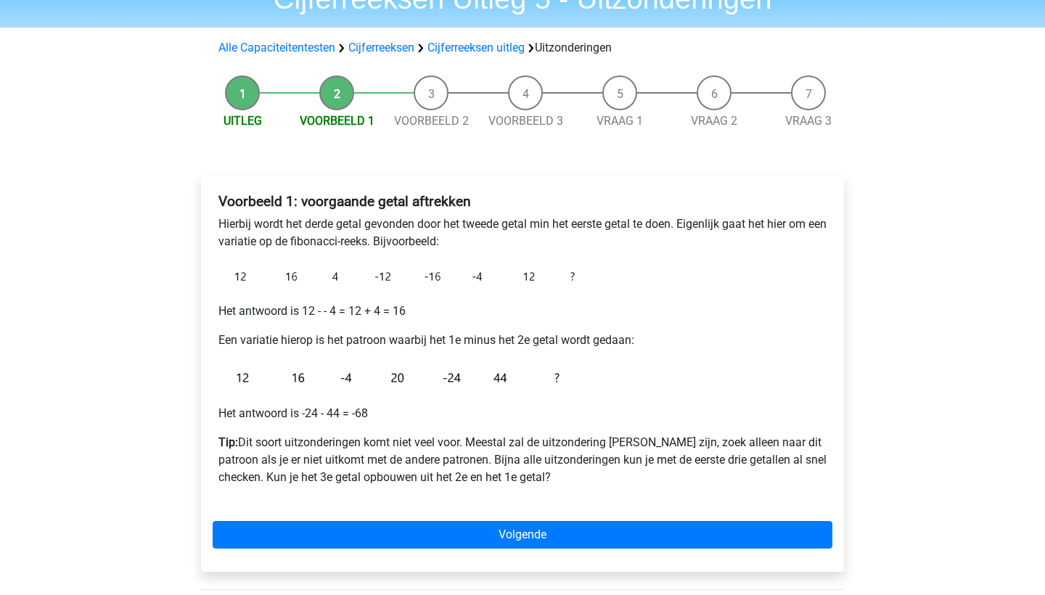
click at [237, 277] on img at bounding box center [399, 276] width 363 height 29
click at [478, 281] on img at bounding box center [399, 276] width 363 height 29
click at [439, 279] on img at bounding box center [399, 276] width 363 height 29
click at [284, 280] on img at bounding box center [399, 276] width 363 height 29
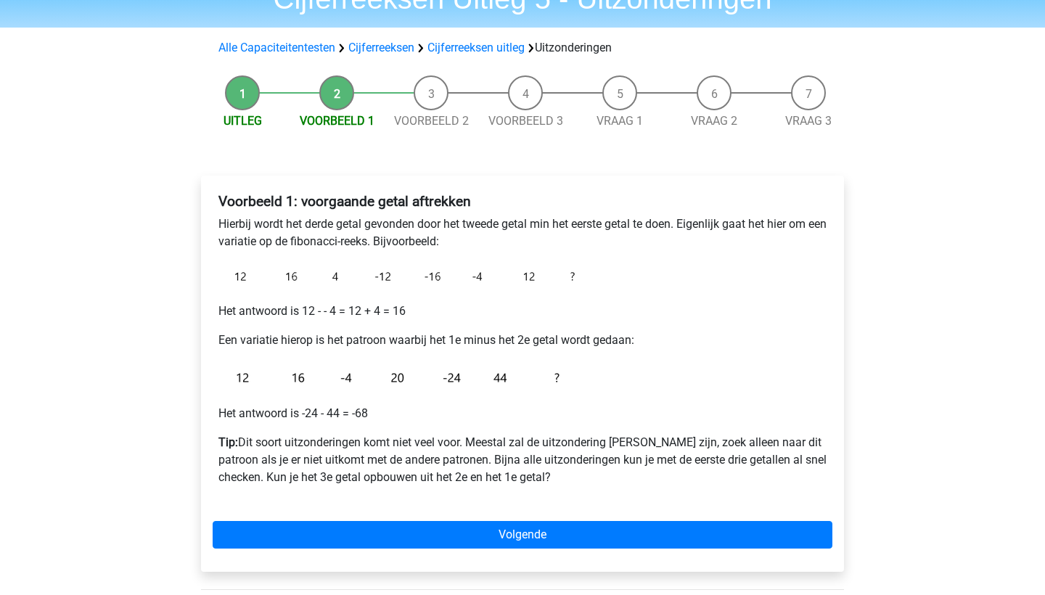
click at [300, 283] on img at bounding box center [399, 276] width 363 height 29
click at [337, 280] on img at bounding box center [399, 276] width 363 height 29
click at [388, 280] on img at bounding box center [399, 276] width 363 height 29
click at [247, 282] on img at bounding box center [399, 276] width 363 height 29
click at [337, 282] on img at bounding box center [399, 276] width 363 height 29
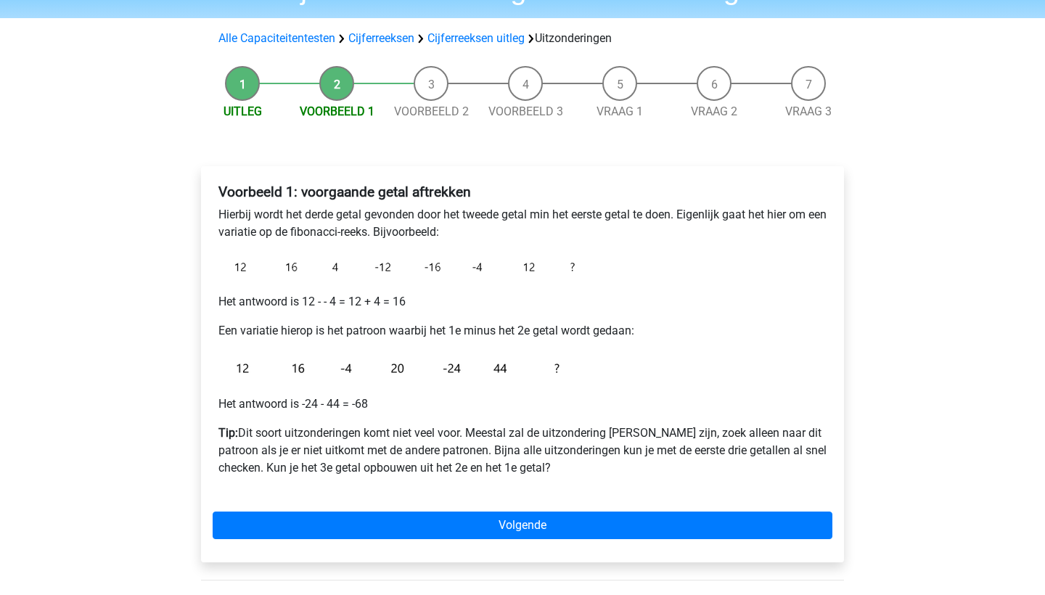
scroll to position [88, 0]
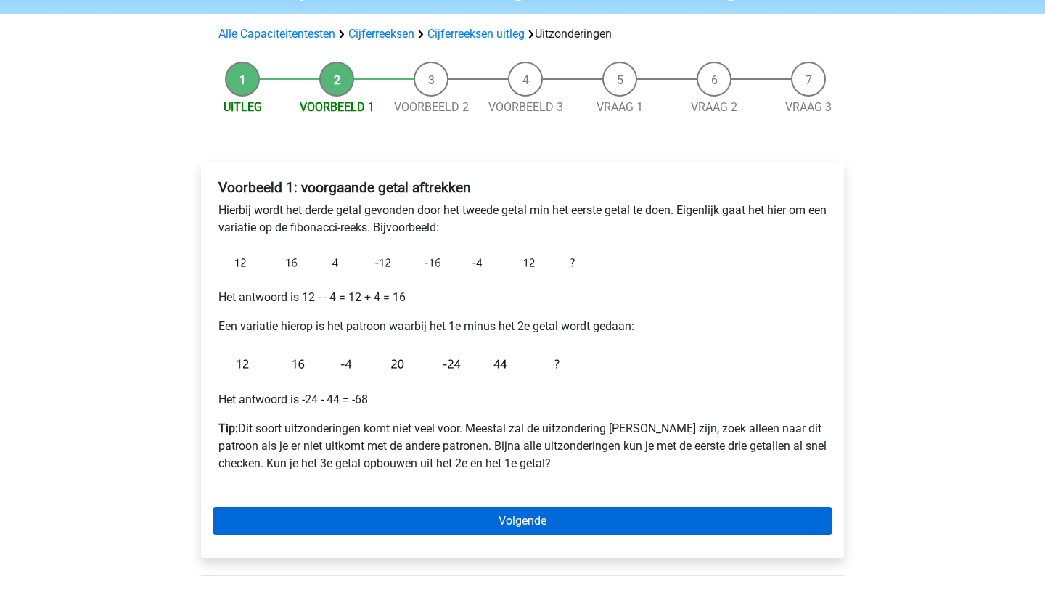
click at [474, 520] on link "Volgende" at bounding box center [523, 521] width 620 height 28
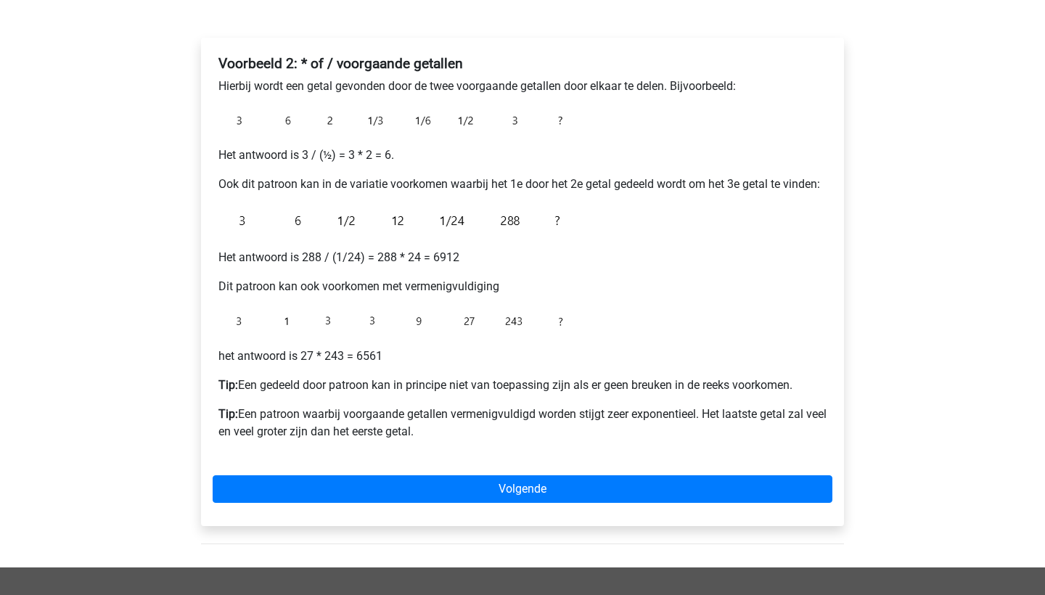
scroll to position [253, 0]
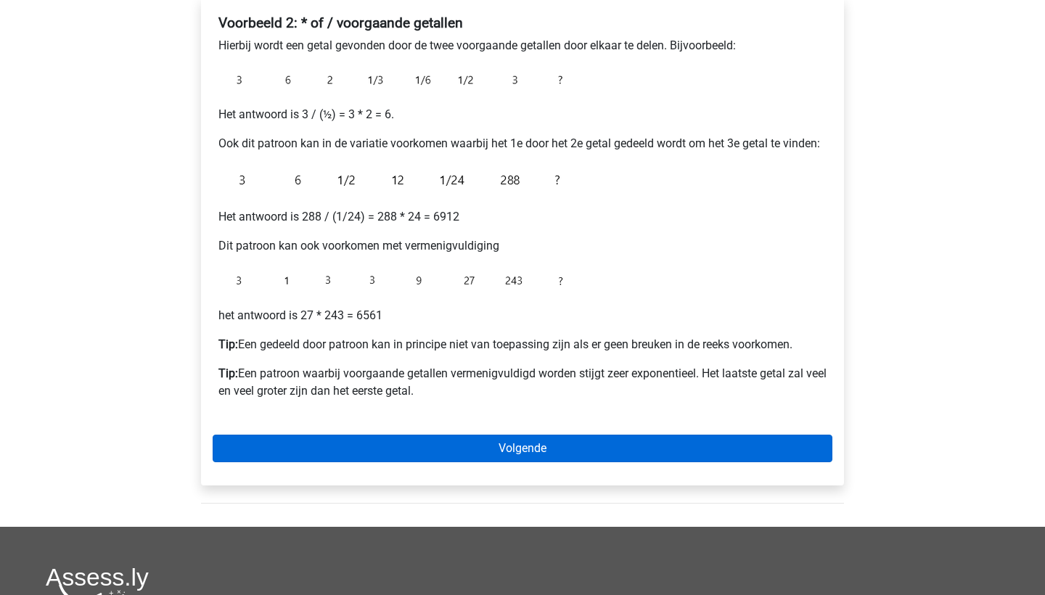
click at [473, 454] on link "Volgende" at bounding box center [523, 449] width 620 height 28
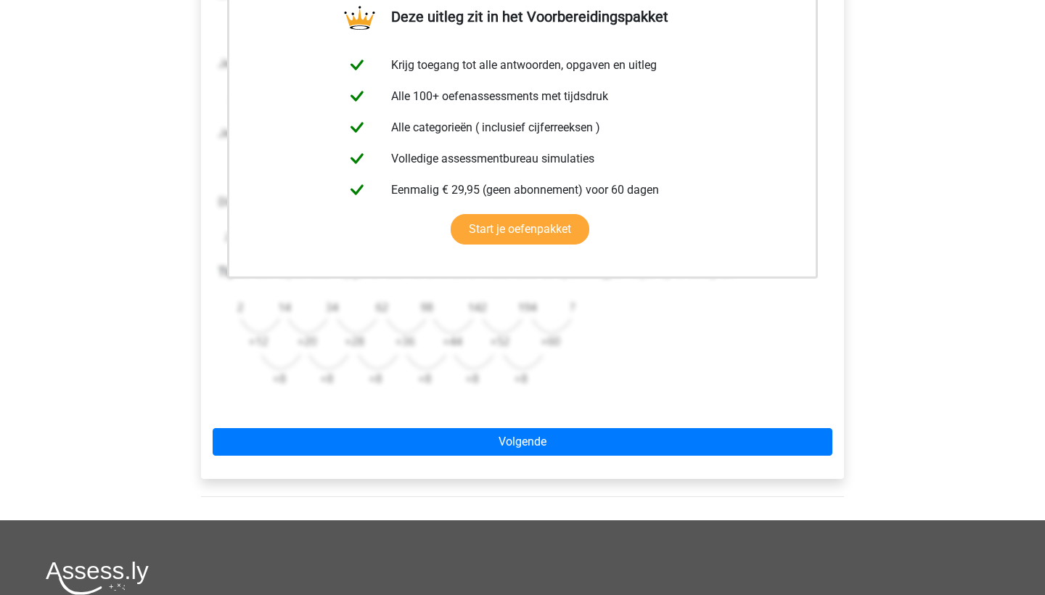
scroll to position [340, 0]
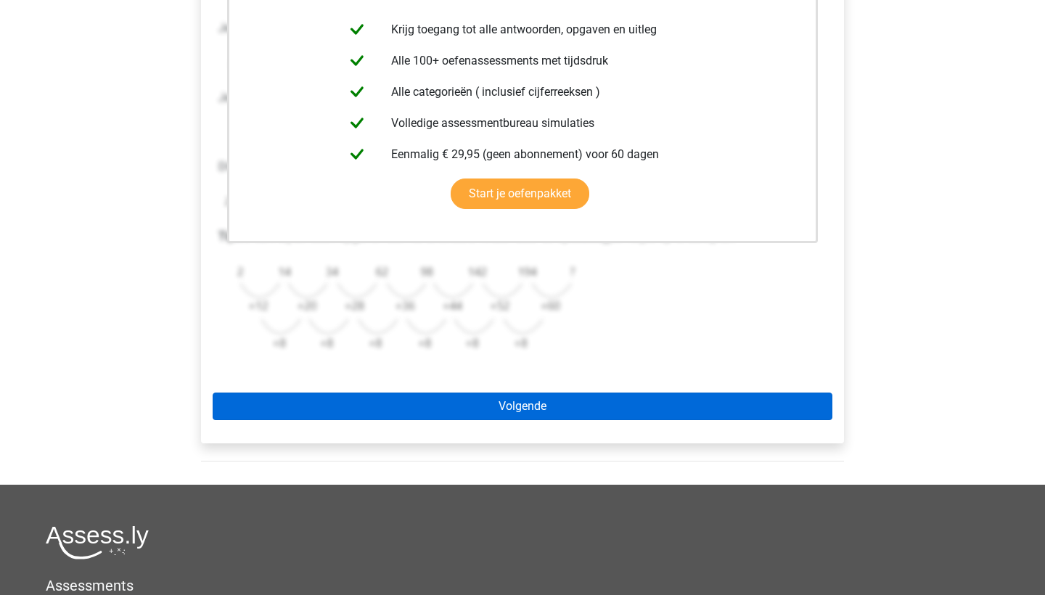
click at [519, 410] on link "Volgende" at bounding box center [523, 407] width 620 height 28
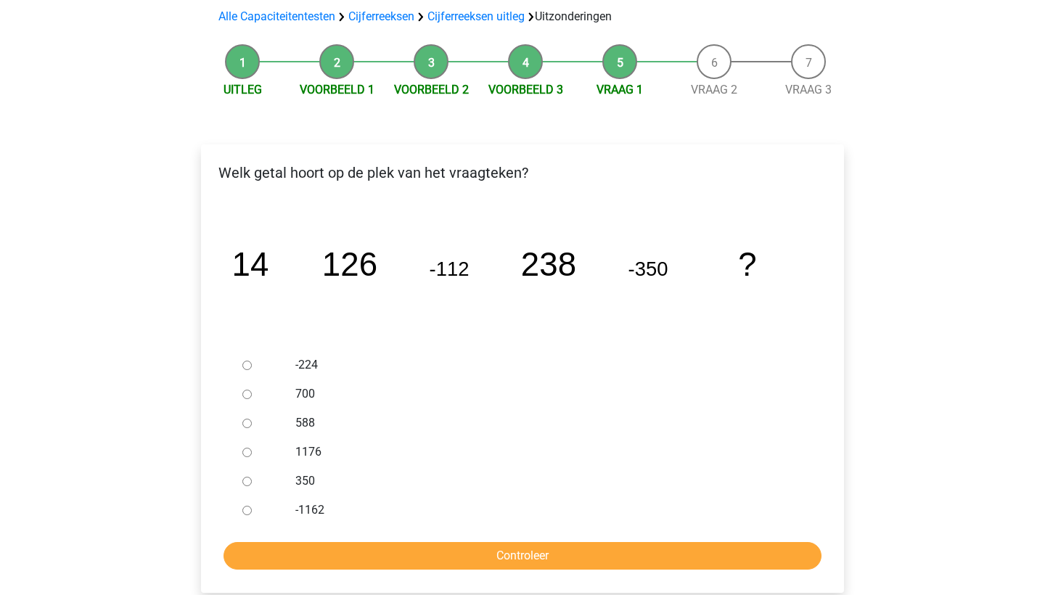
scroll to position [107, 0]
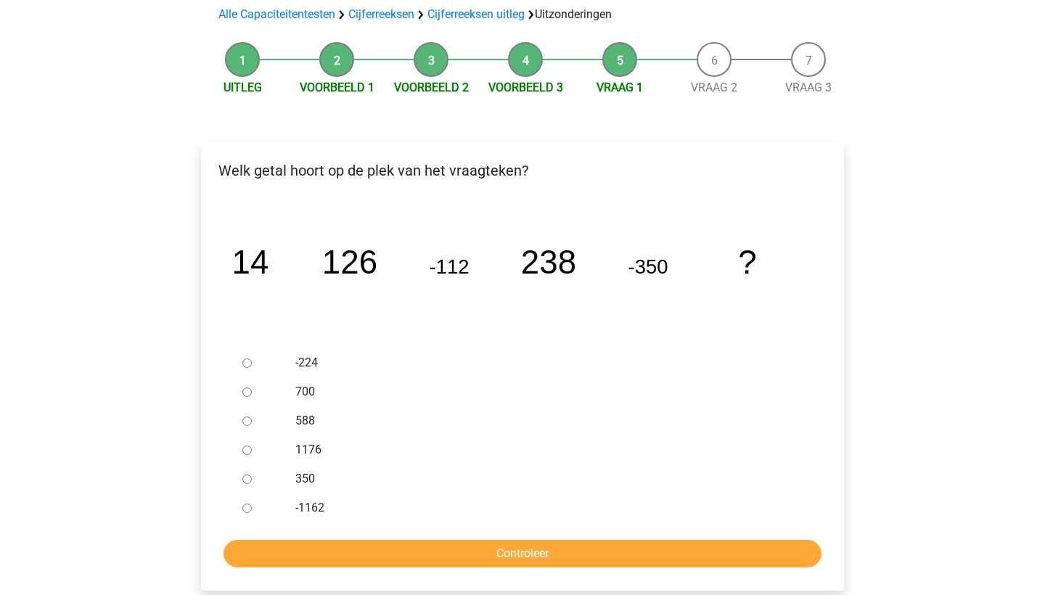
click at [253, 418] on div at bounding box center [261, 420] width 48 height 29
click at [247, 417] on input "588" at bounding box center [246, 421] width 9 height 9
radio input "true"
click at [394, 556] on input "Controleer" at bounding box center [523, 554] width 598 height 28
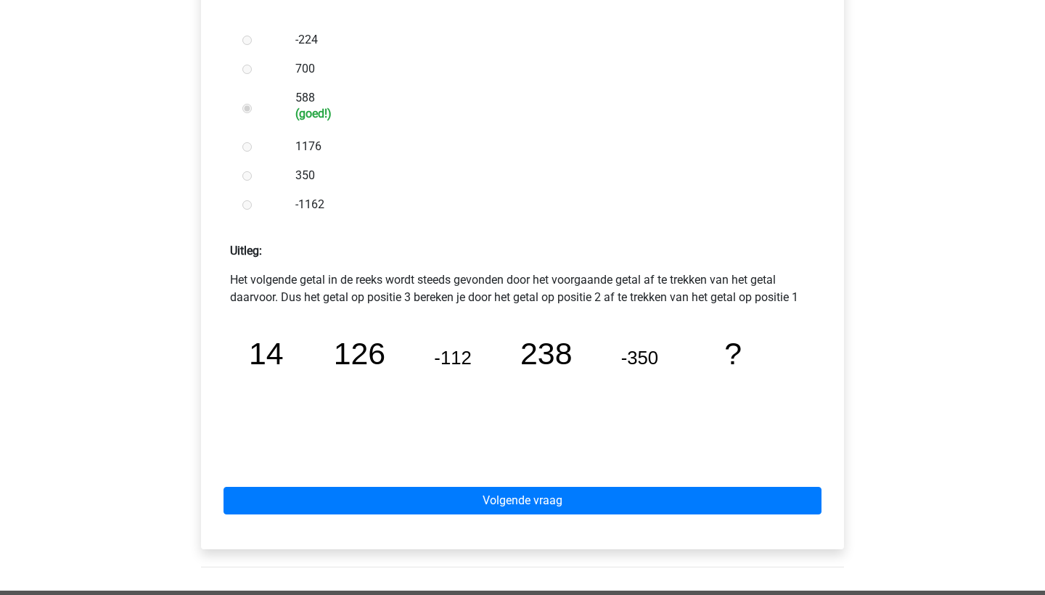
scroll to position [440, 0]
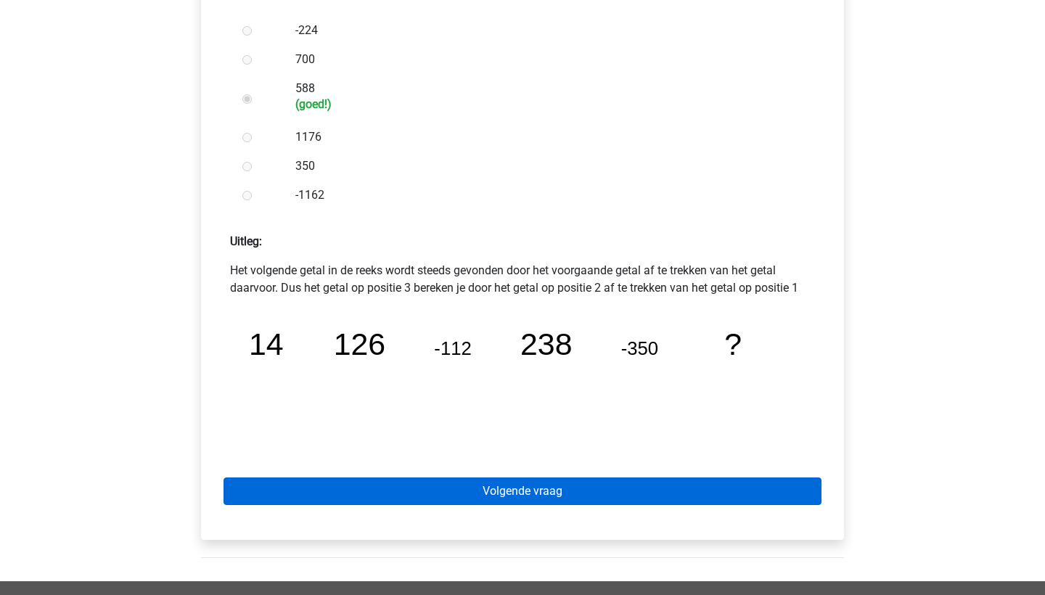
click at [405, 495] on link "Volgende vraag" at bounding box center [523, 492] width 598 height 28
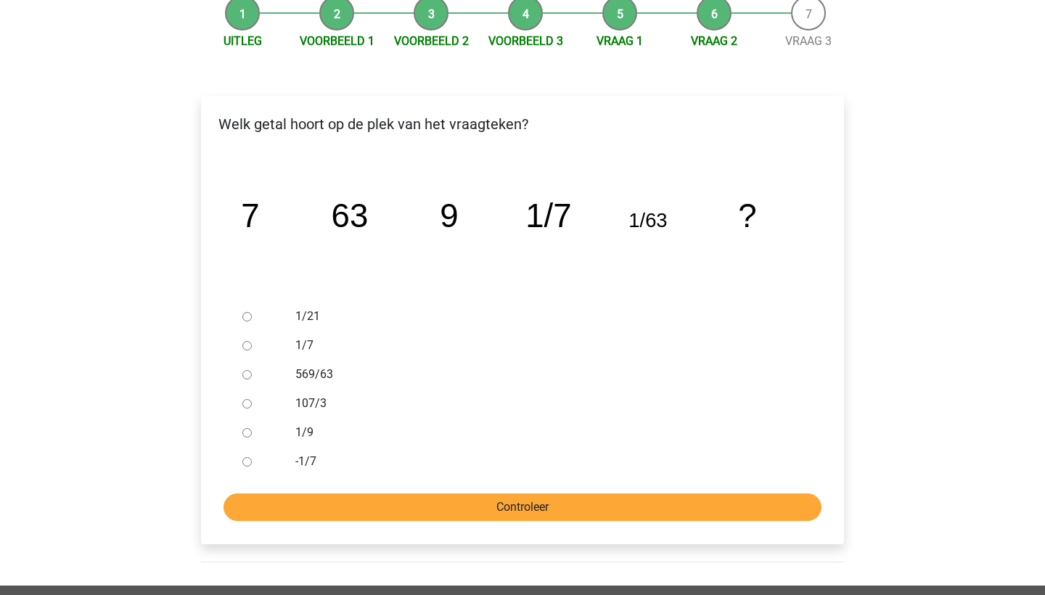
scroll to position [151, 0]
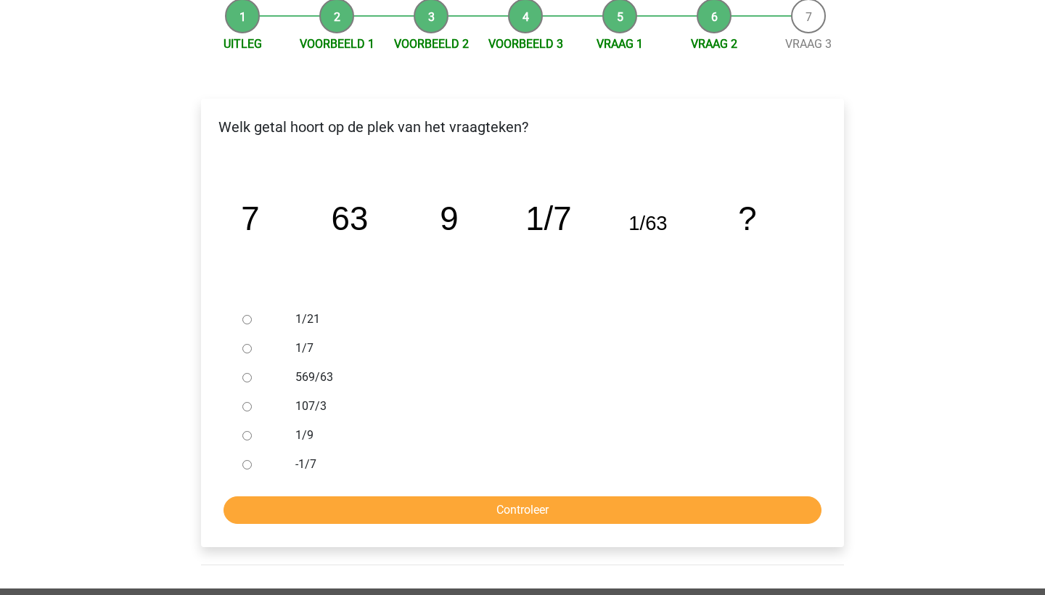
click at [252, 439] on div at bounding box center [261, 435] width 48 height 29
click at [245, 436] on input "1/9" at bounding box center [246, 435] width 9 height 9
radio input "true"
click at [353, 509] on input "Controleer" at bounding box center [523, 510] width 598 height 28
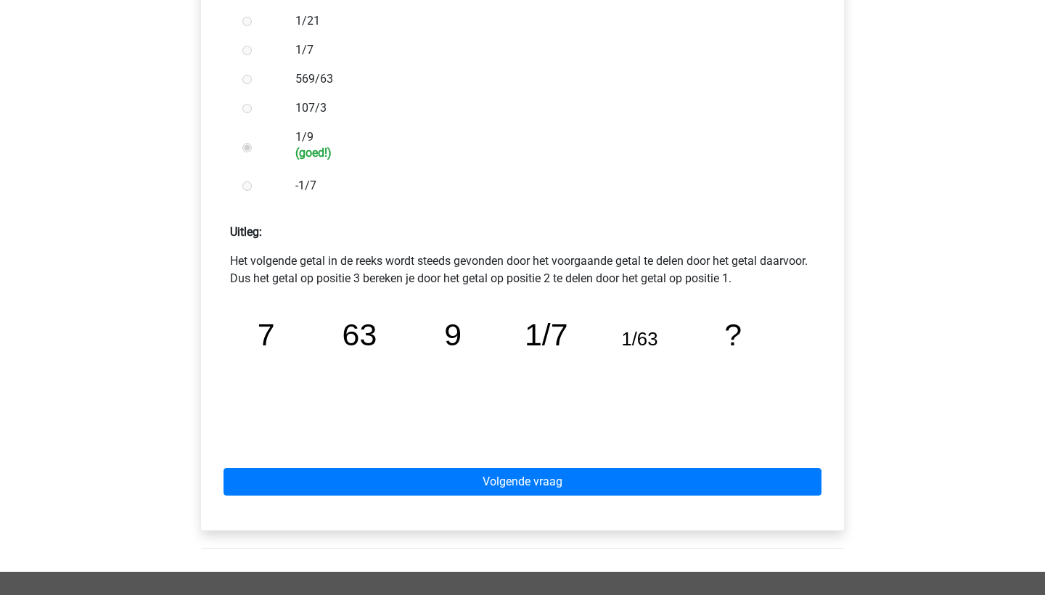
scroll to position [450, 0]
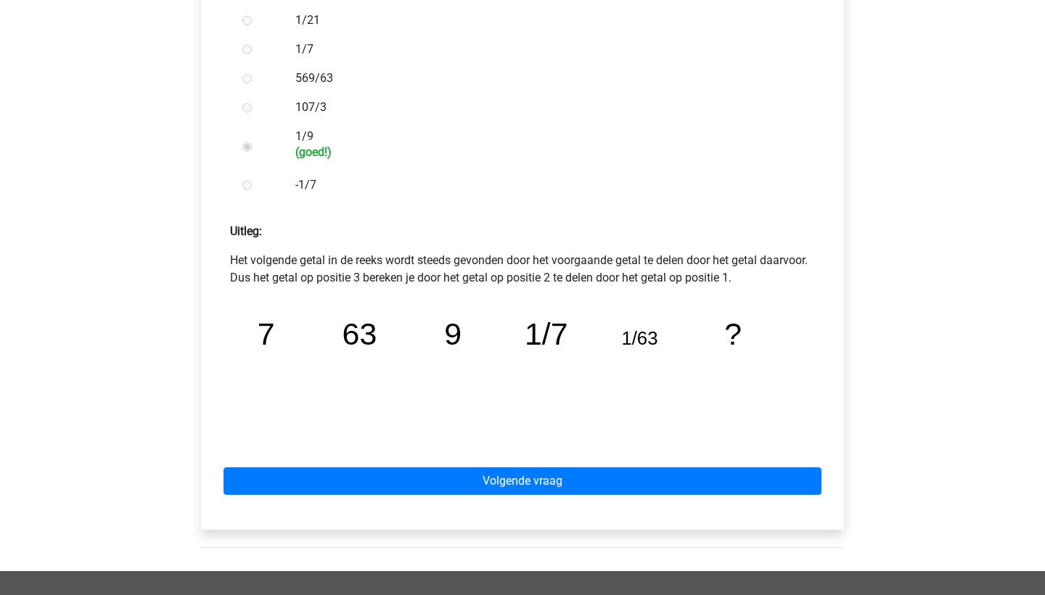
click at [371, 462] on div "Volgende vraag" at bounding box center [523, 478] width 620 height 80
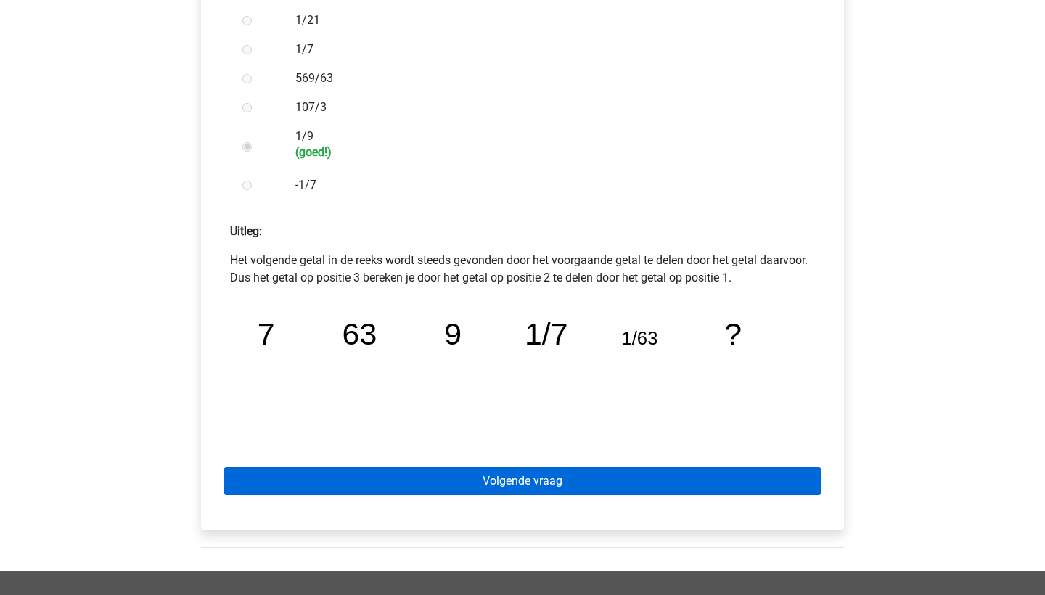
click at [373, 469] on link "Volgende vraag" at bounding box center [523, 481] width 598 height 28
click at [381, 472] on link "Volgende vraag" at bounding box center [523, 481] width 598 height 28
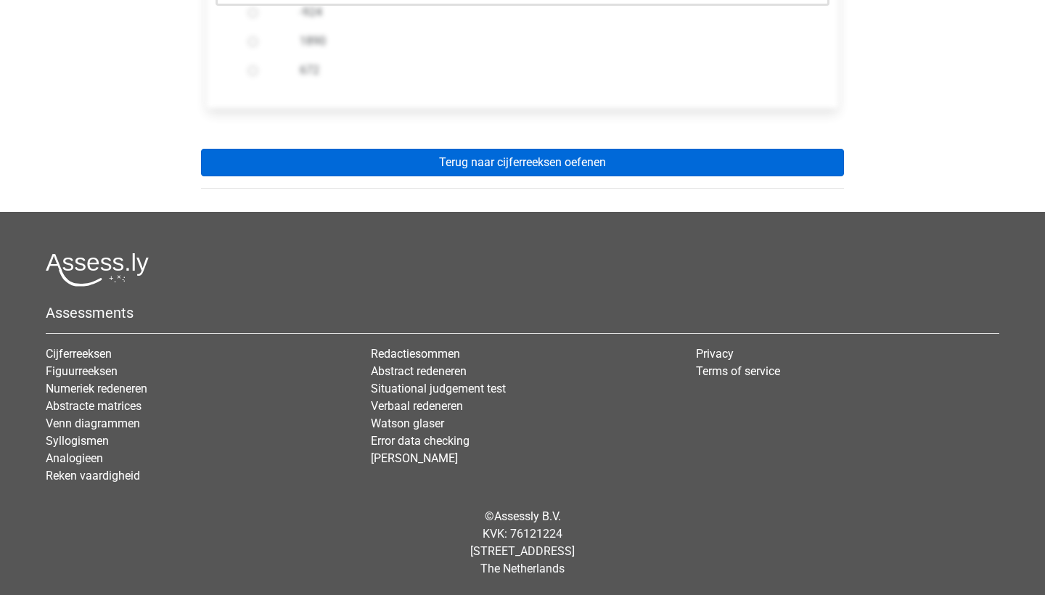
scroll to position [548, 0]
click at [434, 175] on link "Terug naar cijferreeksen oefenen" at bounding box center [522, 163] width 643 height 28
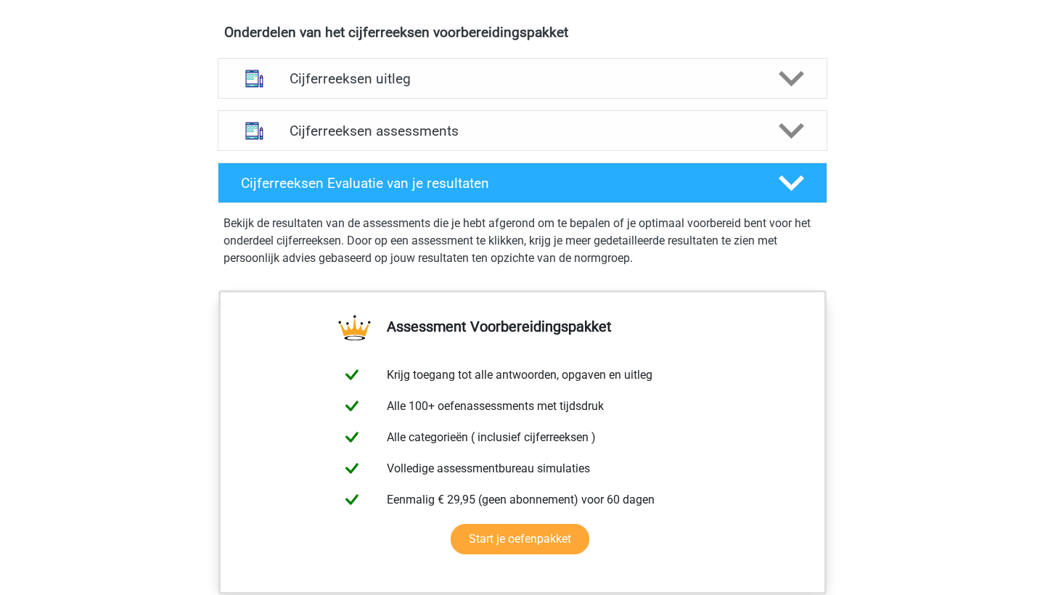
scroll to position [867, 0]
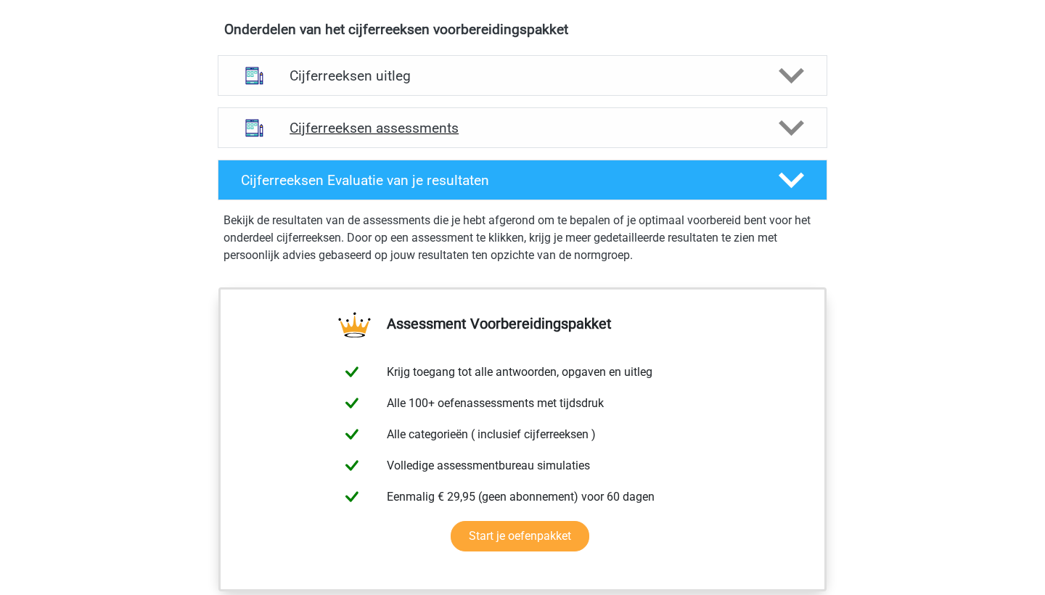
click at [439, 136] on h4 "Cijferreeksen assessments" at bounding box center [523, 128] width 466 height 17
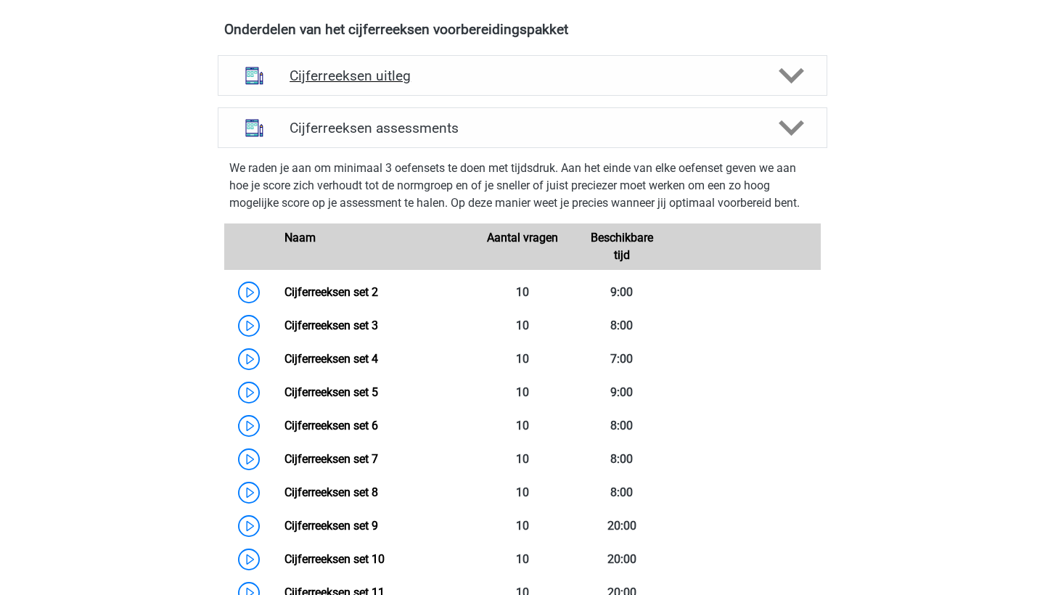
click at [432, 84] on h4 "Cijferreeksen uitleg" at bounding box center [523, 75] width 466 height 17
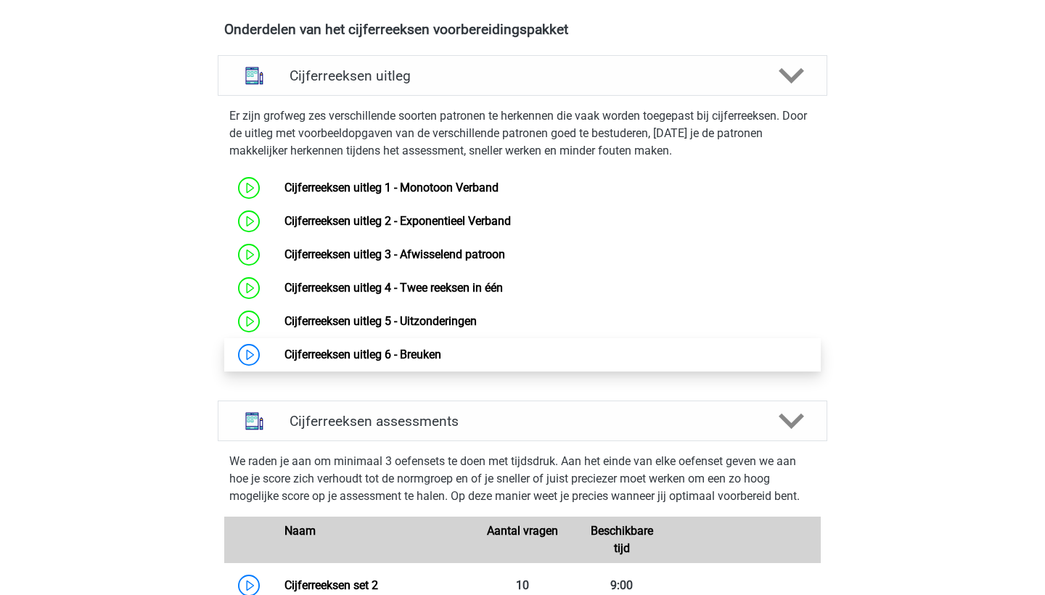
click at [398, 361] on link "Cijferreeksen uitleg 6 - Breuken" at bounding box center [362, 355] width 157 height 14
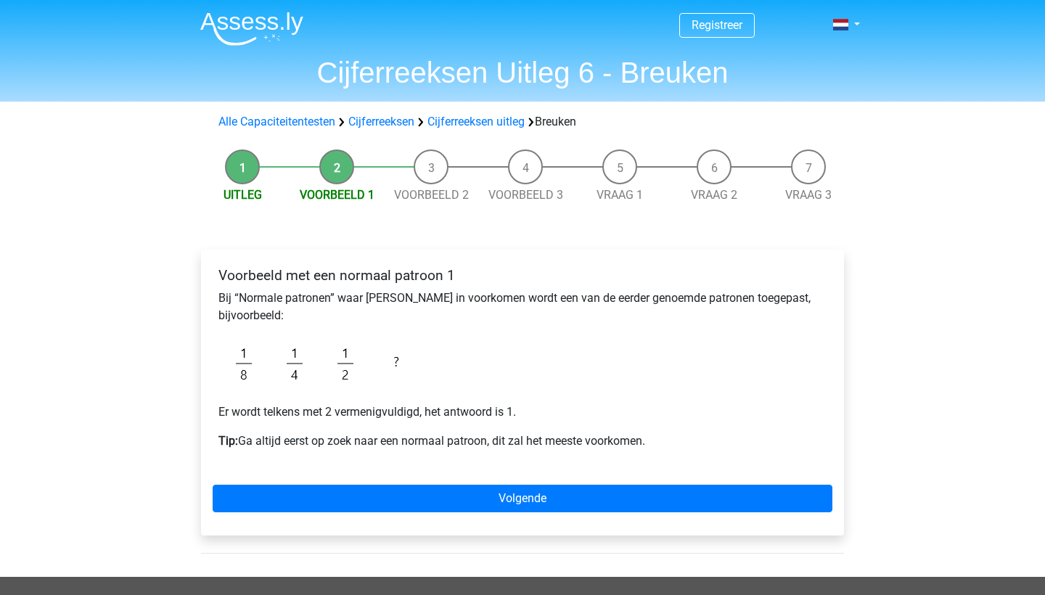
click at [404, 480] on div "Voorbeeld met een normaal patroon 1 Bij “Normale patronen” waar breuken in voor…" at bounding box center [522, 393] width 643 height 286
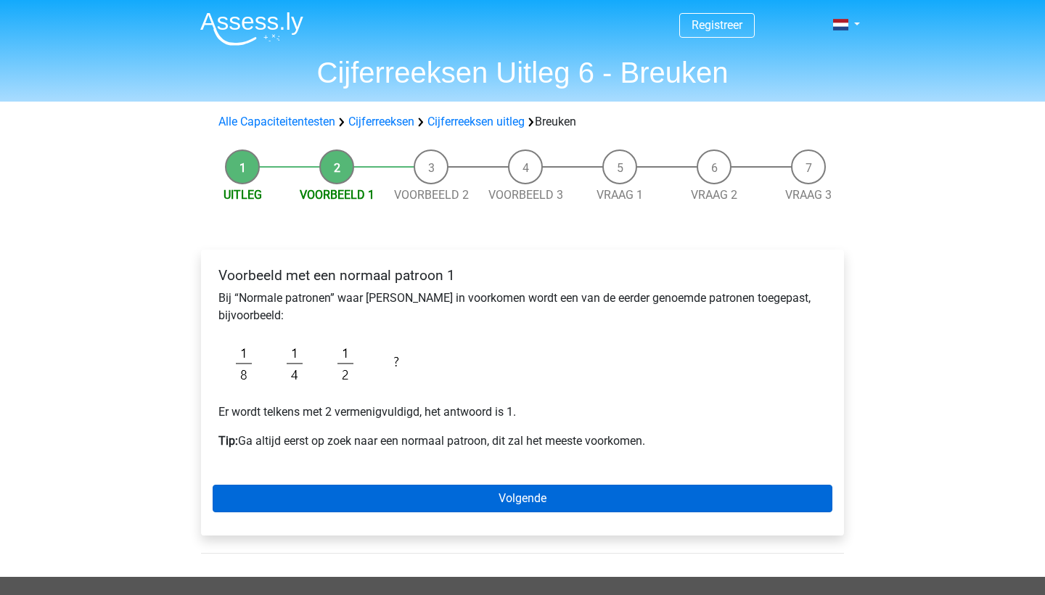
click at [406, 492] on link "Volgende" at bounding box center [523, 499] width 620 height 28
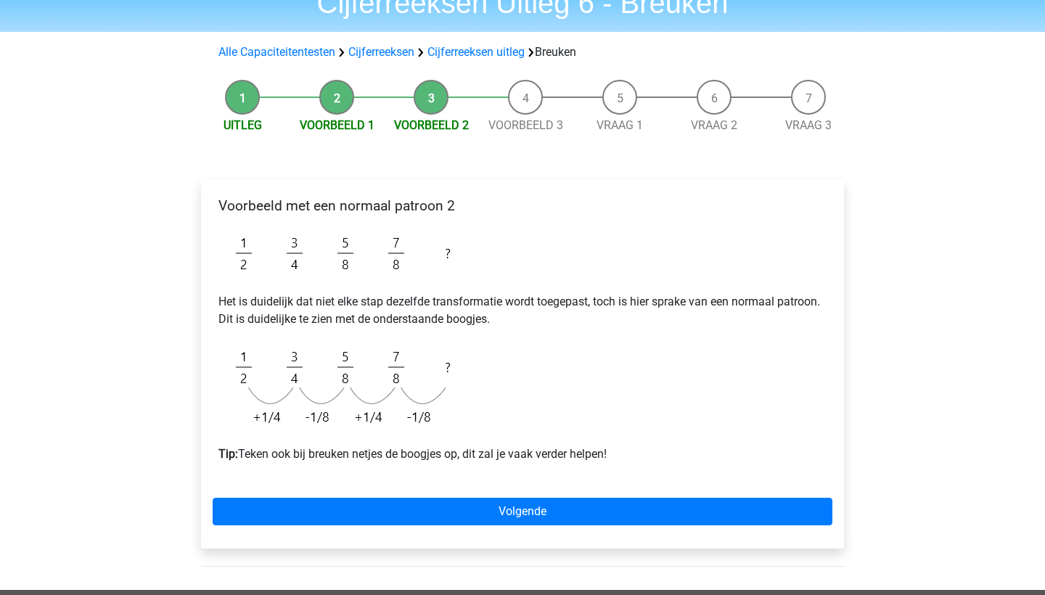
scroll to position [70, 0]
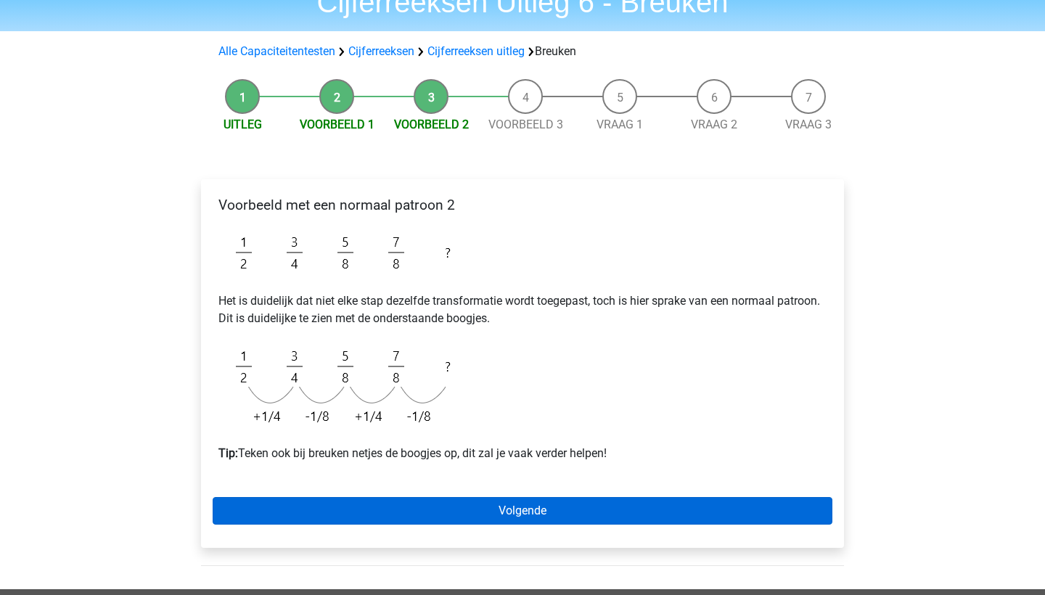
click at [406, 505] on link "Volgende" at bounding box center [523, 511] width 620 height 28
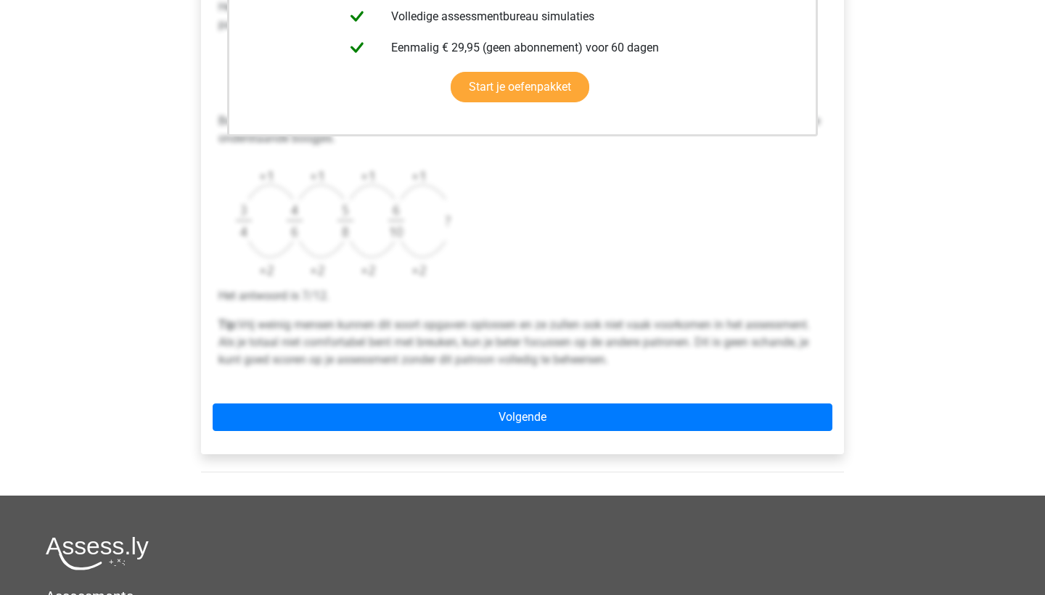
scroll to position [476, 0]
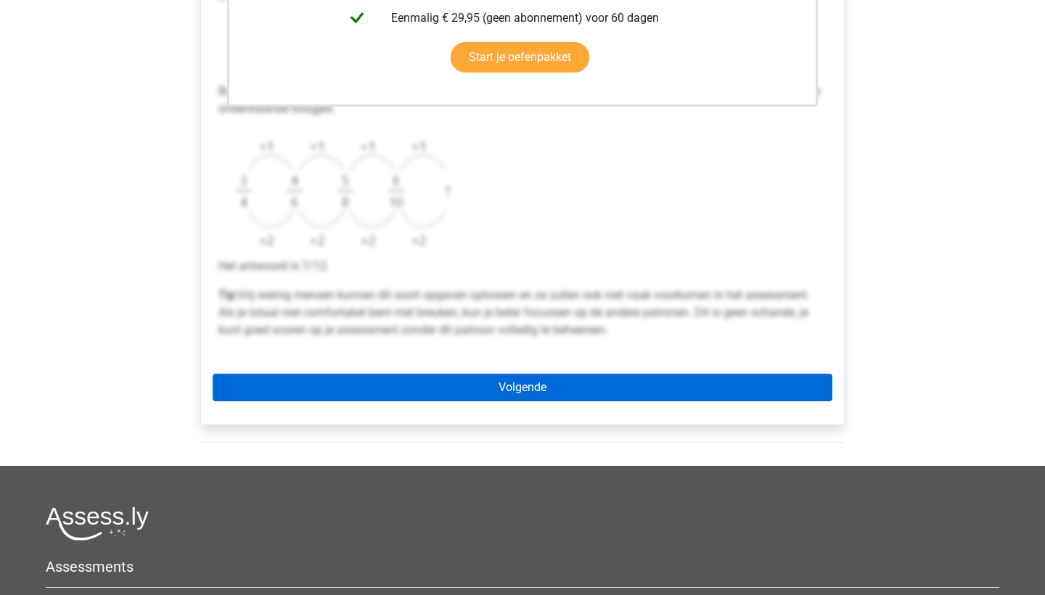
click at [514, 380] on link "Volgende" at bounding box center [523, 388] width 620 height 28
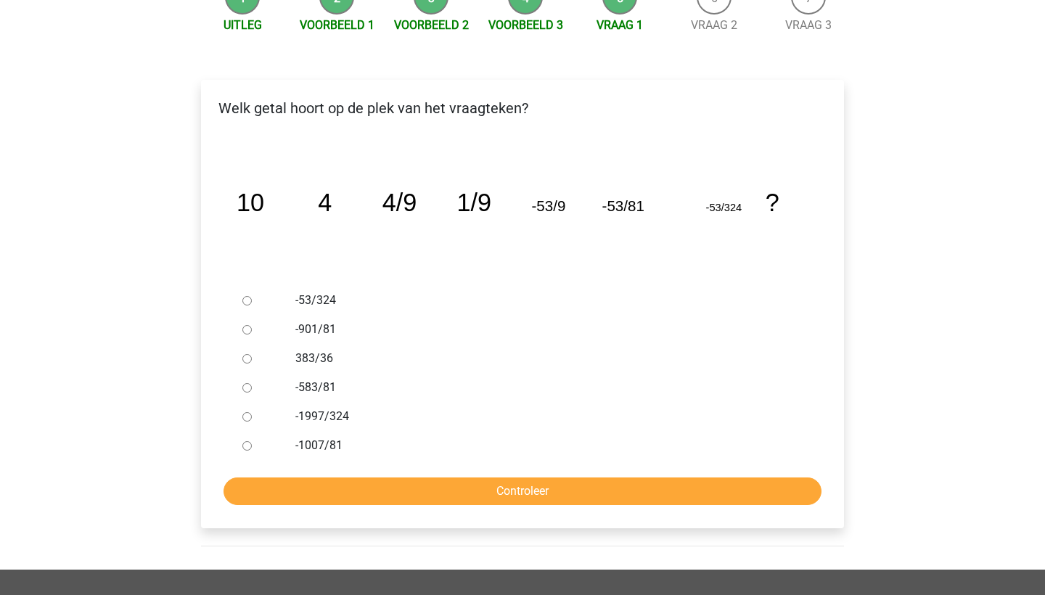
scroll to position [171, 0]
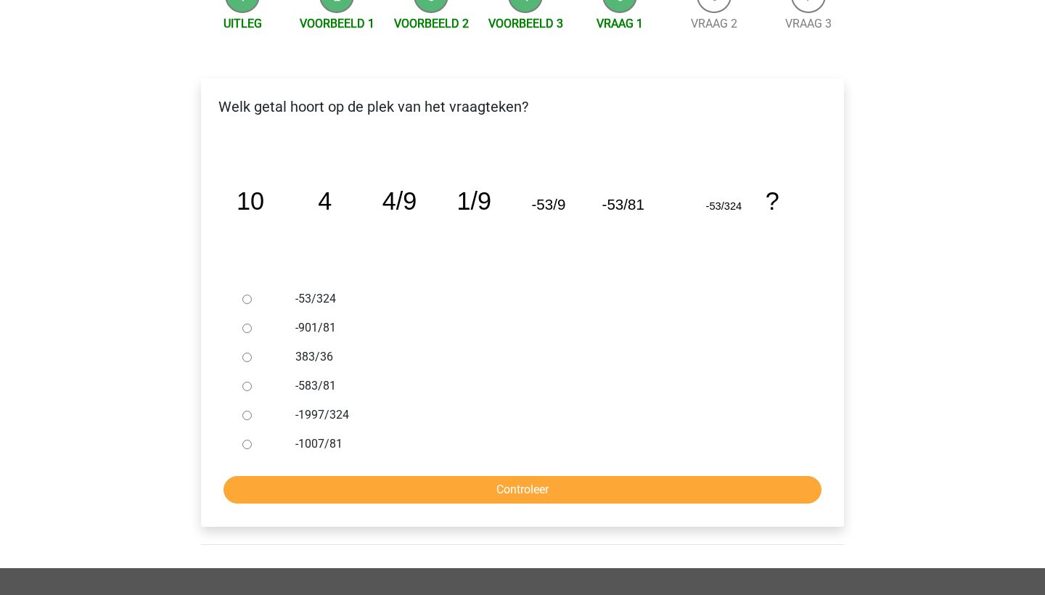
click at [267, 353] on div at bounding box center [261, 357] width 48 height 29
click at [245, 359] on input "383/36" at bounding box center [246, 357] width 9 height 9
radio input "true"
click at [326, 488] on input "Controleer" at bounding box center [523, 490] width 598 height 28
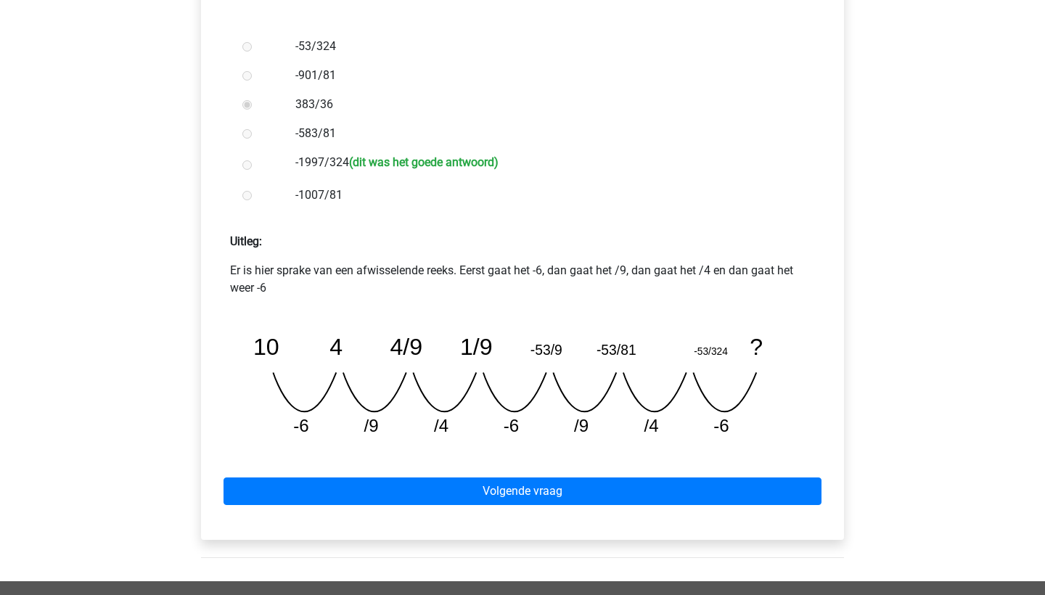
scroll to position [426, 0]
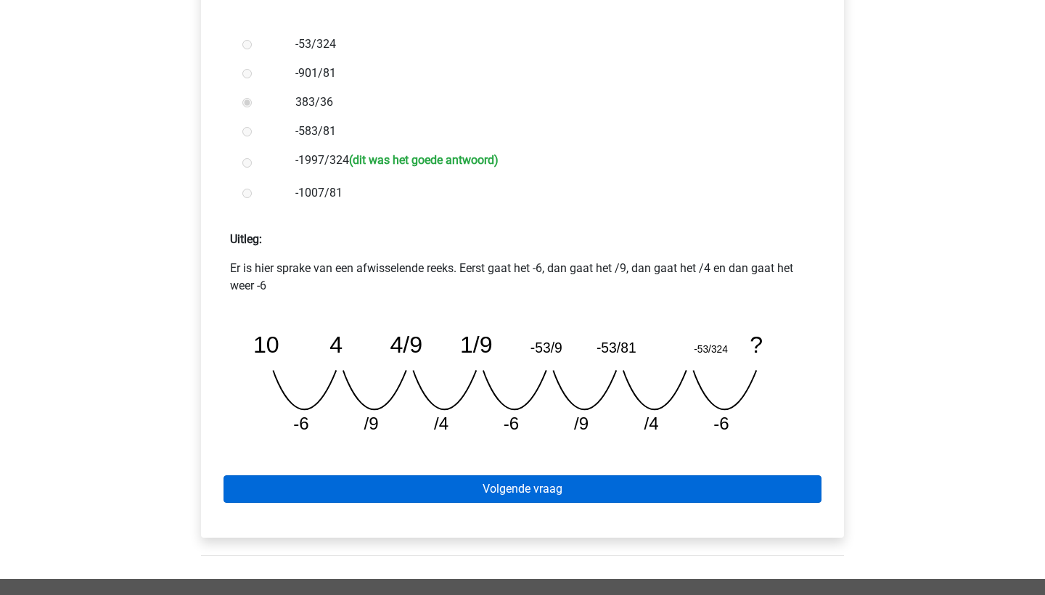
click at [326, 488] on link "Volgende vraag" at bounding box center [523, 489] width 598 height 28
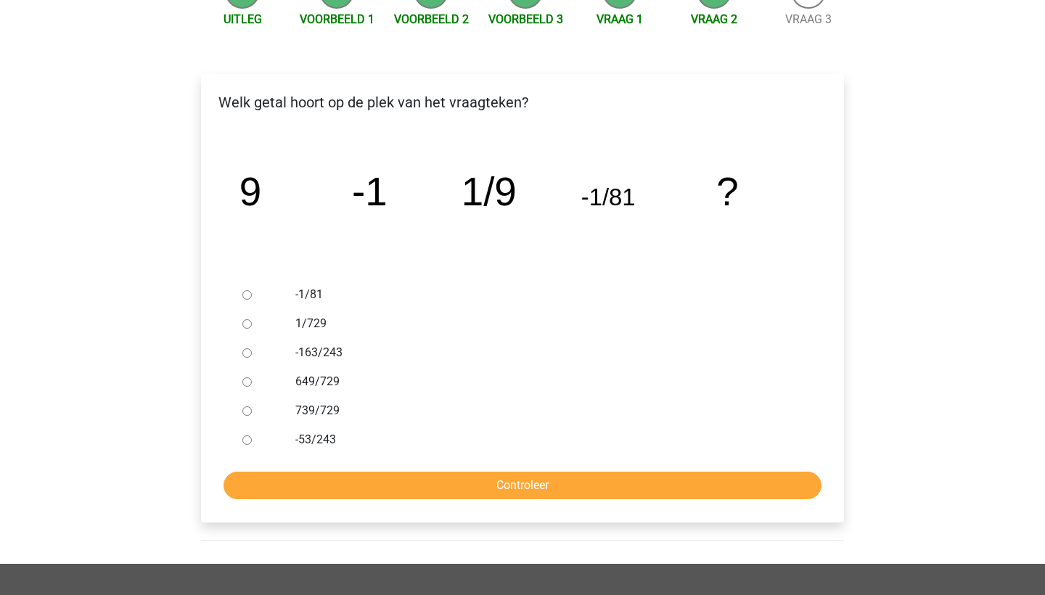
scroll to position [223, 0]
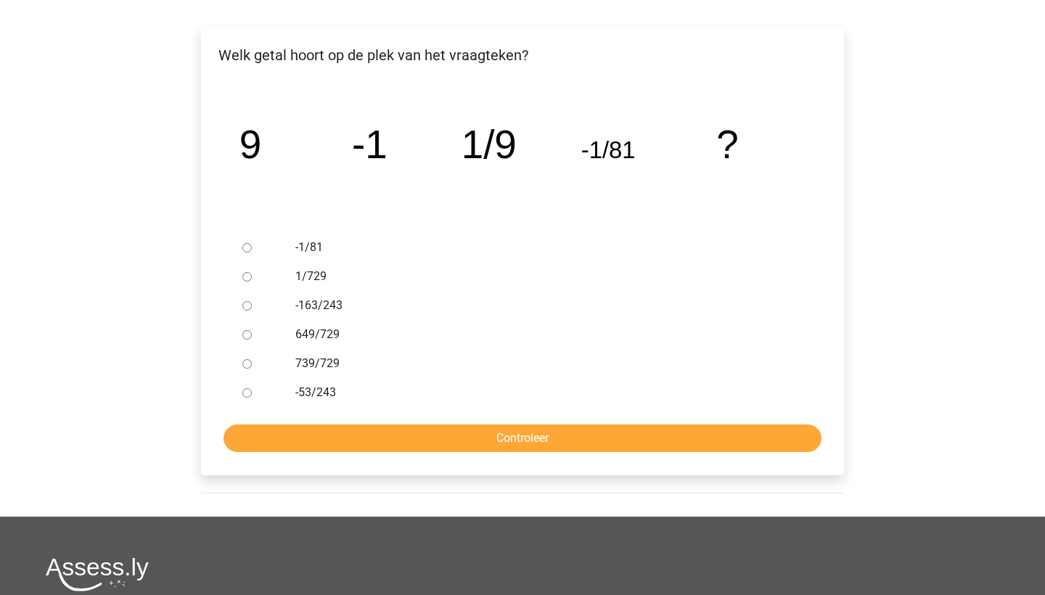
click at [286, 279] on div "1/729" at bounding box center [546, 276] width 524 height 29
click at [236, 273] on ul "-1/81 1/729 -163/243 649/729 739/729 -53/243" at bounding box center [523, 320] width 620 height 174
click at [237, 268] on div at bounding box center [261, 276] width 48 height 29
click at [247, 274] on input "1/729" at bounding box center [246, 276] width 9 height 9
radio input "true"
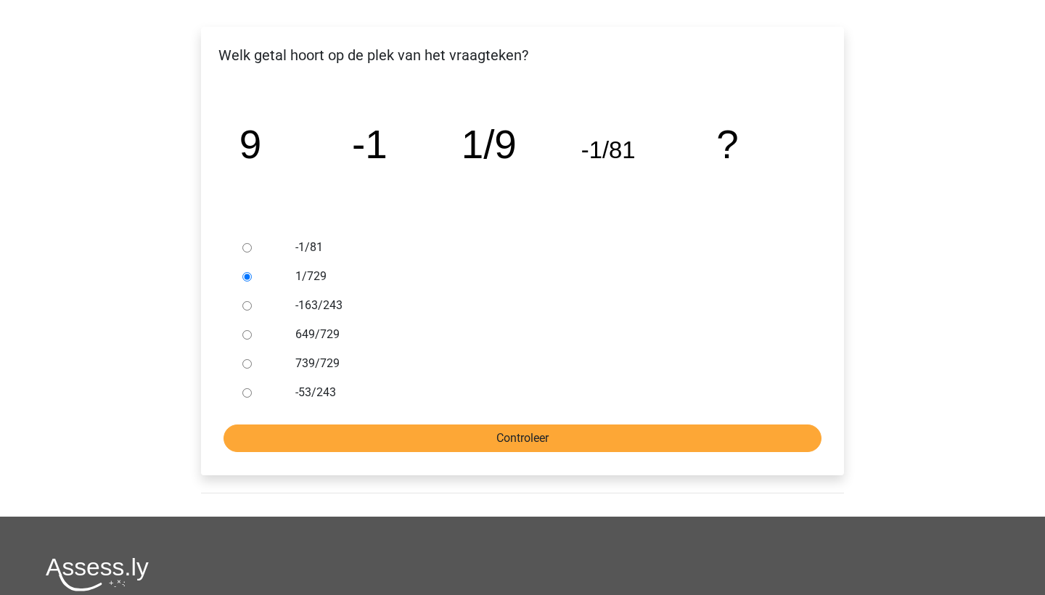
click at [349, 449] on input "Controleer" at bounding box center [523, 439] width 598 height 28
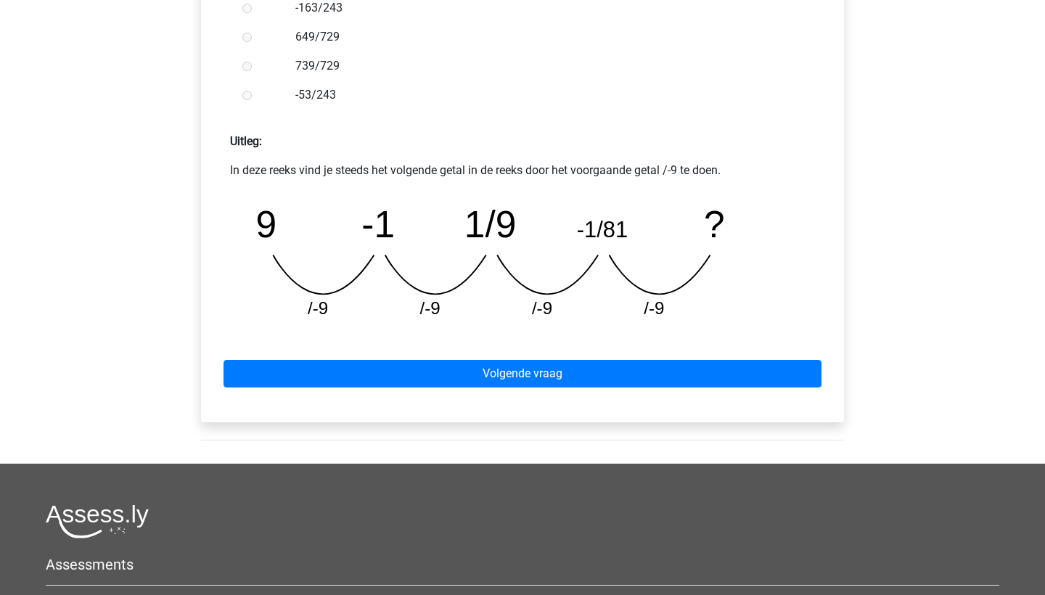
scroll to position [541, 0]
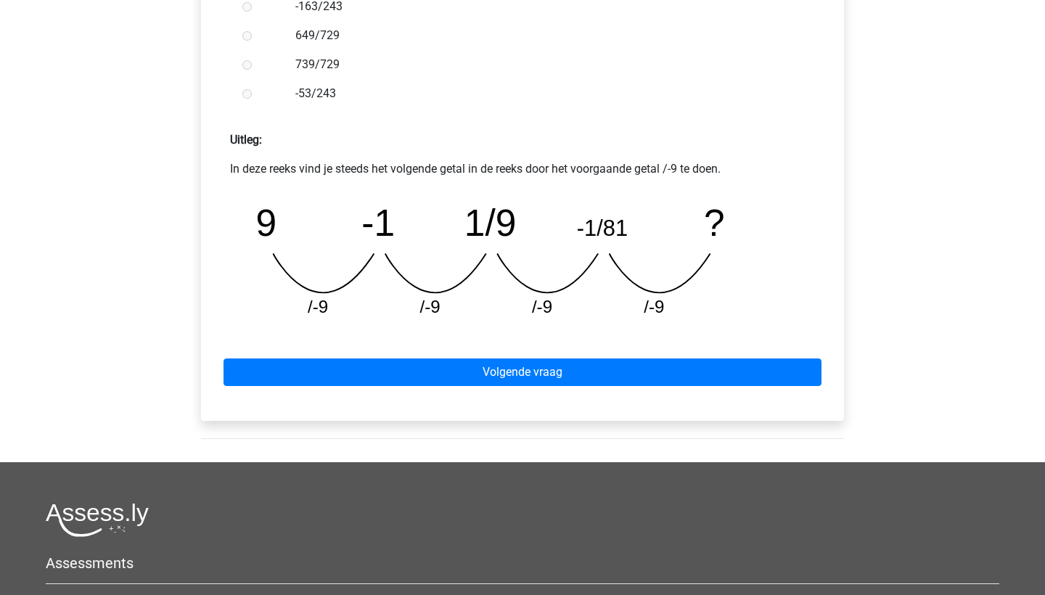
click at [449, 388] on div "Volgende vraag" at bounding box center [523, 369] width 620 height 80
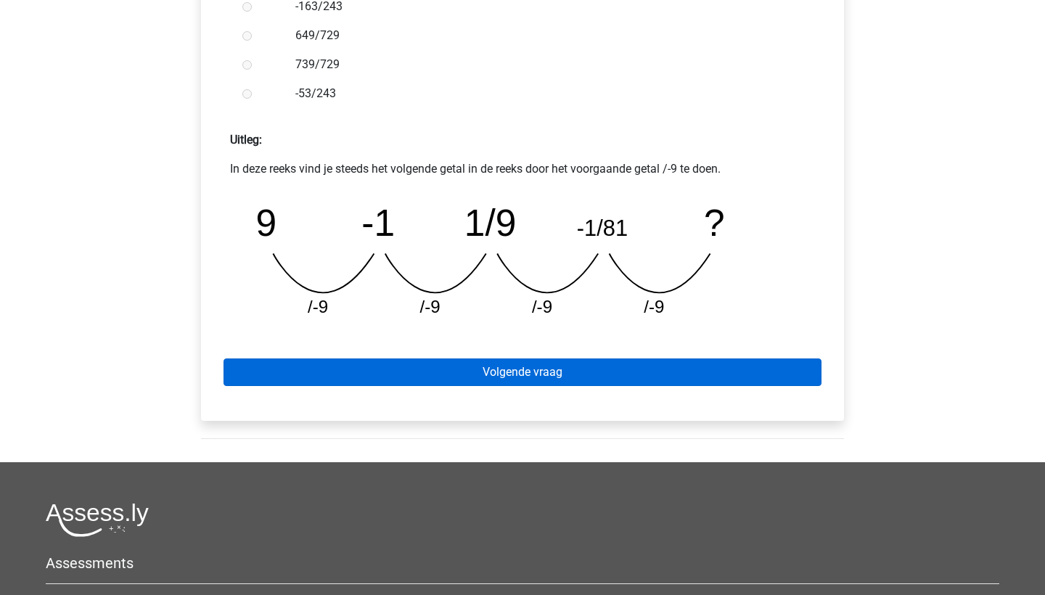
click at [476, 366] on link "Volgende vraag" at bounding box center [523, 373] width 598 height 28
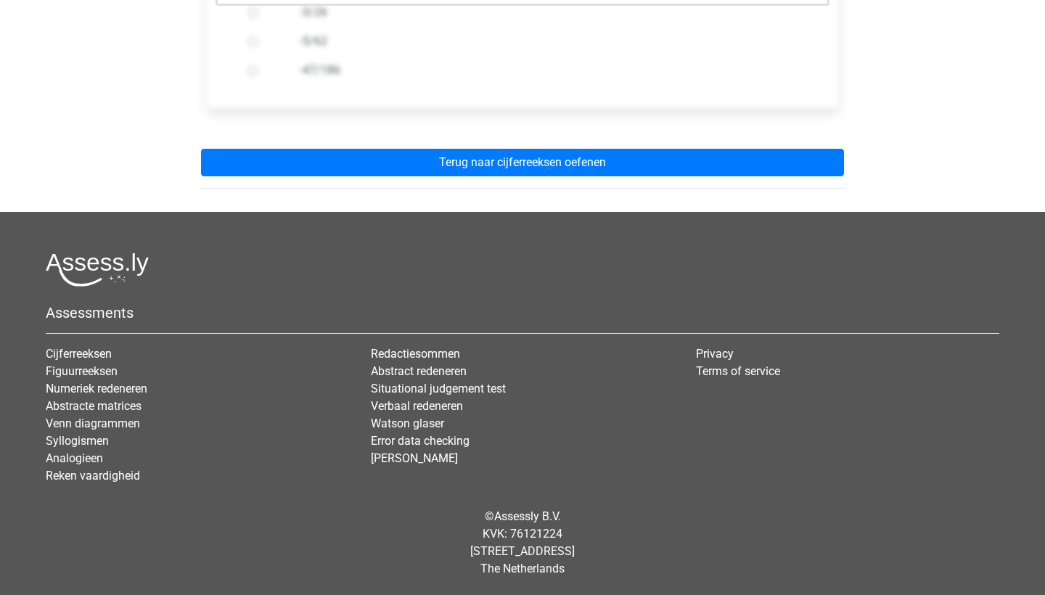
scroll to position [546, 0]
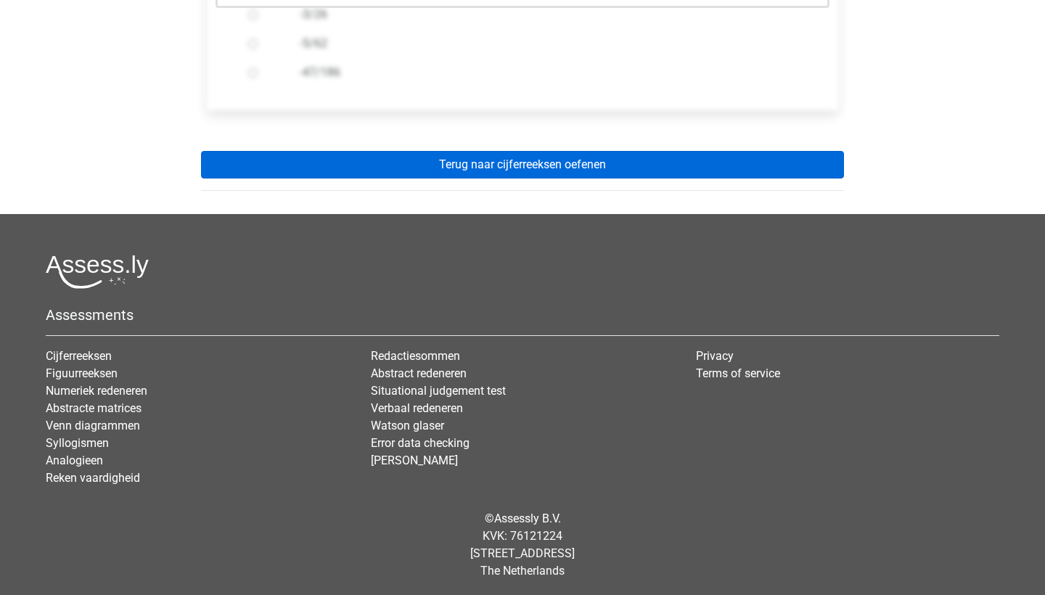
click at [560, 159] on link "Terug naar cijferreeksen oefenen" at bounding box center [522, 165] width 643 height 28
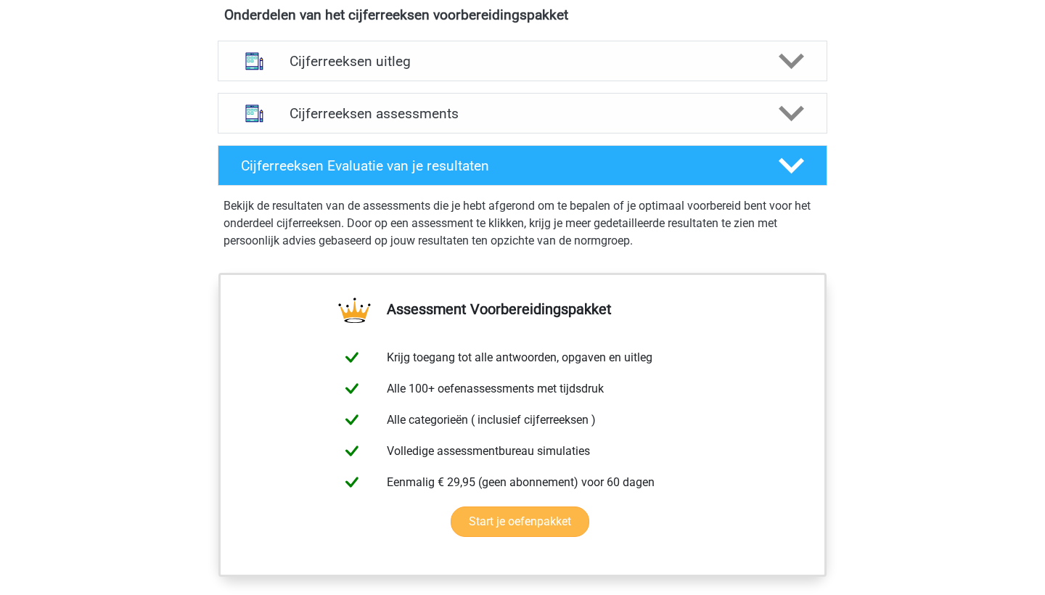
scroll to position [890, 0]
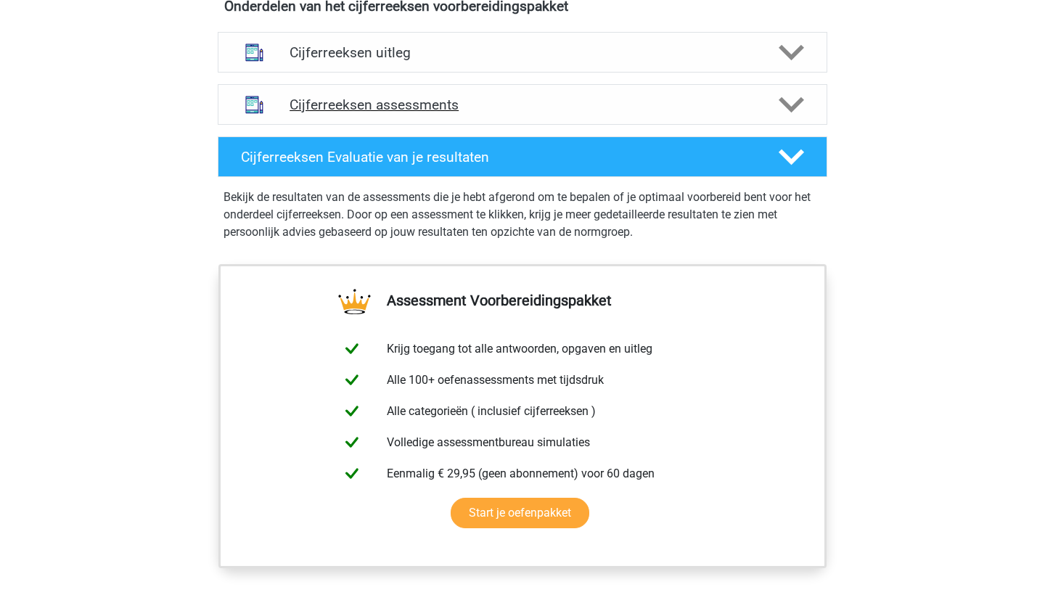
click at [605, 113] on h4 "Cijferreeksen assessments" at bounding box center [523, 105] width 466 height 17
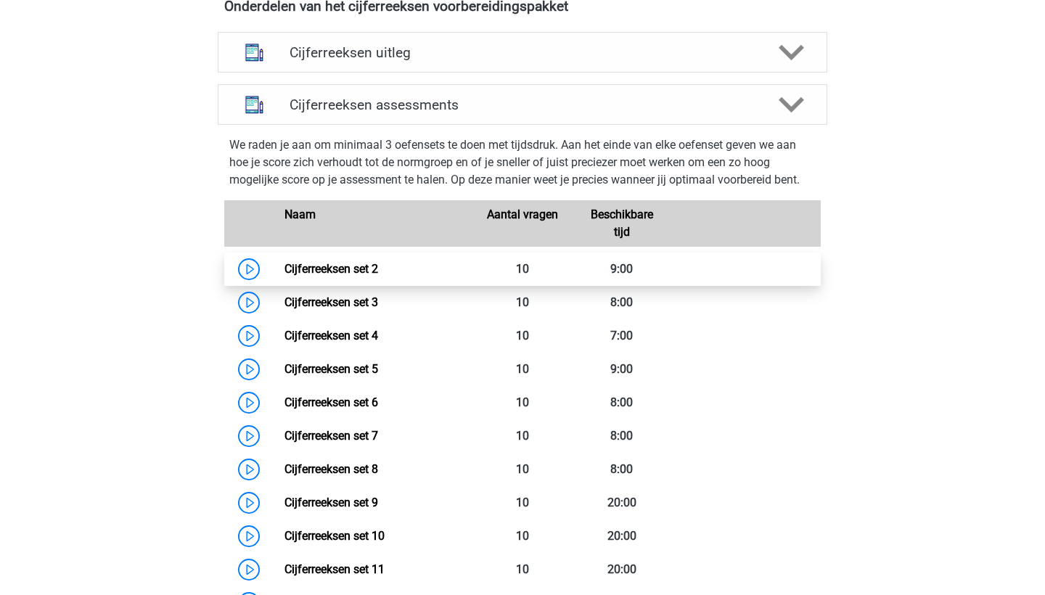
click at [378, 270] on link "Cijferreeksen set 2" at bounding box center [331, 269] width 94 height 14
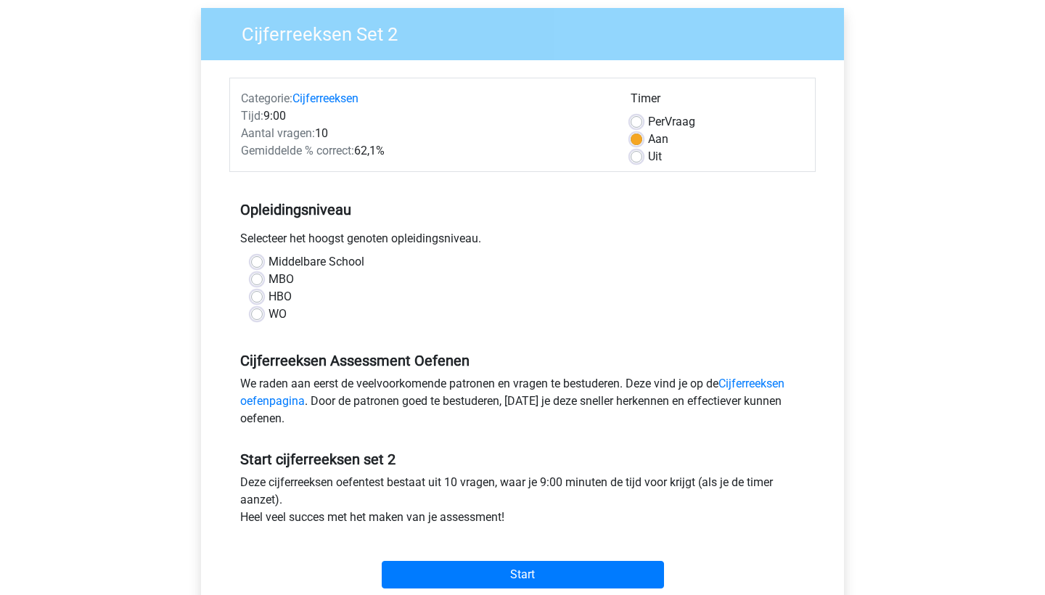
scroll to position [112, 0]
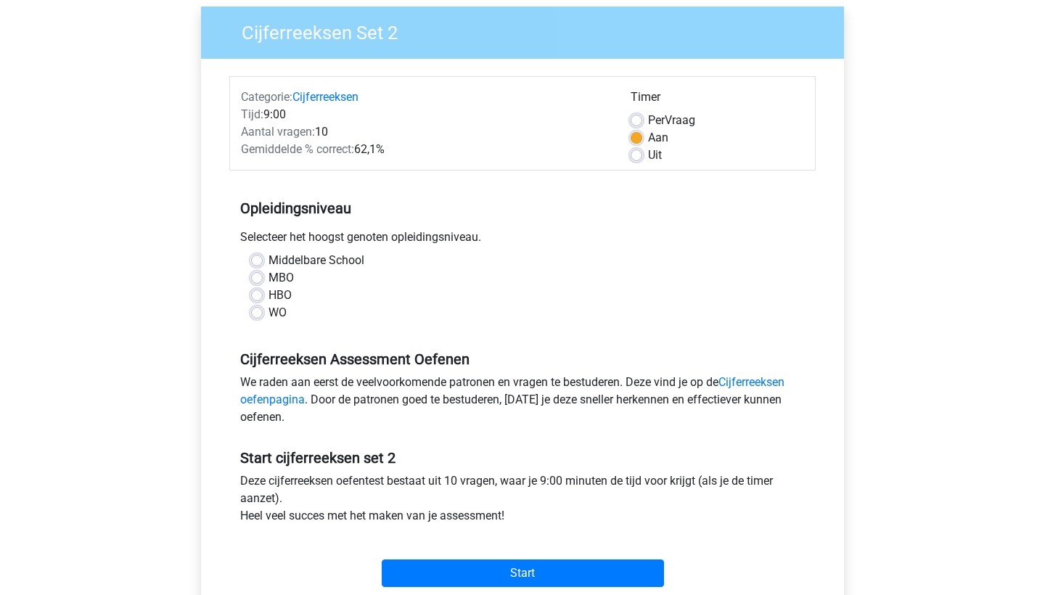
click at [269, 310] on label "WO" at bounding box center [278, 312] width 18 height 17
click at [253, 310] on input "WO" at bounding box center [257, 311] width 12 height 15
radio input "true"
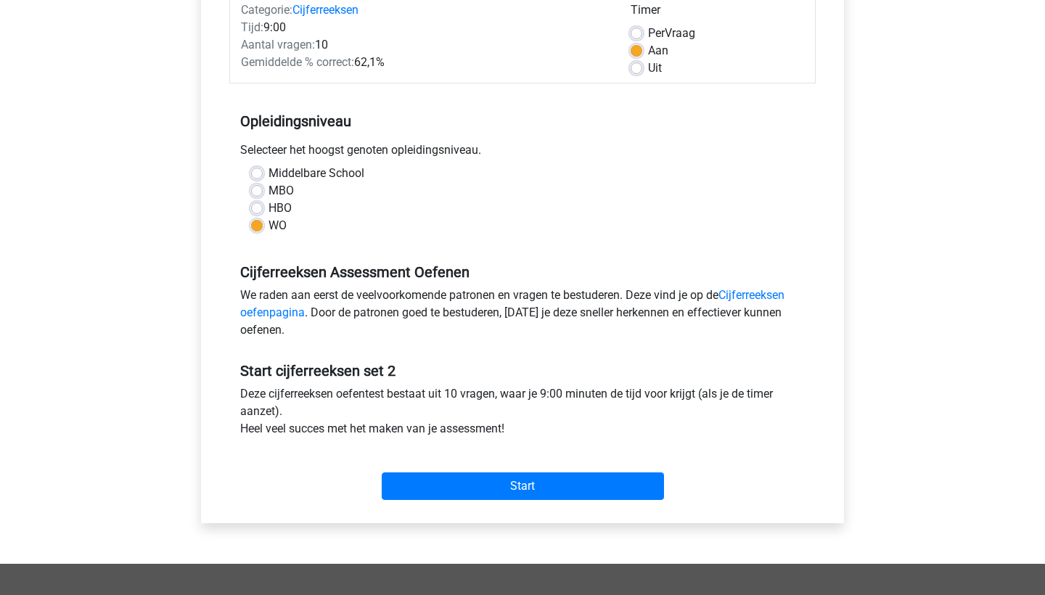
scroll to position [200, 0]
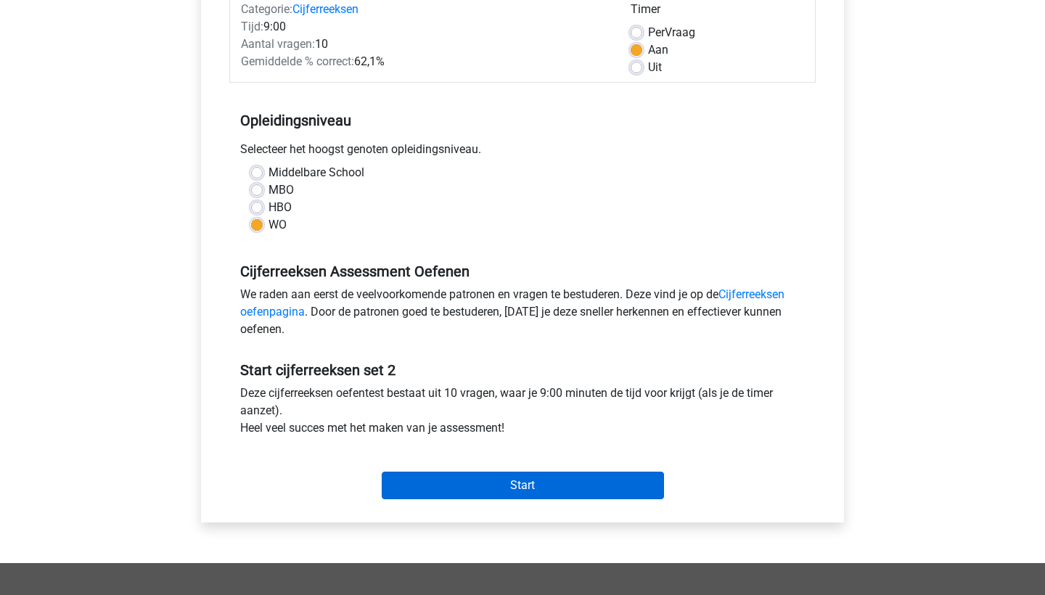
click at [450, 477] on input "Start" at bounding box center [523, 486] width 282 height 28
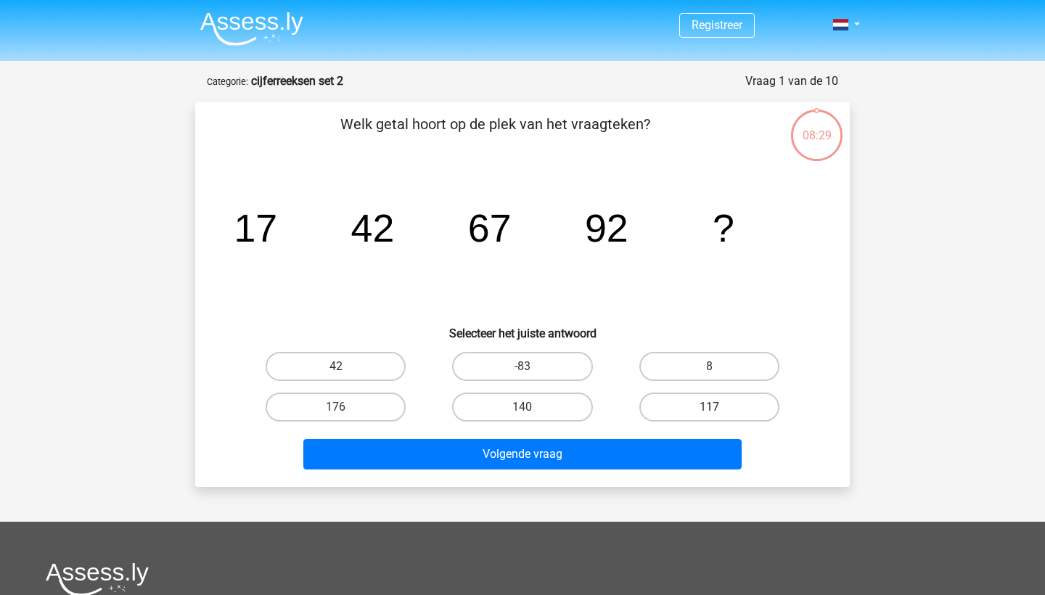
click at [688, 412] on label "117" at bounding box center [709, 407] width 140 height 29
click at [709, 412] on input "117" at bounding box center [713, 411] width 9 height 9
radio input "true"
click at [681, 472] on div "Volgende vraag" at bounding box center [522, 457] width 560 height 36
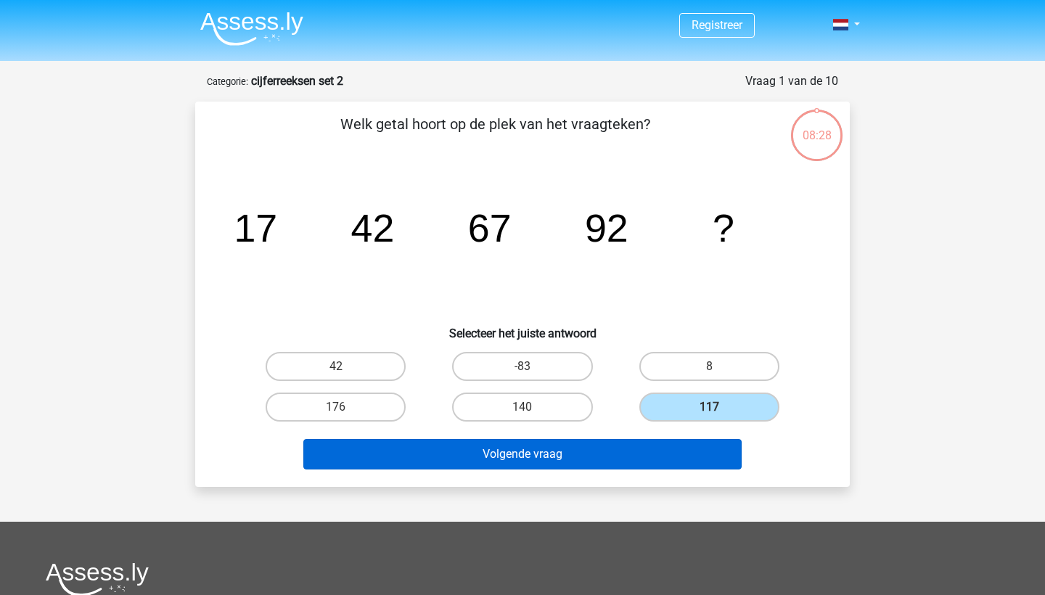
click at [672, 453] on button "Volgende vraag" at bounding box center [522, 454] width 439 height 30
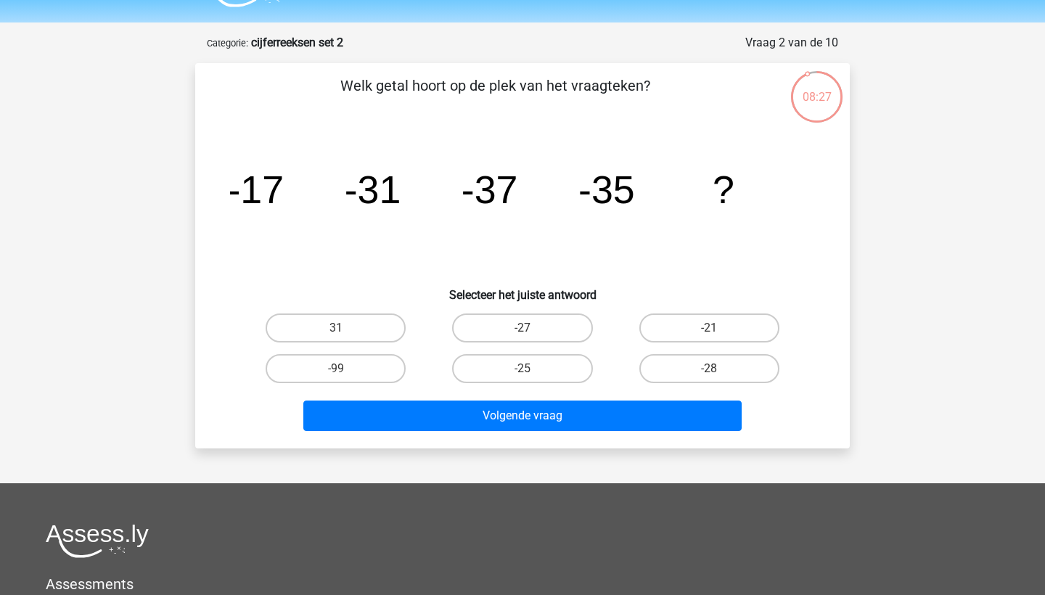
scroll to position [36, 0]
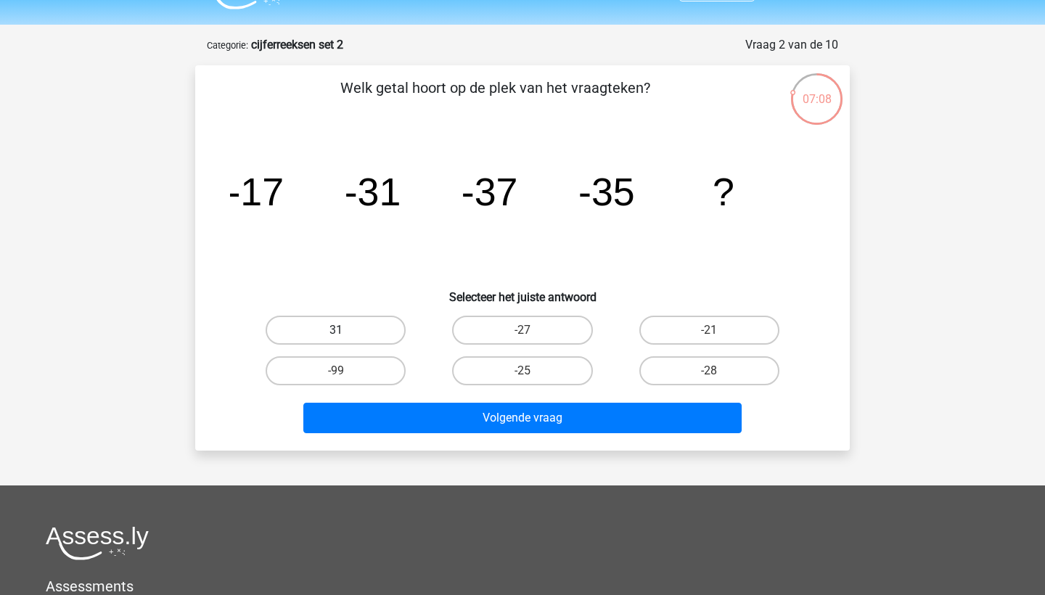
click at [328, 329] on label "31" at bounding box center [336, 330] width 140 height 29
click at [336, 330] on input "31" at bounding box center [340, 334] width 9 height 9
radio input "true"
click at [566, 341] on label "-27" at bounding box center [522, 330] width 140 height 29
click at [532, 340] on input "-27" at bounding box center [527, 334] width 9 height 9
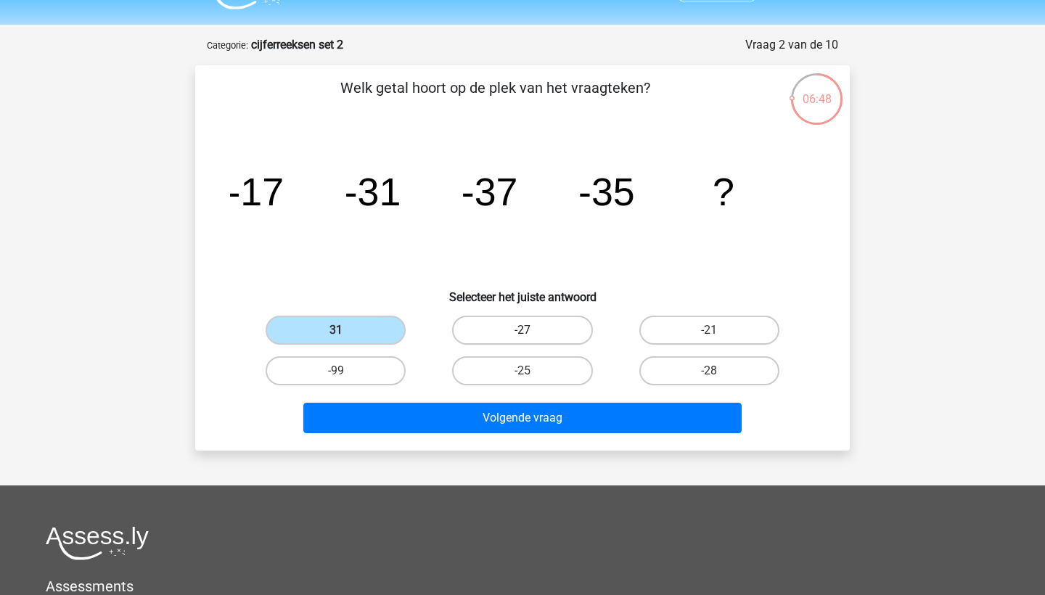
radio input "true"
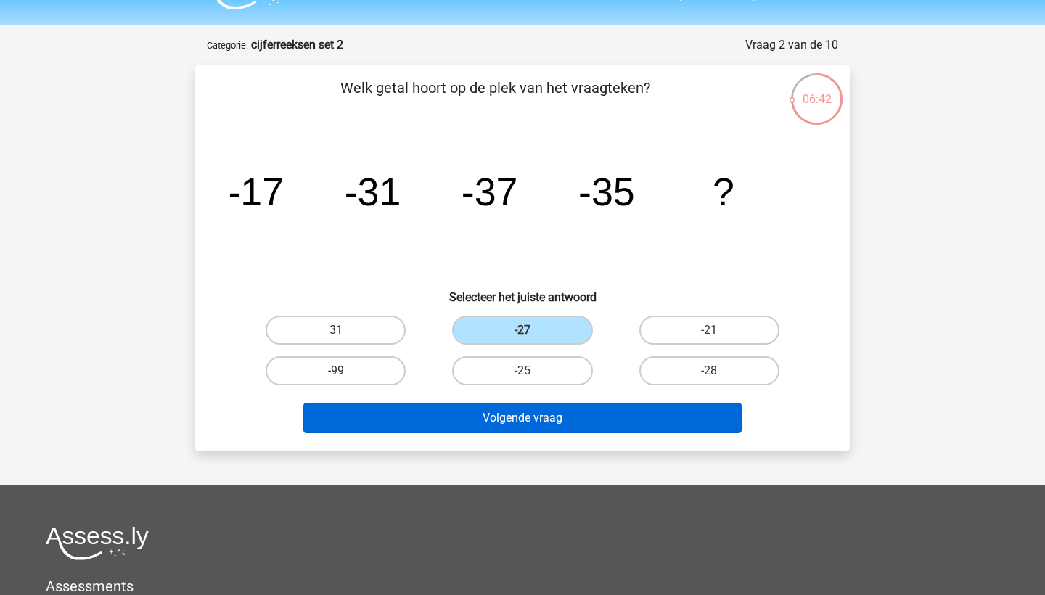
click at [589, 423] on button "Volgende vraag" at bounding box center [522, 418] width 439 height 30
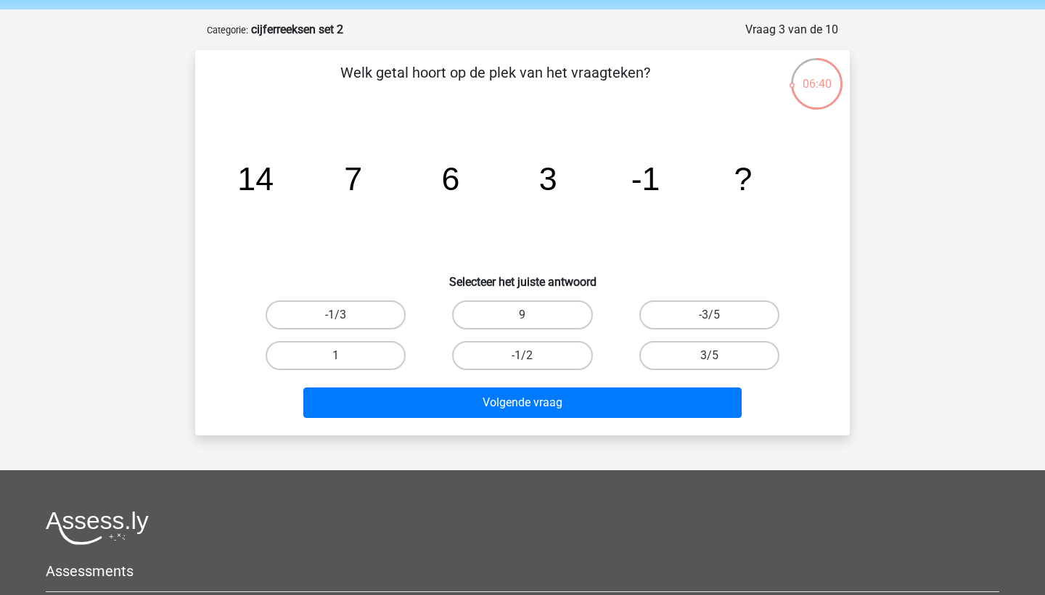
scroll to position [44, 0]
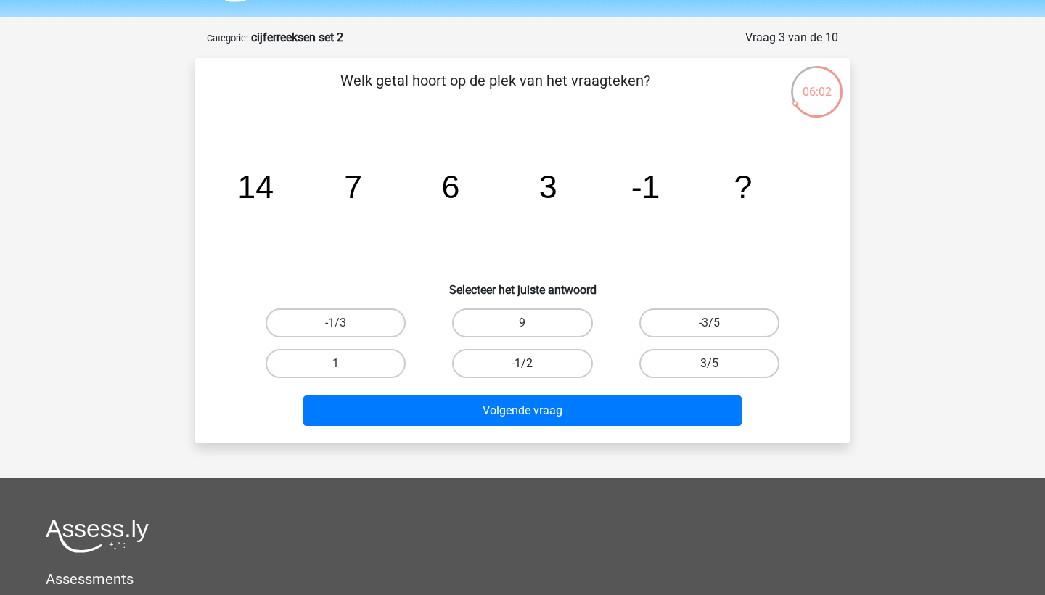
click at [562, 361] on label "-1/2" at bounding box center [522, 363] width 140 height 29
click at [532, 364] on input "-1/2" at bounding box center [527, 368] width 9 height 9
radio input "true"
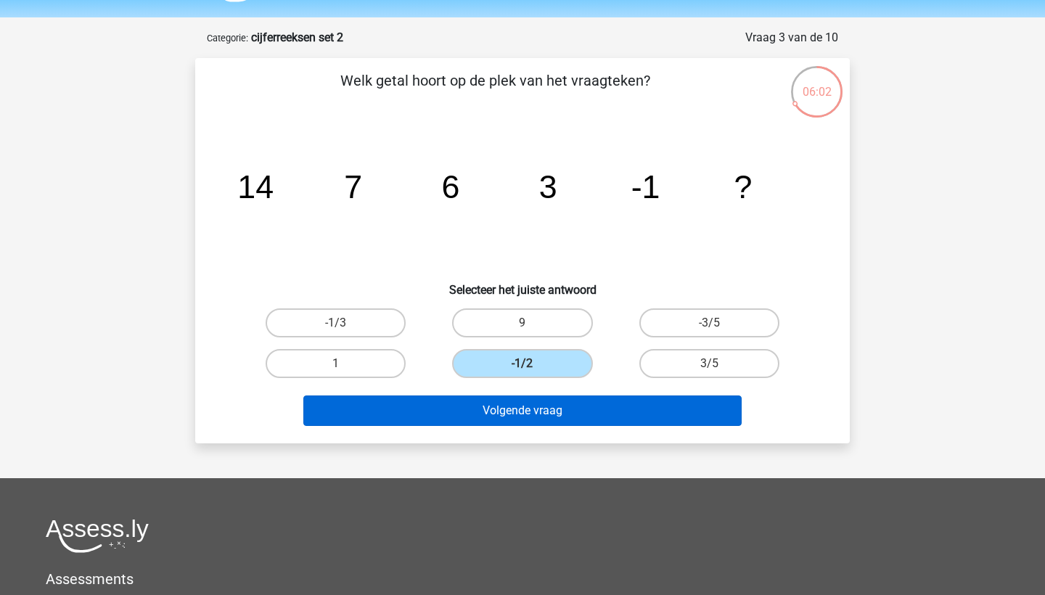
click at [570, 415] on button "Volgende vraag" at bounding box center [522, 411] width 439 height 30
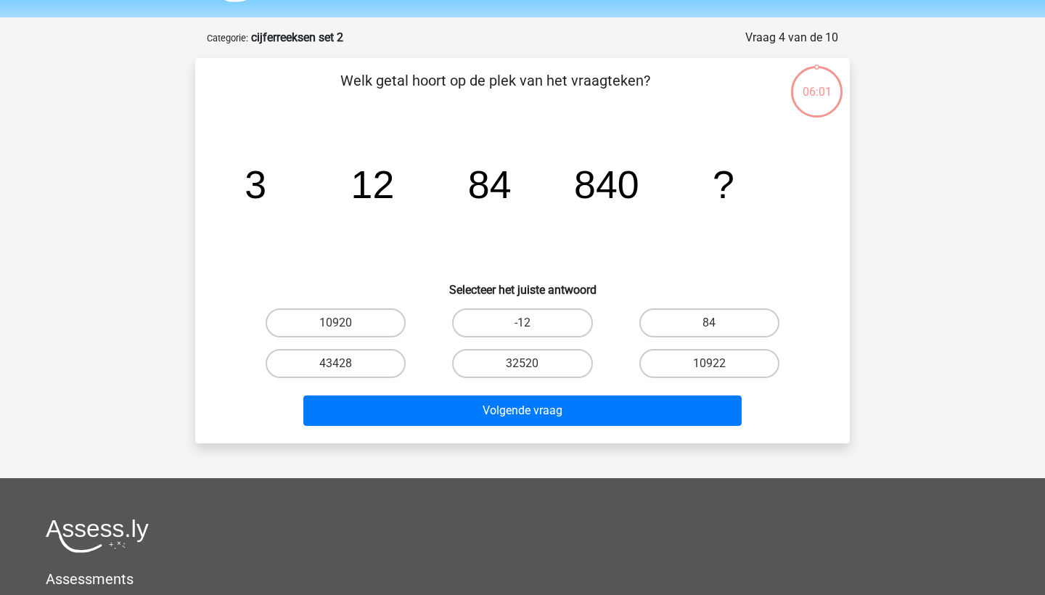
scroll to position [73, 0]
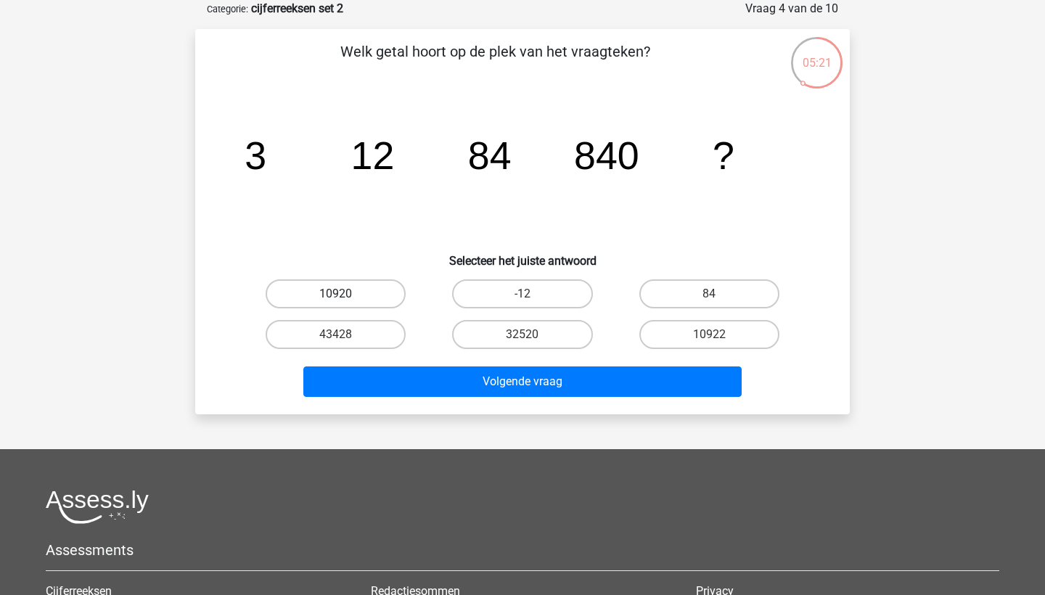
click at [364, 286] on label "10920" at bounding box center [336, 293] width 140 height 29
click at [345, 294] on input "10920" at bounding box center [340, 298] width 9 height 9
radio input "true"
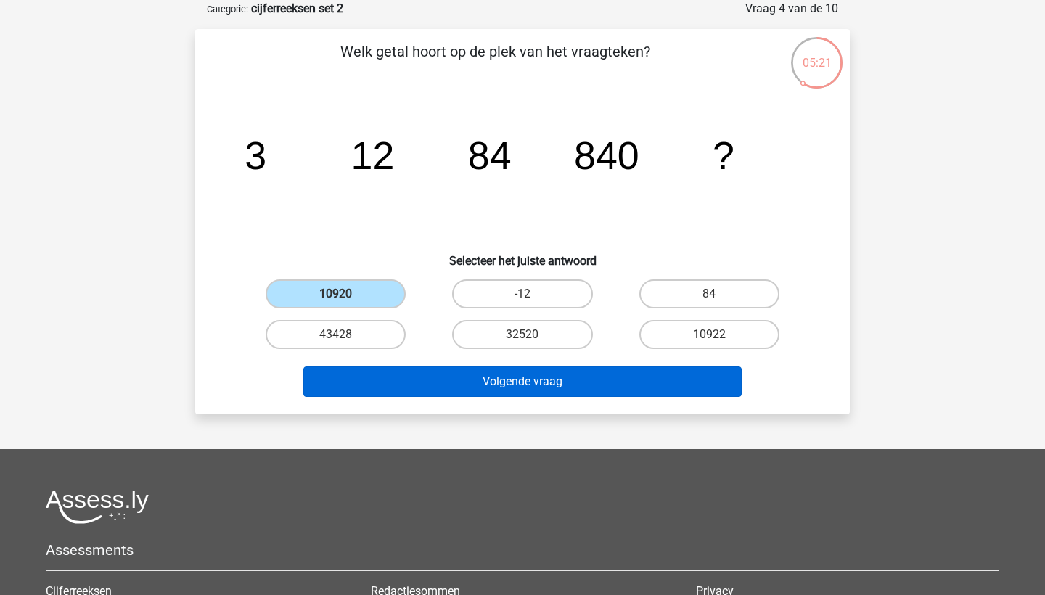
click at [425, 370] on button "Volgende vraag" at bounding box center [522, 381] width 439 height 30
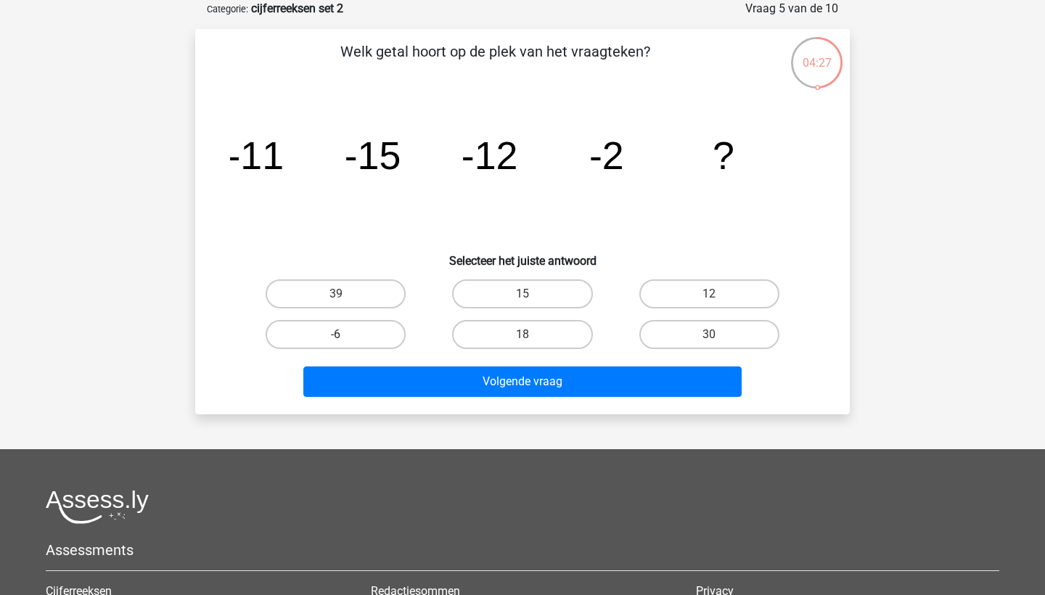
click at [304, 335] on label "-6" at bounding box center [336, 334] width 140 height 29
click at [336, 335] on input "-6" at bounding box center [340, 339] width 9 height 9
radio input "true"
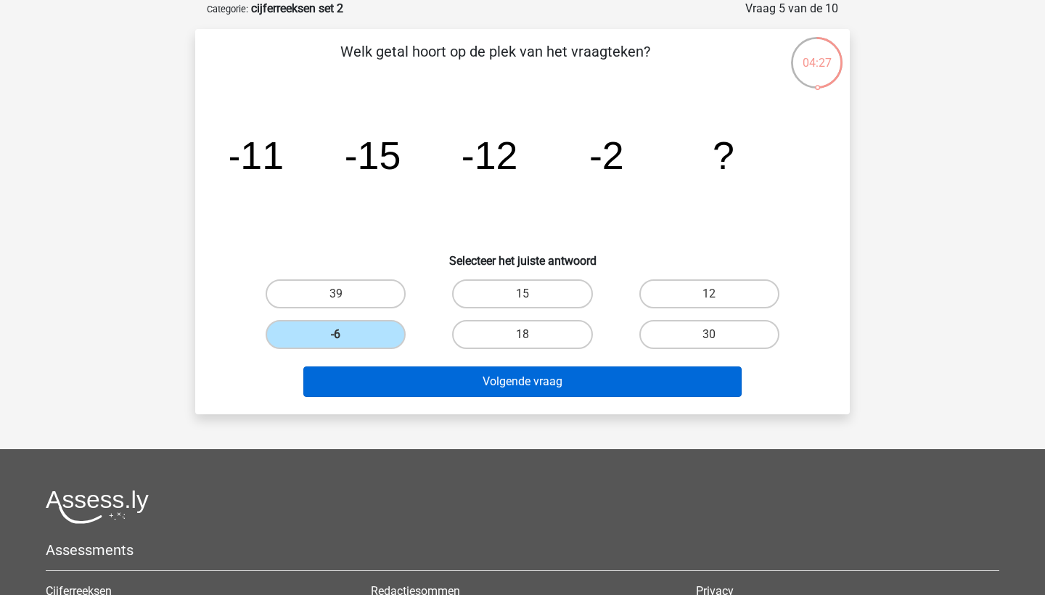
click at [385, 385] on button "Volgende vraag" at bounding box center [522, 381] width 439 height 30
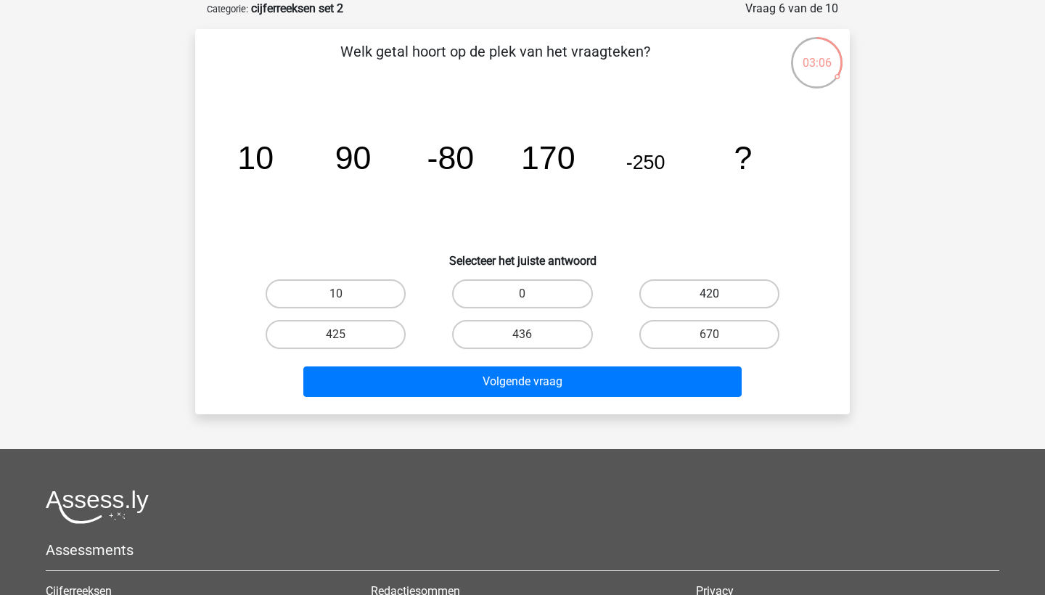
click at [681, 300] on label "420" at bounding box center [709, 293] width 140 height 29
click at [709, 300] on input "420" at bounding box center [713, 298] width 9 height 9
radio input "true"
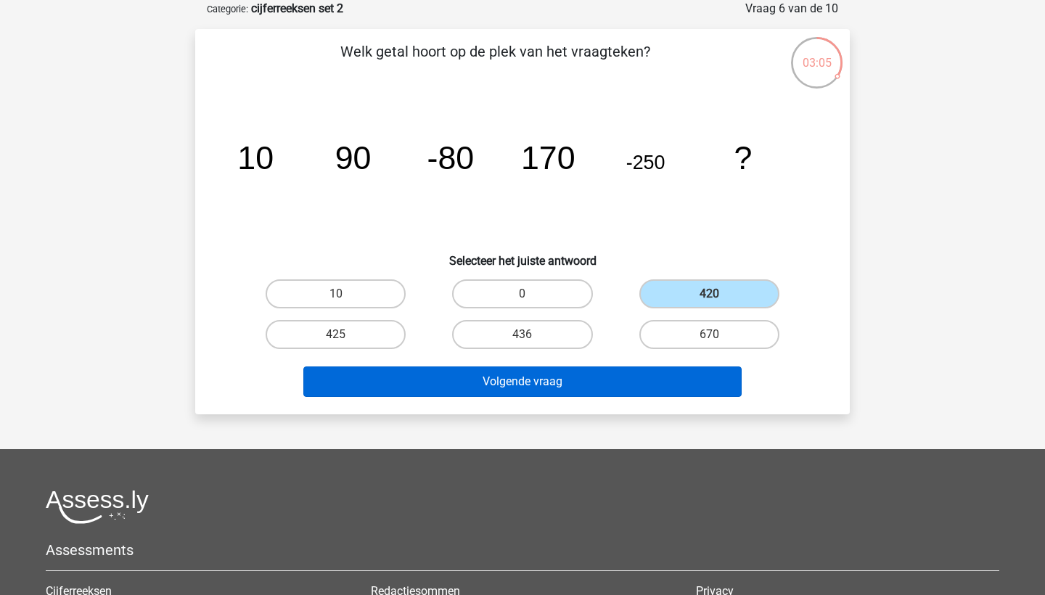
click at [602, 384] on button "Volgende vraag" at bounding box center [522, 381] width 439 height 30
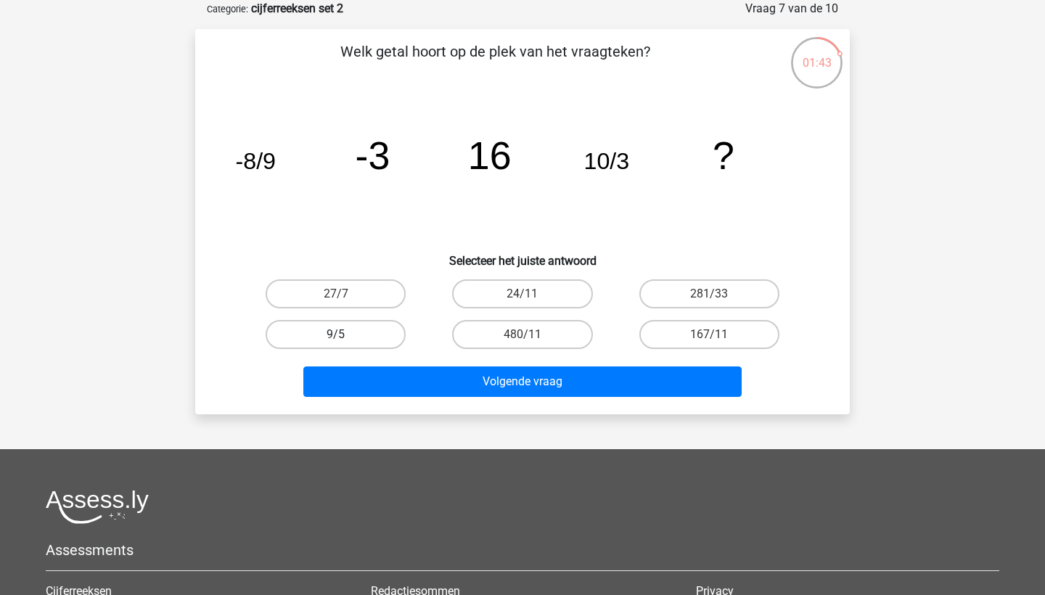
click at [348, 343] on label "9/5" at bounding box center [336, 334] width 140 height 29
click at [345, 343] on input "9/5" at bounding box center [340, 339] width 9 height 9
radio input "true"
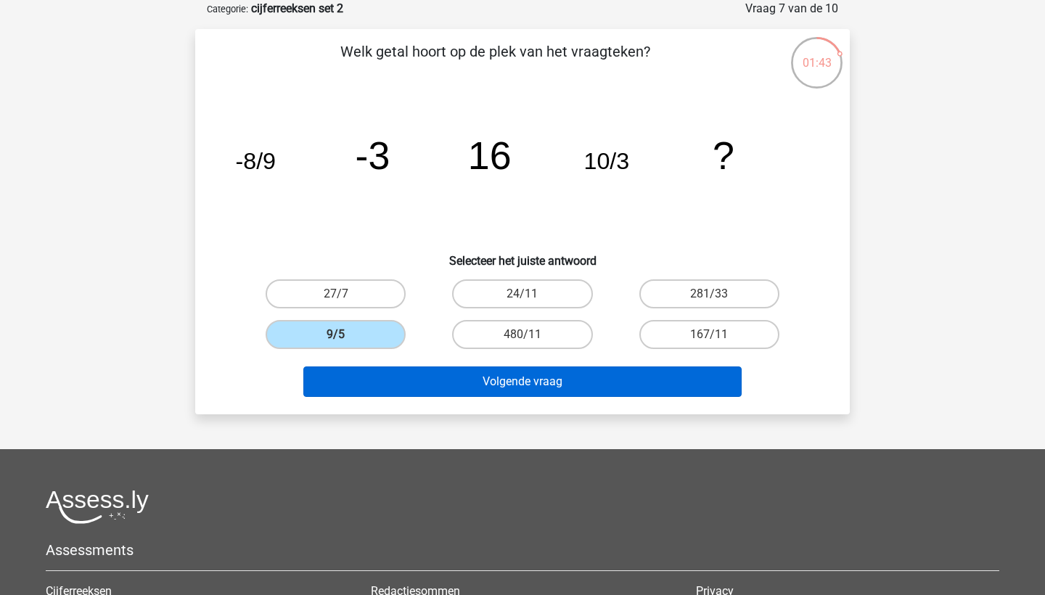
click at [446, 381] on button "Volgende vraag" at bounding box center [522, 381] width 439 height 30
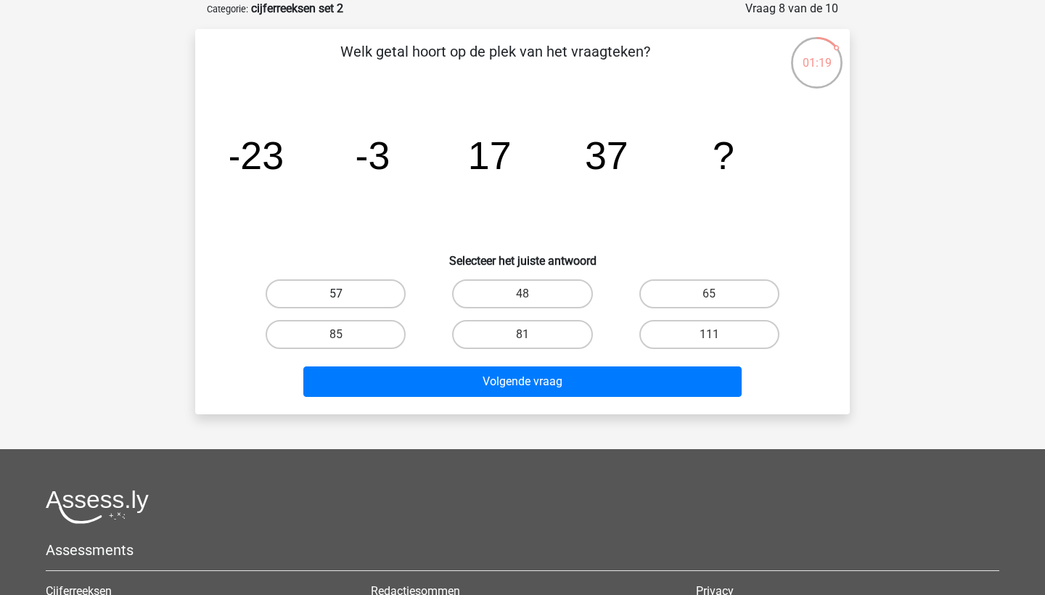
click at [385, 284] on label "57" at bounding box center [336, 293] width 140 height 29
click at [345, 294] on input "57" at bounding box center [340, 298] width 9 height 9
radio input "true"
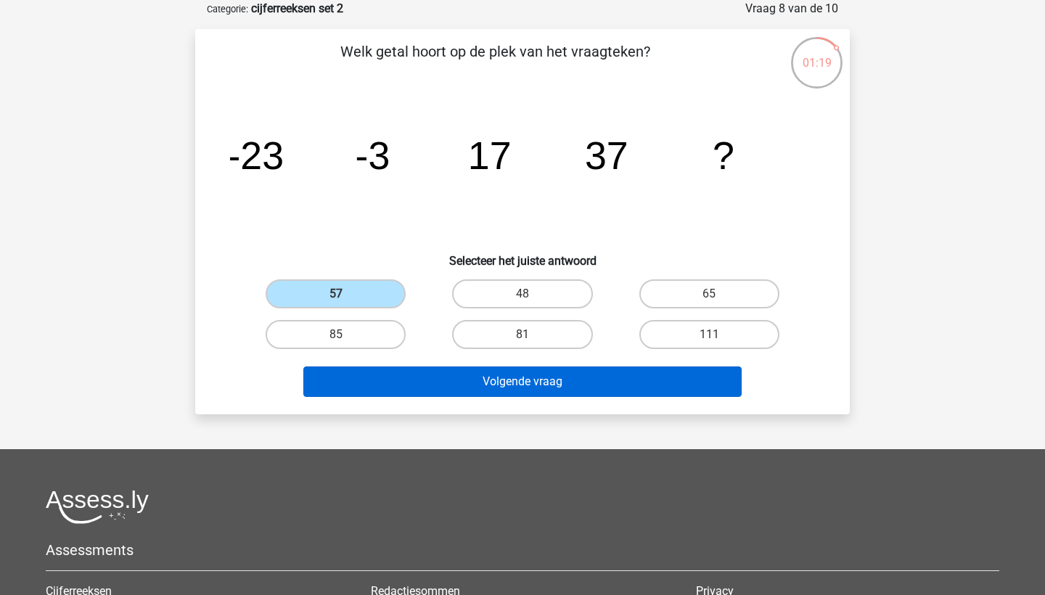
click at [418, 379] on button "Volgende vraag" at bounding box center [522, 381] width 439 height 30
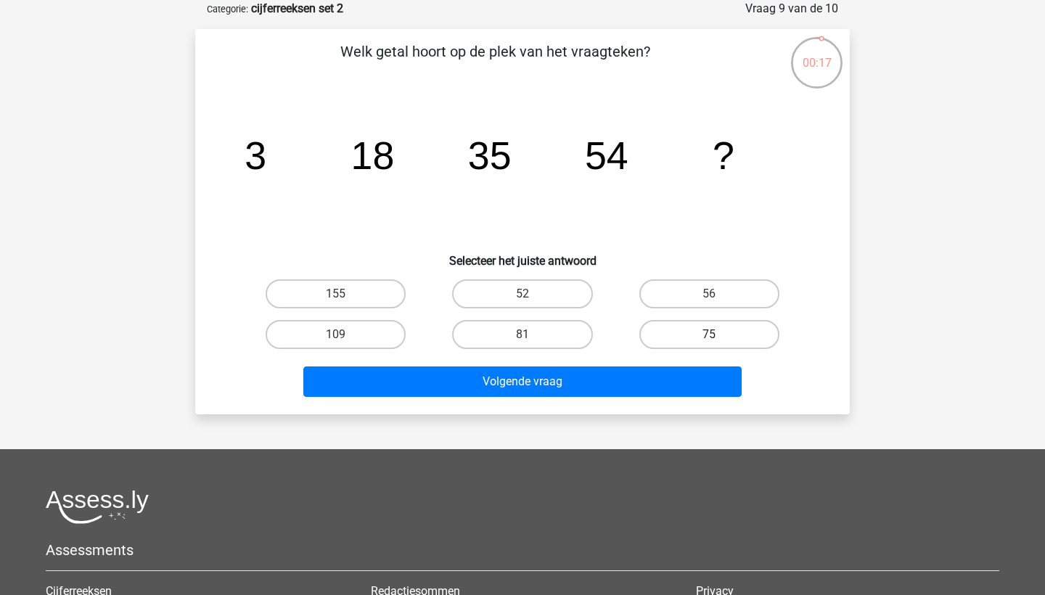
click at [695, 327] on label "75" at bounding box center [709, 334] width 140 height 29
click at [709, 335] on input "75" at bounding box center [713, 339] width 9 height 9
radio input "true"
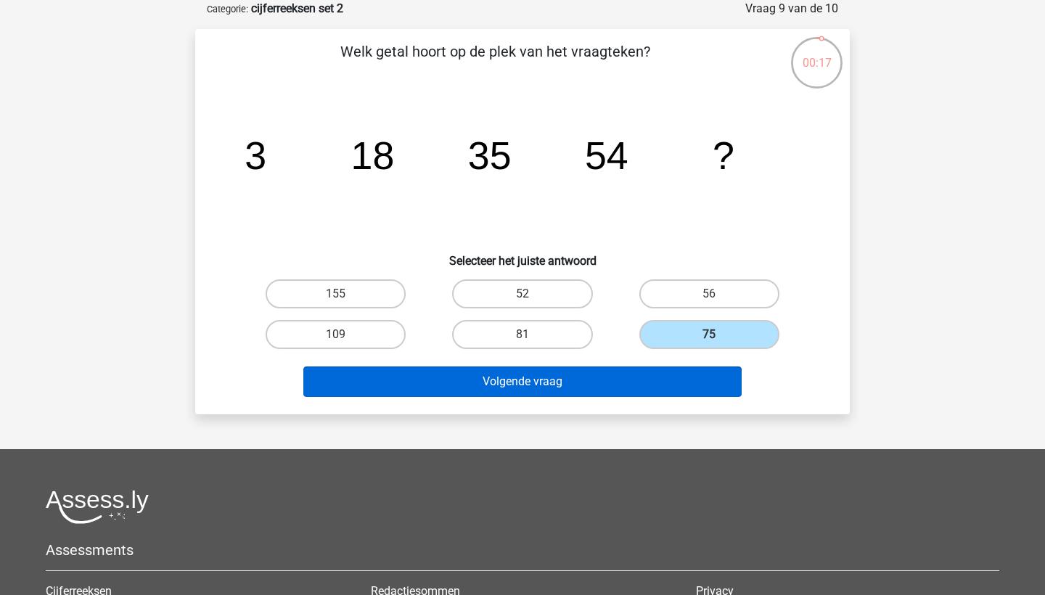
click at [692, 376] on button "Volgende vraag" at bounding box center [522, 381] width 439 height 30
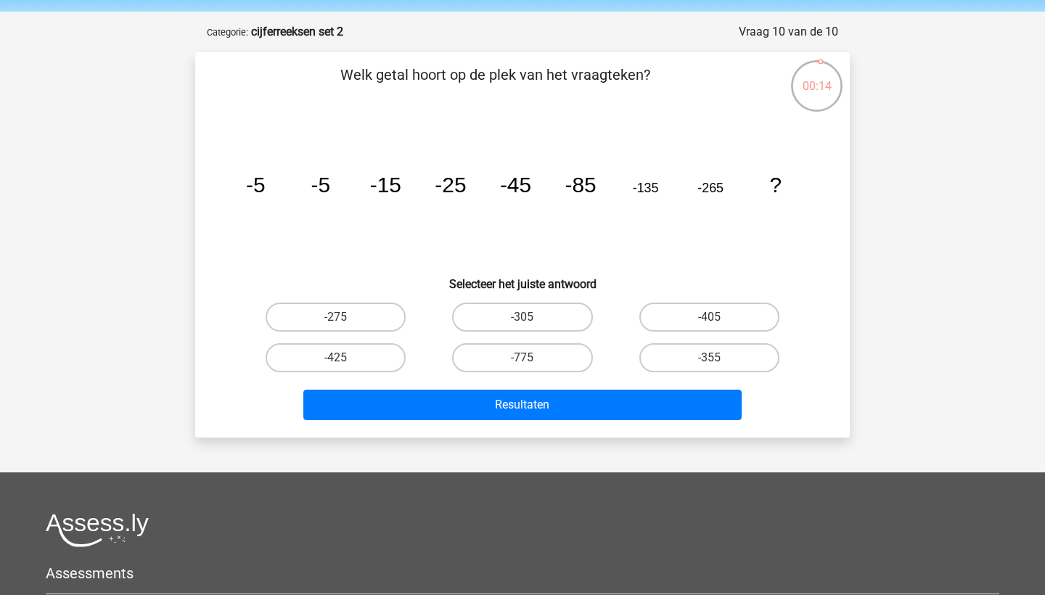
scroll to position [49, 0]
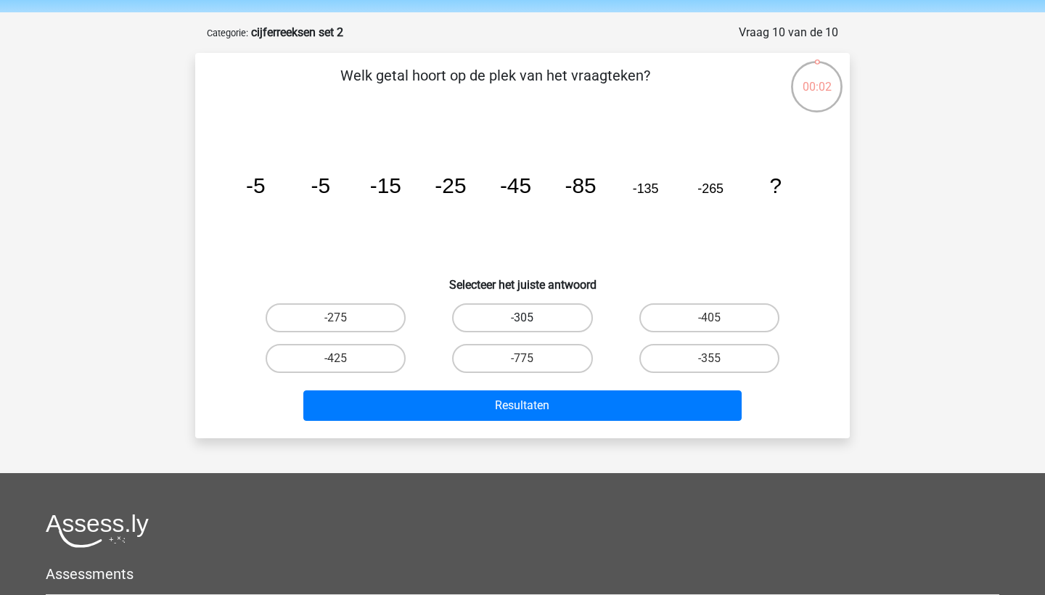
click at [573, 321] on label "-305" at bounding box center [522, 317] width 140 height 29
click at [532, 321] on input "-305" at bounding box center [527, 322] width 9 height 9
radio input "true"
click at [605, 426] on div "Resultaten" at bounding box center [522, 408] width 560 height 36
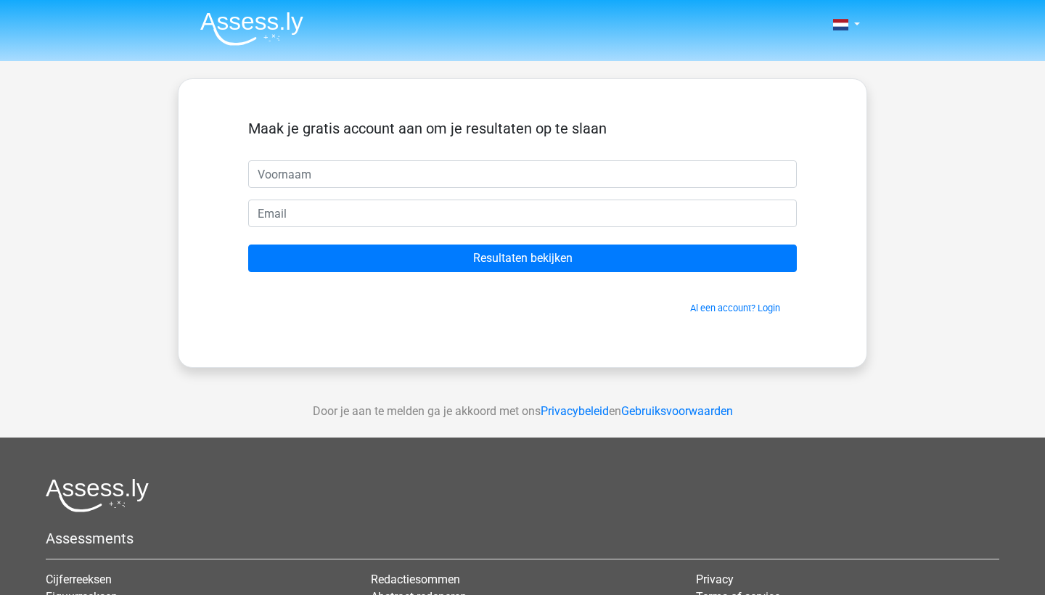
scroll to position [49, 0]
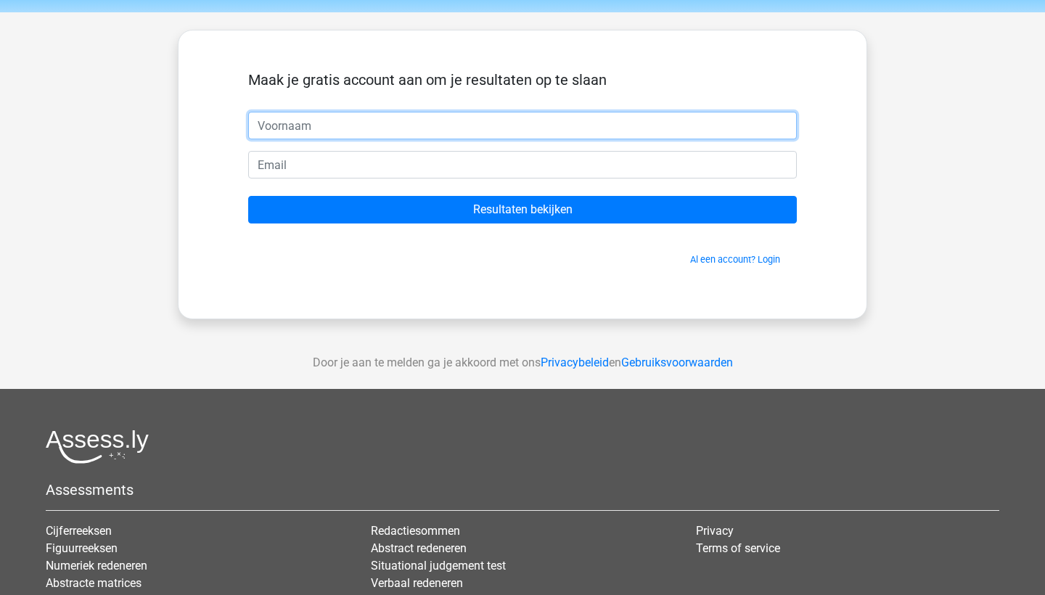
type input "Anouk"
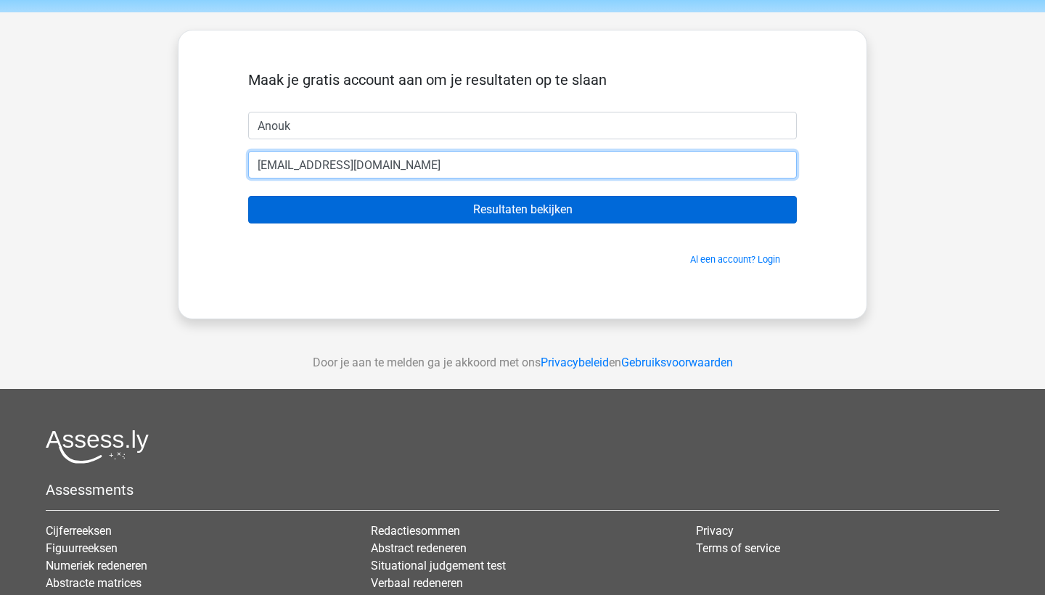
type input "[EMAIL_ADDRESS][DOMAIN_NAME]"
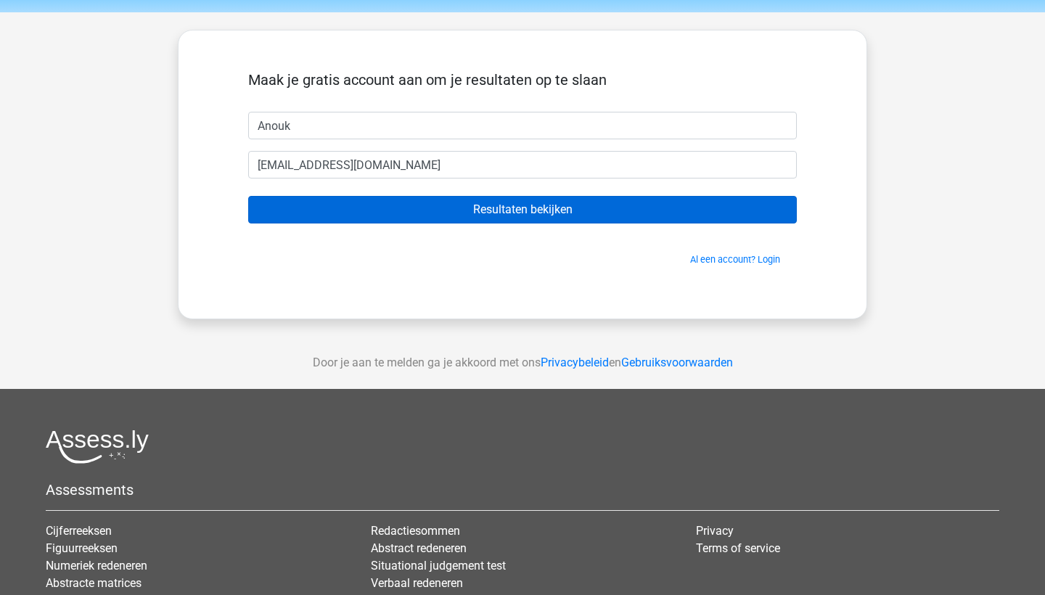
click at [597, 215] on input "Resultaten bekijken" at bounding box center [522, 210] width 549 height 28
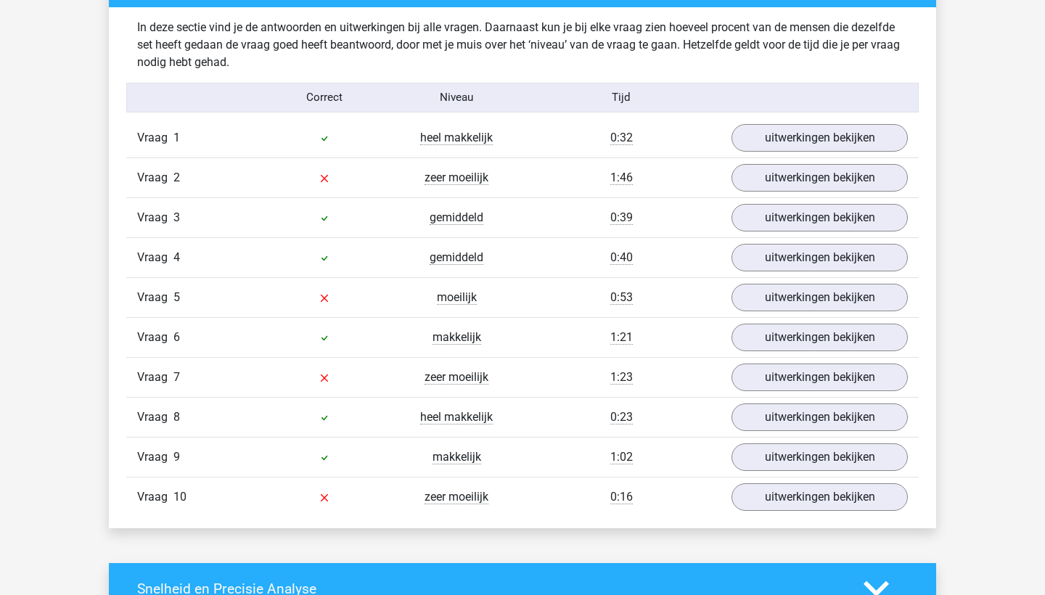
scroll to position [1139, 0]
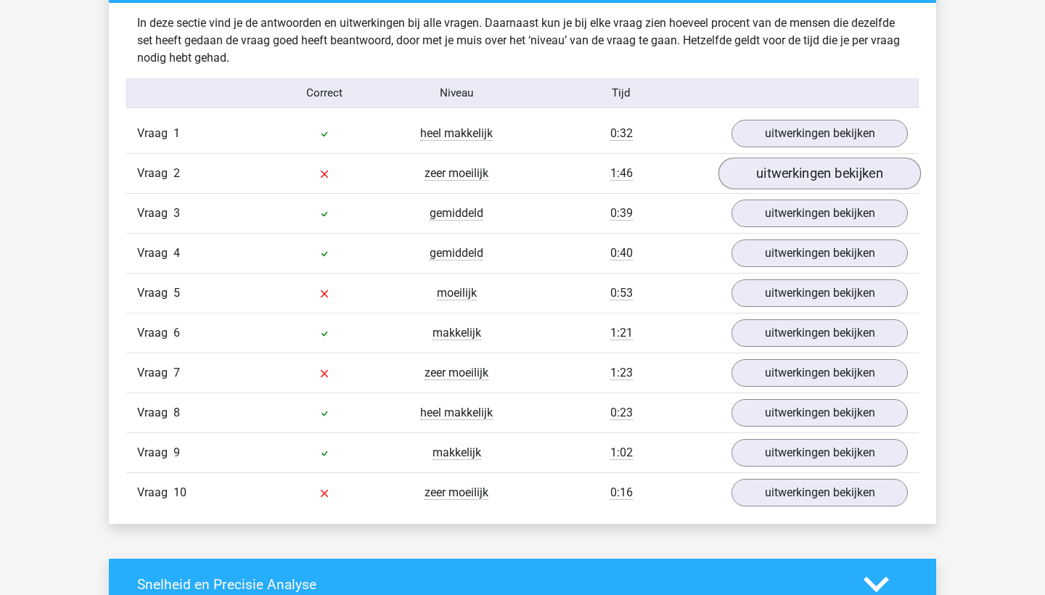
click at [782, 168] on link "uitwerkingen bekijken" at bounding box center [819, 173] width 202 height 32
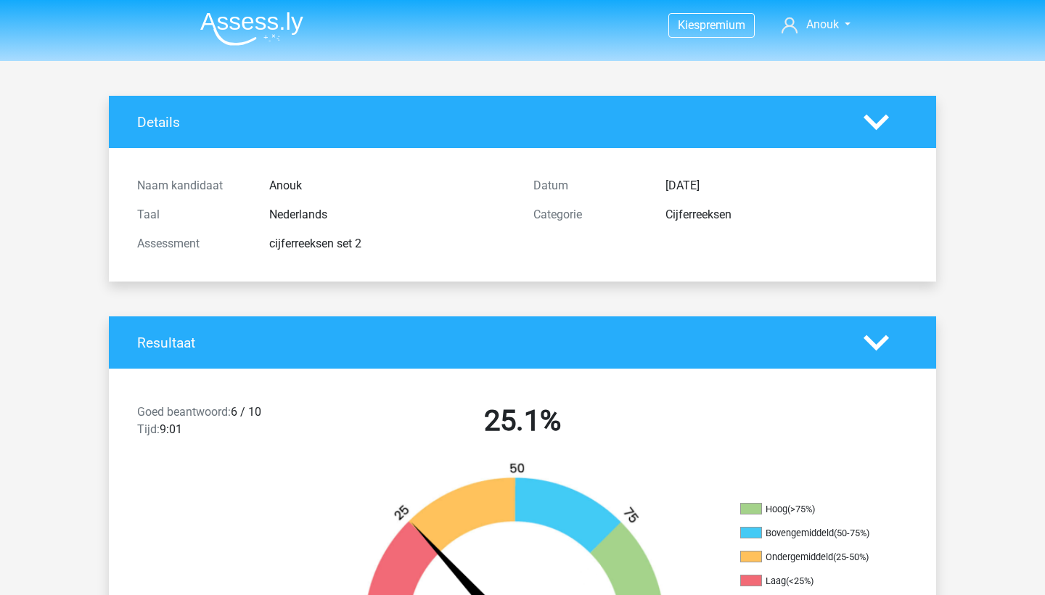
scroll to position [0, 0]
